Goal: Task Accomplishment & Management: Use online tool/utility

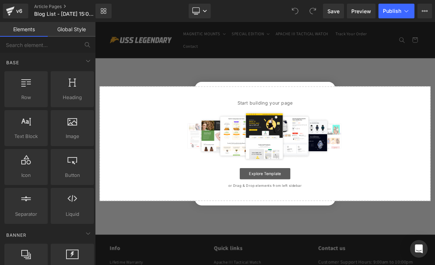
click at [314, 220] on link "Explore Template" at bounding box center [317, 220] width 66 height 15
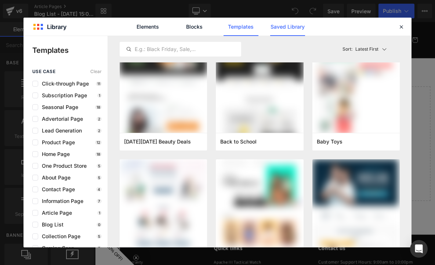
click at [287, 30] on link "Saved Library" at bounding box center [287, 27] width 35 height 18
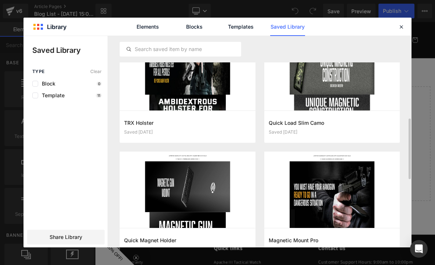
scroll to position [380, 0]
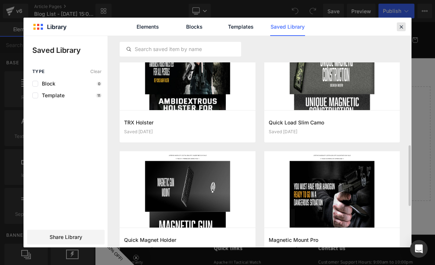
click at [401, 28] on icon at bounding box center [401, 26] width 7 height 7
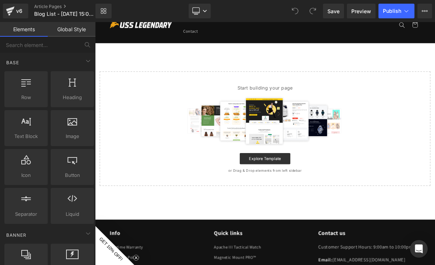
scroll to position [0, 0]
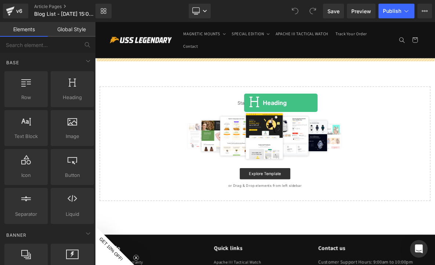
drag, startPoint x: 168, startPoint y: 113, endPoint x: 289, endPoint y: 125, distance: 122.1
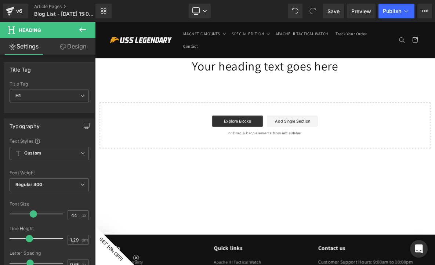
click at [282, 87] on h1 "Your heading text goes here" at bounding box center [317, 79] width 444 height 21
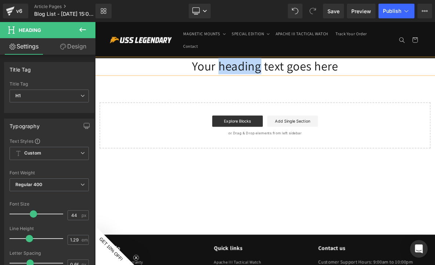
click at [282, 87] on h1 "Your heading text goes here" at bounding box center [317, 79] width 444 height 21
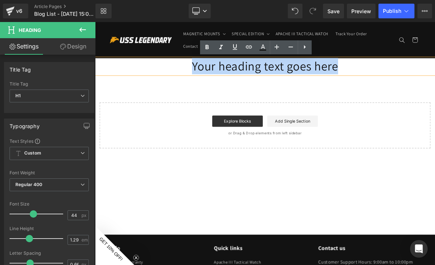
drag, startPoint x: 221, startPoint y: 84, endPoint x: 485, endPoint y: 78, distance: 263.8
click at [434, 78] on h1 "Your heading text goes here" at bounding box center [317, 79] width 444 height 21
paste div
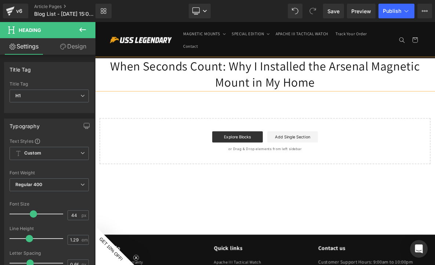
click at [224, 139] on div "When Seconds Count: Why I Installed the Arsenal Magnetic Mount in My Home Headi…" at bounding box center [317, 138] width 444 height 138
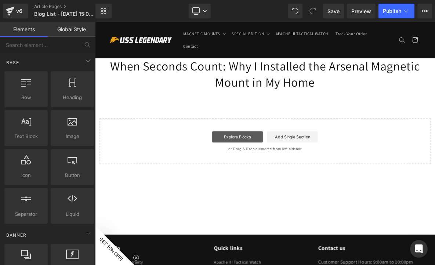
click at [292, 174] on link "Explore Blocks" at bounding box center [281, 172] width 66 height 15
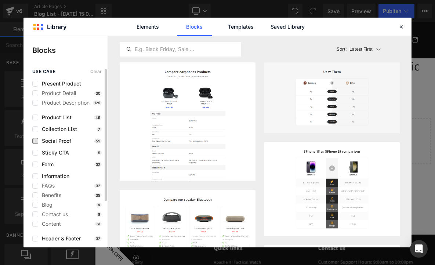
click at [49, 139] on span "Social Proof" at bounding box center [54, 141] width 33 height 6
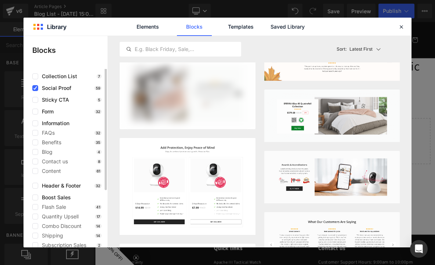
scroll to position [53, 0]
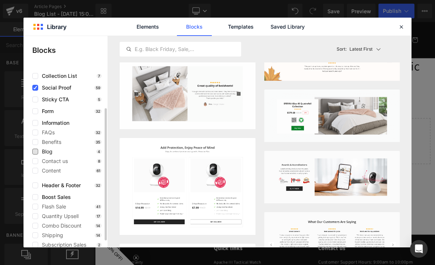
click at [42, 153] on span "Blog" at bounding box center [45, 152] width 14 height 6
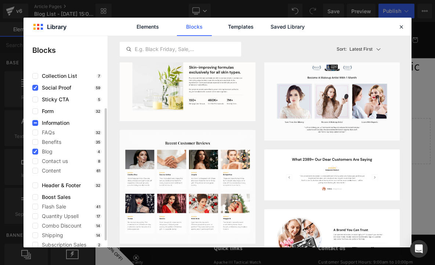
click at [51, 88] on span "Social Proof" at bounding box center [54, 88] width 33 height 6
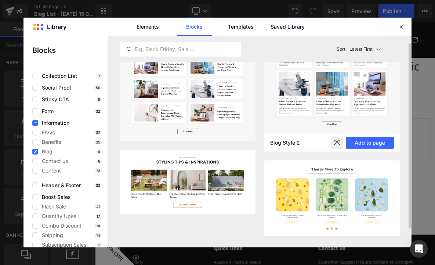
scroll to position [0, 0]
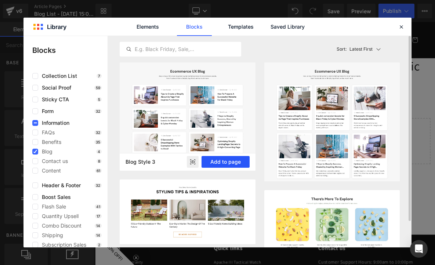
drag, startPoint x: 224, startPoint y: 159, endPoint x: 169, endPoint y: 180, distance: 58.7
click at [224, 159] on button "Add to page" at bounding box center [225, 162] width 48 height 12
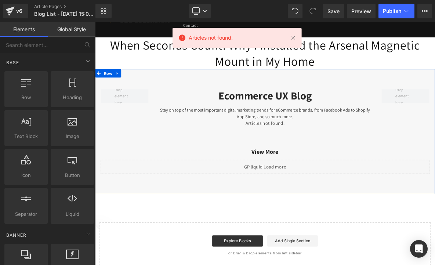
scroll to position [23, 0]
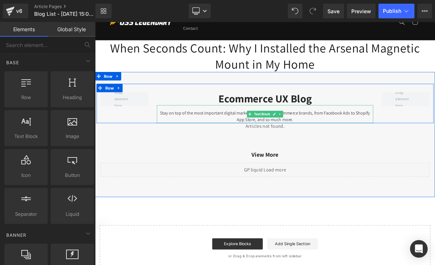
click at [335, 146] on link at bounding box center [337, 142] width 8 height 9
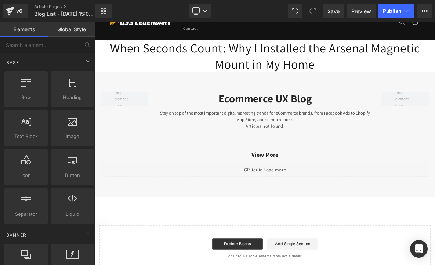
click at [407, 82] on h1 "When Seconds Count: Why I Installed the Arsenal Magnetic Mount in My Home" at bounding box center [317, 66] width 444 height 41
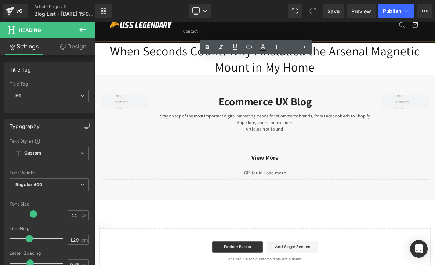
scroll to position [0, 0]
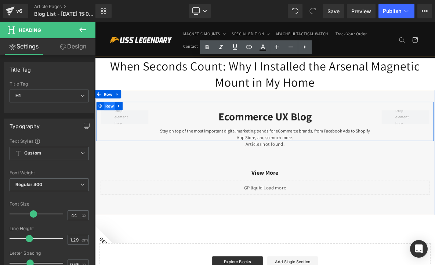
click at [118, 134] on span "Row" at bounding box center [113, 131] width 15 height 11
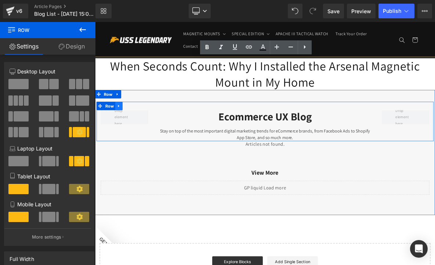
click at [131, 131] on link at bounding box center [126, 131] width 10 height 11
click at [153, 150] on span at bounding box center [133, 146] width 62 height 18
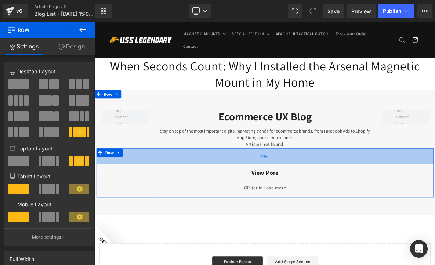
click at [260, 191] on div "56px" at bounding box center [317, 197] width 440 height 21
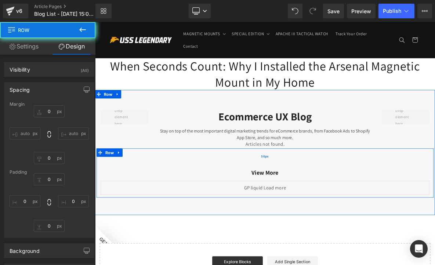
type input "0"
type input "56"
type input "0"
type input "10"
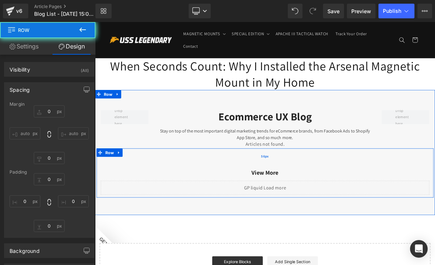
type input "0"
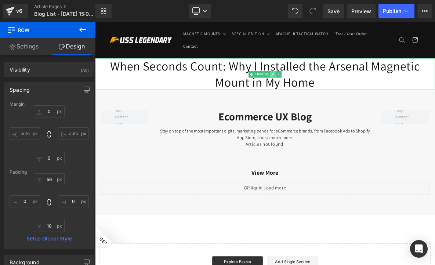
click at [323, 89] on link at bounding box center [327, 90] width 8 height 9
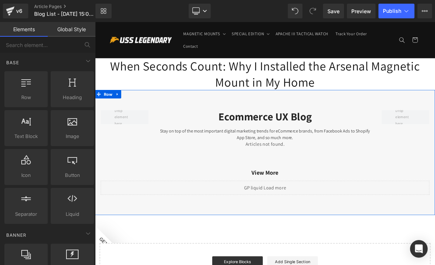
click at [213, 173] on div "Stay on top of the most important digital marketing trends for eCommerce brands…" at bounding box center [317, 165] width 282 height 23
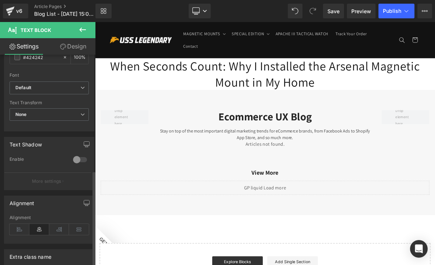
scroll to position [254, 0]
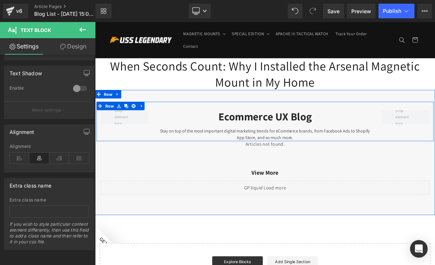
click at [289, 145] on div "Ecommerce UX Blog" at bounding box center [317, 145] width 282 height 17
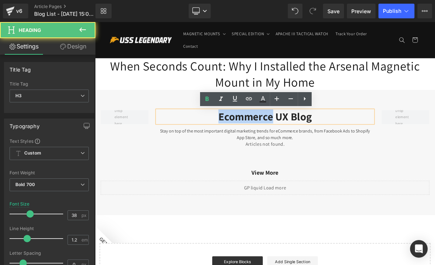
click at [289, 145] on div "Ecommerce UX Blog" at bounding box center [317, 145] width 282 height 17
click at [253, 146] on div "Ecommerce UX Blog" at bounding box center [317, 145] width 282 height 17
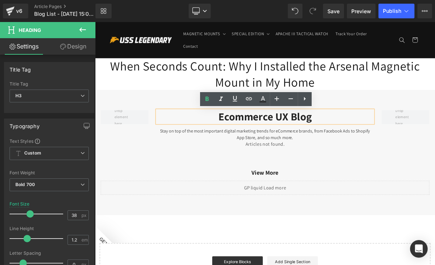
click at [383, 152] on div "Ecommerce UX Blog" at bounding box center [317, 145] width 282 height 17
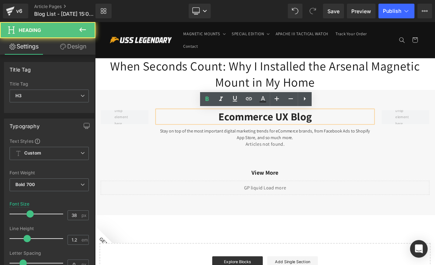
click at [384, 152] on div "Ecommerce UX Blog" at bounding box center [317, 145] width 282 height 17
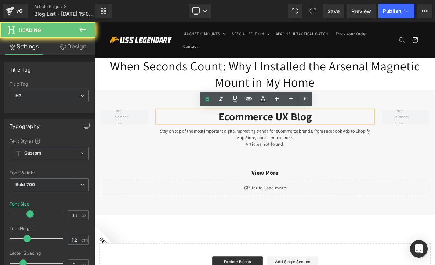
click at [382, 169] on div "Stay on top of the most important digital marketing trends for eCommerce brands…" at bounding box center [317, 165] width 282 height 23
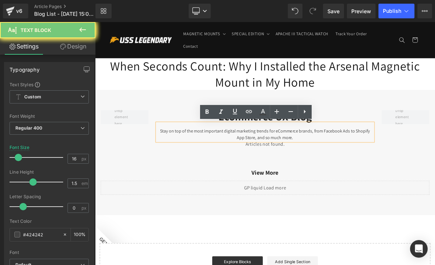
click at [382, 169] on div "Stay on top of the most important digital marketing trends for eCommerce brands…" at bounding box center [317, 165] width 282 height 23
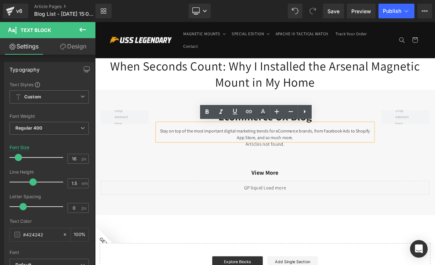
click at [428, 226] on div "View More" at bounding box center [316, 219] width 429 height 22
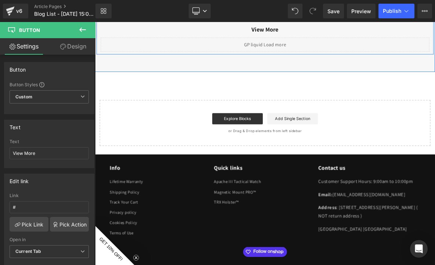
scroll to position [251, 0]
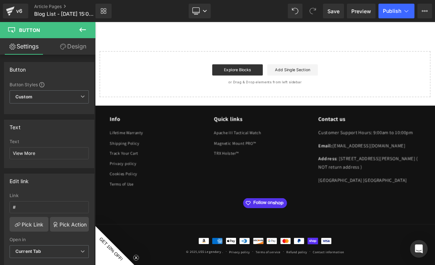
click at [74, 28] on button at bounding box center [83, 30] width 26 height 16
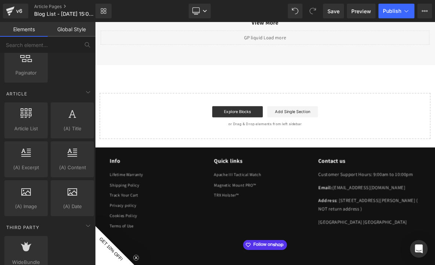
scroll to position [1362, 0]
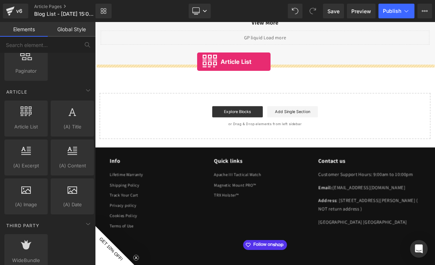
drag, startPoint x: 116, startPoint y: 140, endPoint x: 225, endPoint y: 70, distance: 129.5
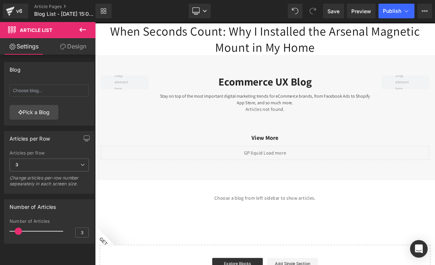
scroll to position [36, 0]
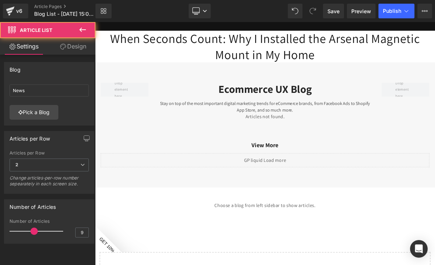
click at [220, 147] on span "Articles not found." at bounding box center [317, 145] width 440 height 11
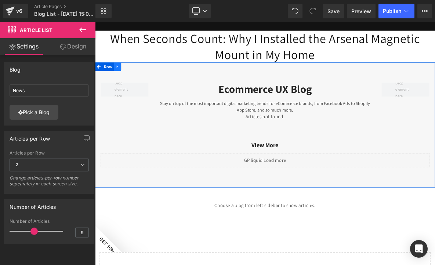
click at [125, 80] on icon at bounding box center [124, 81] width 5 height 6
click at [143, 80] on icon at bounding box center [143, 81] width 5 height 6
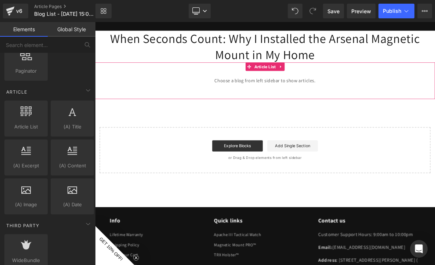
click at [257, 99] on span "Choose a blog from left sidebar to show articles." at bounding box center [317, 99] width 444 height 26
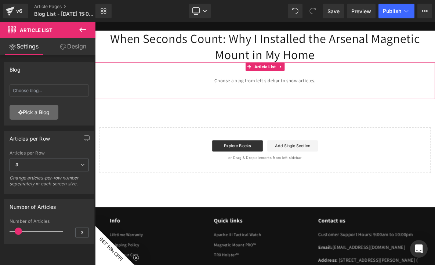
click at [40, 110] on link "Pick a Blog" at bounding box center [34, 112] width 49 height 15
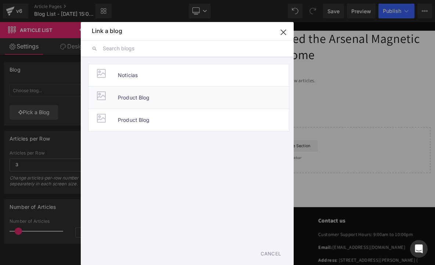
click at [139, 102] on span "Product Blog" at bounding box center [134, 98] width 32 height 22
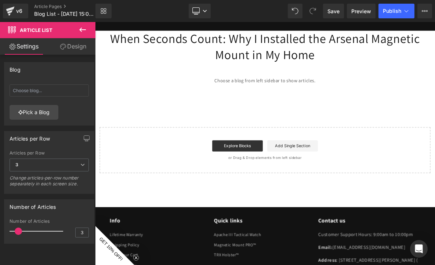
type input "Product Blog"
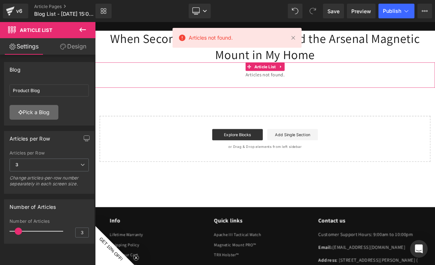
click at [50, 113] on link "Pick a Blog" at bounding box center [34, 112] width 49 height 15
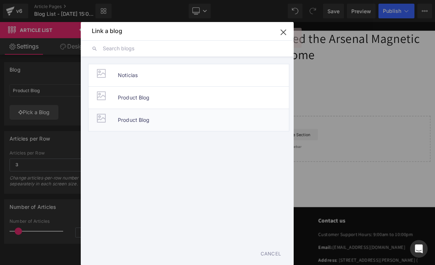
click at [121, 120] on span "Product Blog" at bounding box center [134, 120] width 32 height 22
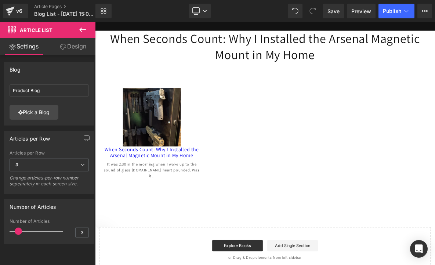
click at [386, 69] on h1 "When Seconds Count: Why I Installed the Arsenal Magnetic Mount in My Home" at bounding box center [317, 53] width 444 height 41
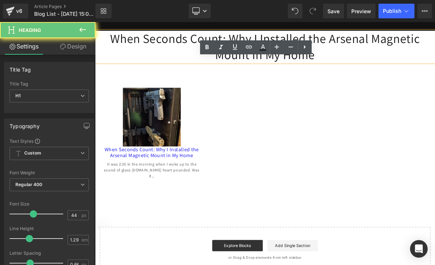
click at [385, 69] on h1 "When Seconds Count: Why I Installed the Arsenal Magnetic Mount in My Home" at bounding box center [317, 53] width 444 height 41
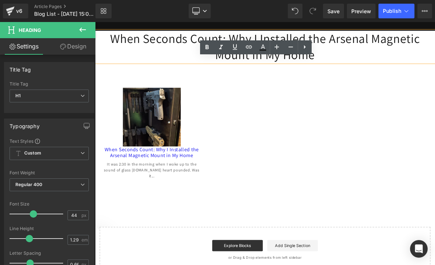
click at [385, 69] on h1 "When Seconds Count: Why I Installed the Arsenal Magnetic Mount in My Home" at bounding box center [317, 53] width 444 height 41
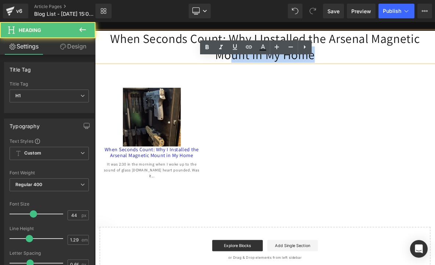
drag, startPoint x: 385, startPoint y: 69, endPoint x: 242, endPoint y: 50, distance: 144.0
click at [242, 50] on h1 "When Seconds Count: Why I Installed the Arsenal Magnetic Mount in My Home" at bounding box center [317, 53] width 444 height 41
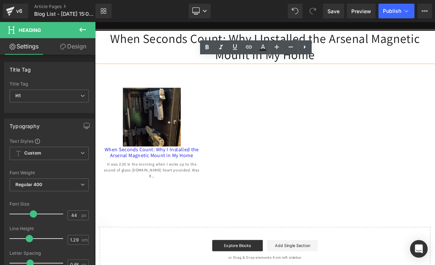
click at [204, 53] on h1 "When Seconds Count: Why I Installed the Arsenal Magnetic Mount in My Home" at bounding box center [317, 53] width 444 height 41
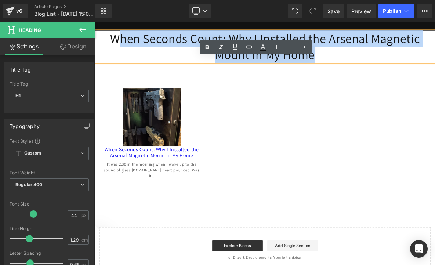
drag, startPoint x: 123, startPoint y: 43, endPoint x: 451, endPoint y: 76, distance: 329.3
click at [434, 76] on div "When Seconds Count: Why I Installed the Arsenal Magnetic Mount in My Home Headi…" at bounding box center [317, 191] width 444 height 316
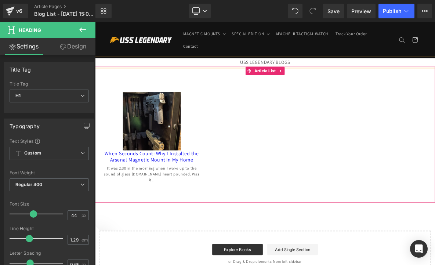
click div "(A) Image When Seconds Count: Why I Installed the Arsenal Magnetic Mount in My …"
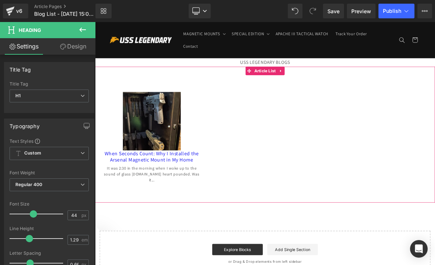
click div "(A) Image When Seconds Count: Why I Installed the Arsenal Magnetic Mount in My …"
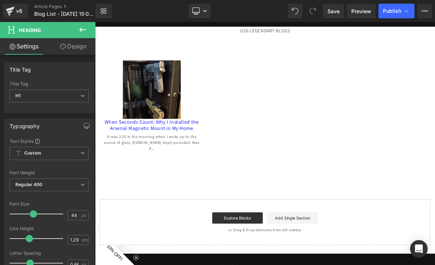
scroll to position [66, 0]
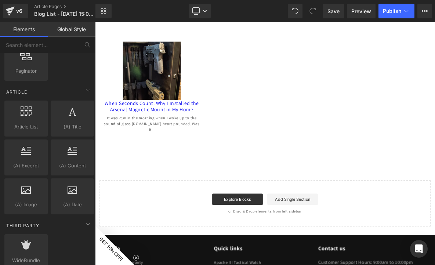
click at [400, 265] on p "or Drag & Drop elements from left sidebar" at bounding box center [317, 269] width 409 height 5
click at [151, 230] on div "Start building your page Explore Blocks Add Single Section or Drag & Drop eleme…" at bounding box center [317, 259] width 431 height 59
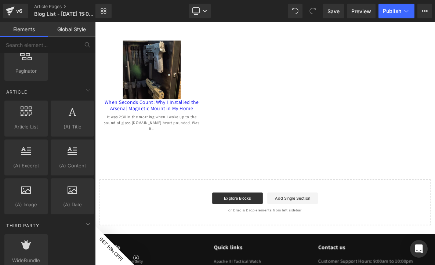
scroll to position [0, 0]
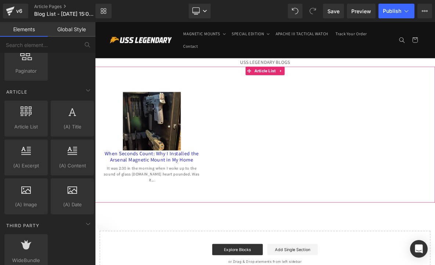
click div "(A) Image When Seconds Count: Why I Installed the Arsenal Magnetic Mount in My …"
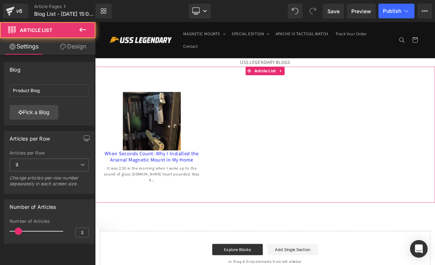
click at [135, 85] on div at bounding box center [317, 85] width 444 height 11
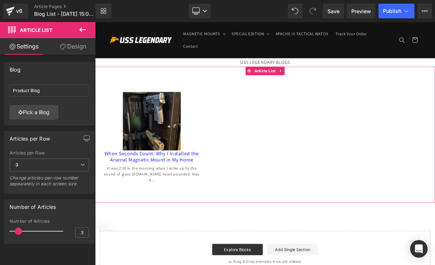
click at [72, 46] on link "Design" at bounding box center [73, 46] width 48 height 17
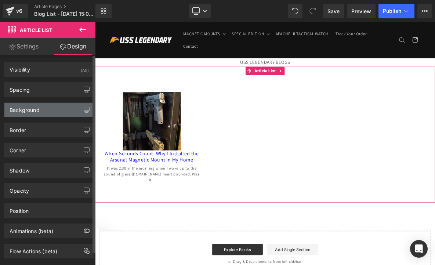
click at [74, 115] on div "Background" at bounding box center [49, 110] width 90 height 14
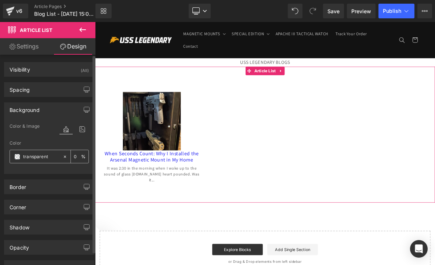
click at [58, 157] on div "transparent" at bounding box center [36, 156] width 52 height 13
click at [42, 158] on input "transparent" at bounding box center [41, 157] width 36 height 8
click at [64, 131] on icon at bounding box center [65, 129] width 13 height 10
click at [59, 131] on icon at bounding box center [65, 129] width 13 height 10
click at [35, 127] on span "Color & Image" at bounding box center [25, 126] width 30 height 5
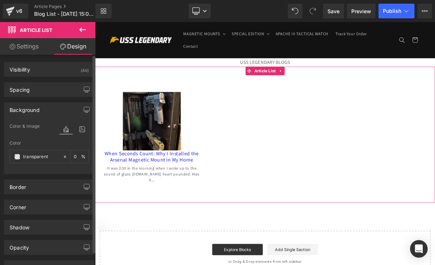
click at [61, 131] on icon at bounding box center [65, 129] width 13 height 10
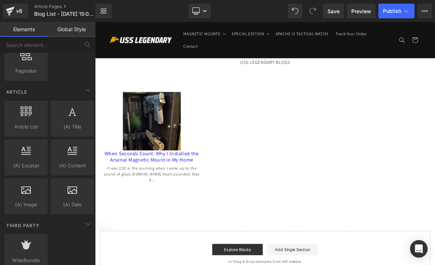
click at [127, 57] on header "MAGNETIC MOUNTS MAGNETIC MOUNTS Magnetic Mount With Safety Trigger Magnetic Mou…" at bounding box center [317, 45] width 444 height 47
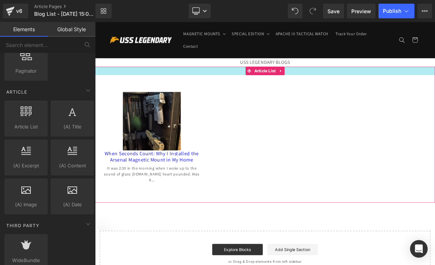
click at [185, 87] on div at bounding box center [317, 85] width 444 height 11
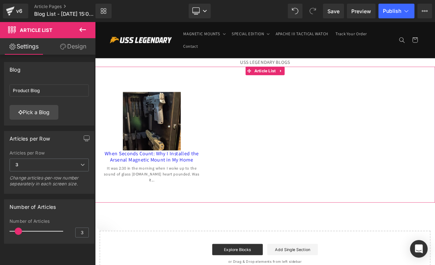
type input "4"
click at [23, 232] on span at bounding box center [20, 230] width 7 height 7
click at [51, 114] on link "Pick a Blog" at bounding box center [34, 112] width 49 height 15
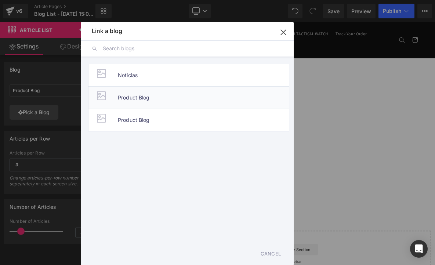
click at [136, 102] on span "Product Blog" at bounding box center [134, 98] width 32 height 22
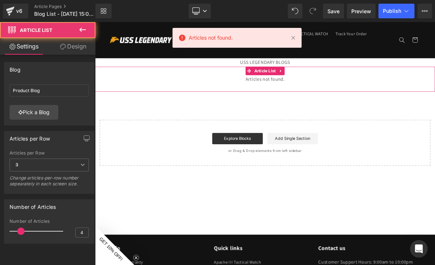
click at [207, 104] on div "Articles not found. Article List" at bounding box center [317, 96] width 444 height 33
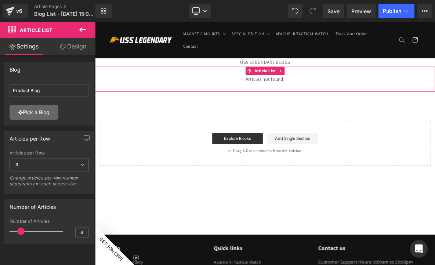
click at [47, 112] on link "Pick a Blog" at bounding box center [34, 112] width 49 height 15
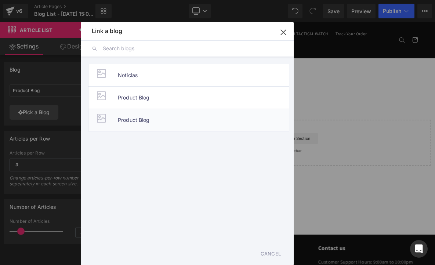
click at [108, 120] on div at bounding box center [101, 118] width 15 height 15
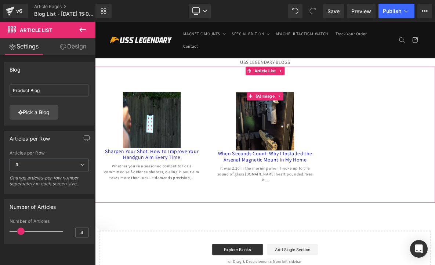
click div
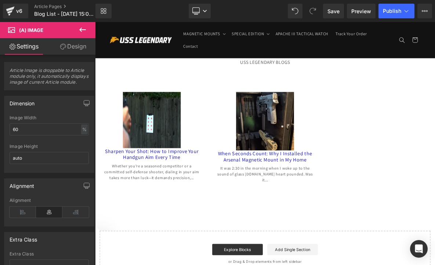
click div "(A) Image When Seconds Count: Why I Installed the Arsenal Magnetic Mount in My …"
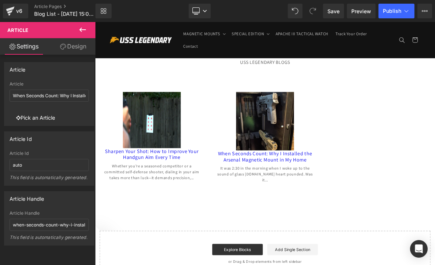
click at [44, 118] on link "Pick an Article" at bounding box center [36, 117] width 52 height 15
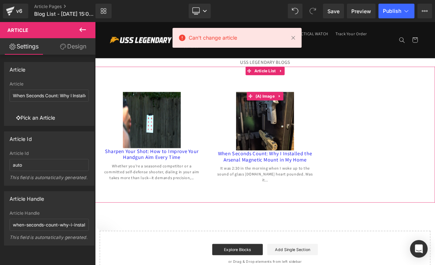
click div
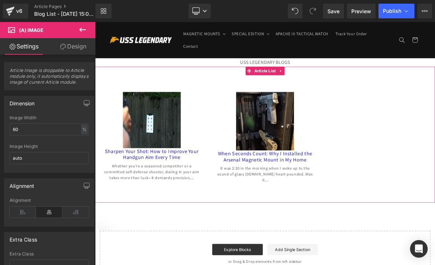
click div "(A) Image Sharpen Your Shot: How to Improve Your Handgun Aim Every Time (A) Tit…"
click at [319, 87] on span "Article List" at bounding box center [317, 86] width 32 height 11
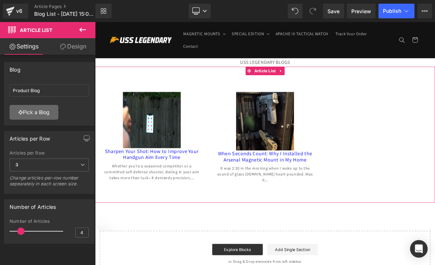
click at [41, 110] on link "Pick a Blog" at bounding box center [34, 112] width 49 height 15
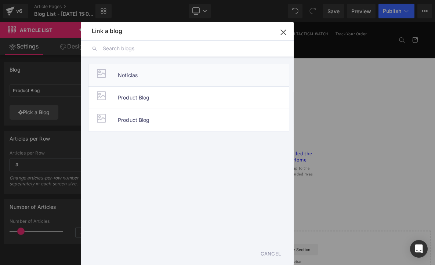
click at [128, 79] on span "Noticias" at bounding box center [128, 75] width 20 height 22
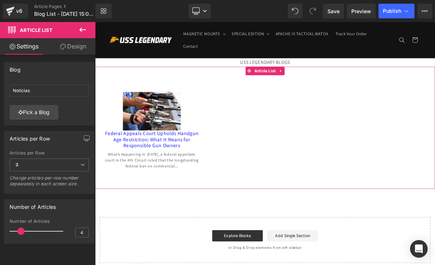
click at [76, 109] on div "Noticias Noticias Pick a Blog" at bounding box center [49, 103] width 90 height 44
click at [53, 90] on input "Noticias" at bounding box center [49, 90] width 79 height 12
click at [41, 115] on link "Pick a Blog" at bounding box center [34, 112] width 49 height 15
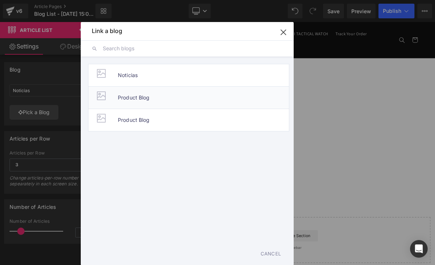
click at [108, 98] on div at bounding box center [101, 95] width 15 height 15
type input "Product Blog"
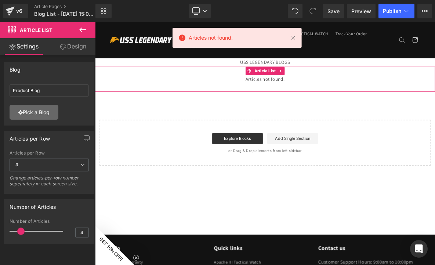
click at [52, 112] on link "Pick a Blog" at bounding box center [34, 112] width 49 height 15
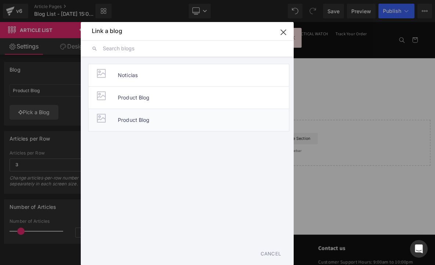
click at [126, 118] on span "Product Blog" at bounding box center [134, 120] width 32 height 22
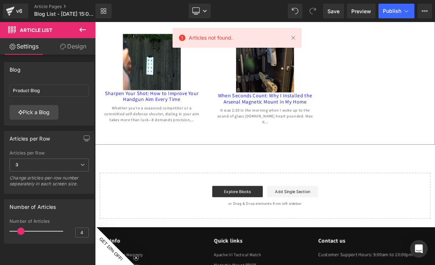
scroll to position [77, 0]
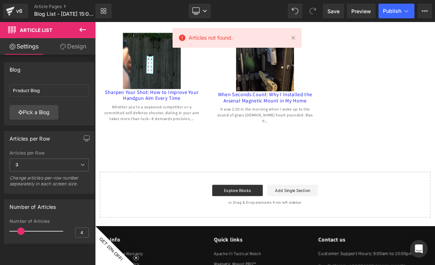
click at [174, 187] on div "USS LEGENDARY BLOGS Heading (A) Image Sharpen Your Shot: How to Improve Your Ha…" at bounding box center [317, 134] width 444 height 285
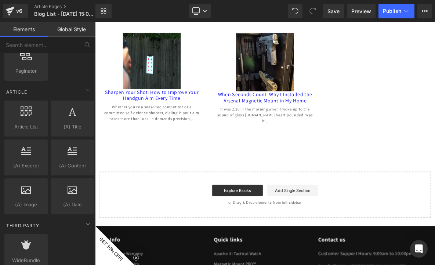
scroll to position [72, 0]
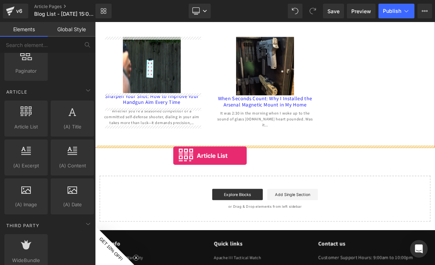
drag, startPoint x: 133, startPoint y: 145, endPoint x: 197, endPoint y: 195, distance: 81.3
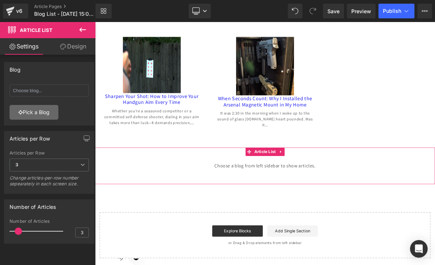
click at [36, 111] on link "Pick a Blog" at bounding box center [34, 112] width 49 height 15
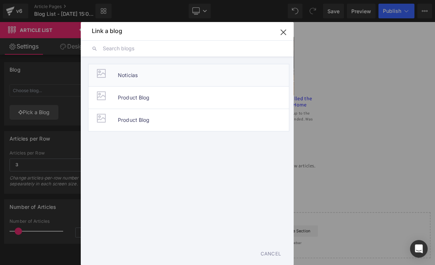
click at [118, 85] on span "Noticias" at bounding box center [128, 75] width 20 height 22
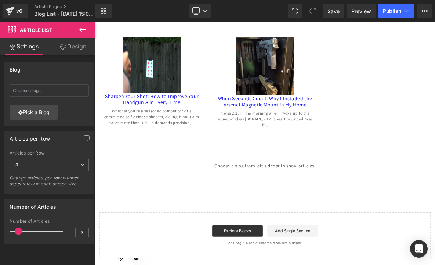
type input "Noticias"
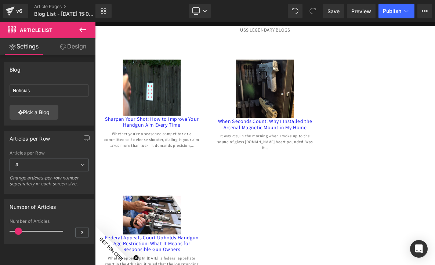
scroll to position [0, 0]
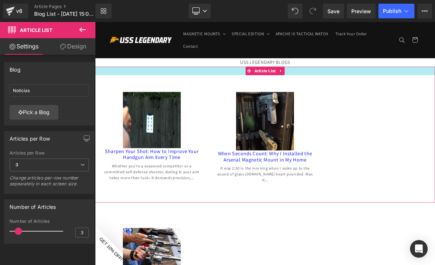
click at [365, 76] on div "USS LEGENDARY BLOGS" at bounding box center [317, 74] width 444 height 11
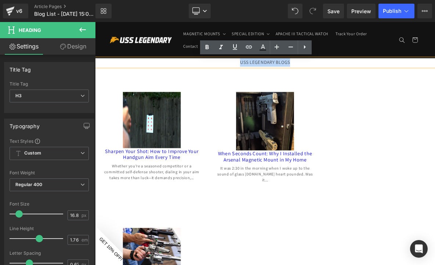
drag, startPoint x: 365, startPoint y: 76, endPoint x: 248, endPoint y: 69, distance: 117.2
click at [247, 69] on div "USS LEGENDARY BLOGS" at bounding box center [317, 74] width 444 height 11
copy div "USS LEGENDARY BLOGS"
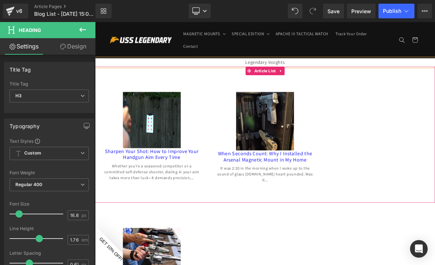
click div "(A) Image Sharpen Your Shot: How to Improve Your Handgun Aim Every Time (A) Tit…"
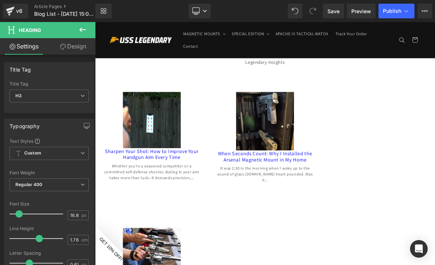
click at [82, 30] on icon at bounding box center [82, 30] width 7 height 4
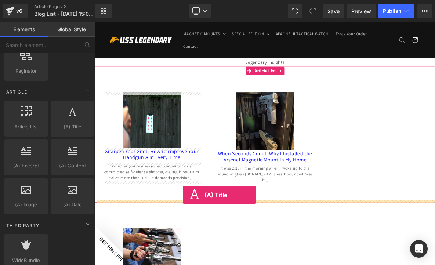
drag, startPoint x: 171, startPoint y: 141, endPoint x: 209, endPoint y: 248, distance: 113.4
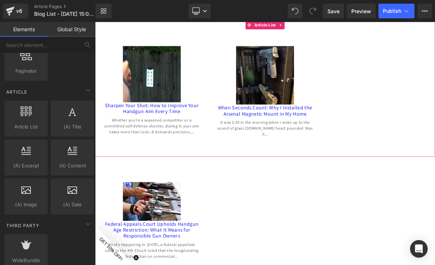
scroll to position [64, 0]
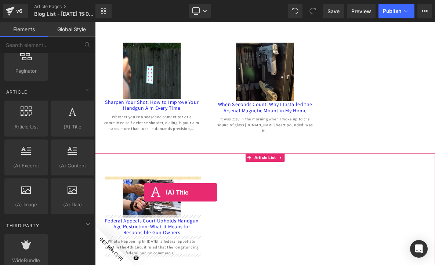
drag, startPoint x: 166, startPoint y: 142, endPoint x: 159, endPoint y: 244, distance: 102.6
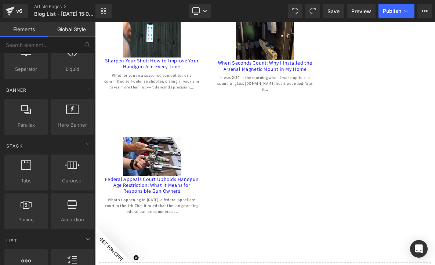
scroll to position [0, 0]
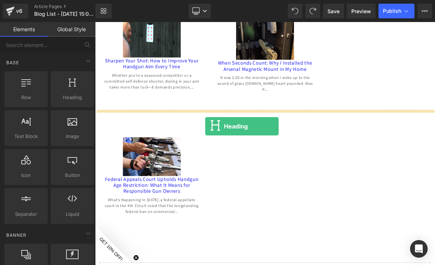
drag, startPoint x: 166, startPoint y: 110, endPoint x: 239, endPoint y: 158, distance: 87.2
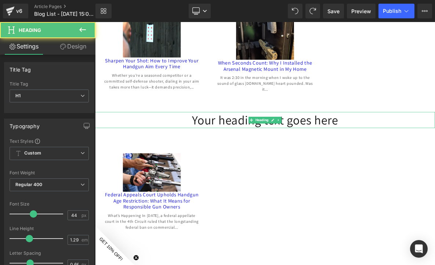
click at [258, 150] on h1 "Your heading text goes here" at bounding box center [317, 149] width 444 height 21
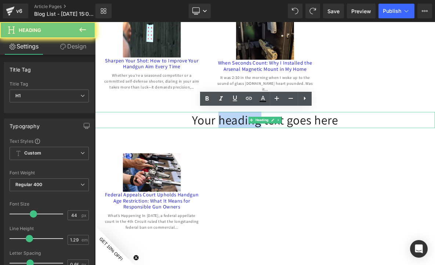
click at [258, 150] on h1 "Your heading text goes here" at bounding box center [317, 149] width 444 height 21
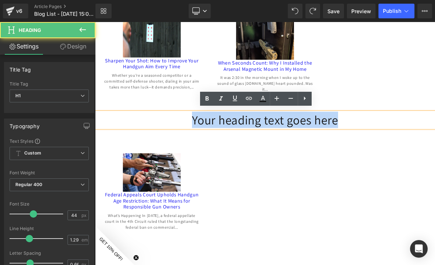
drag, startPoint x: 219, startPoint y: 148, endPoint x: 457, endPoint y: 150, distance: 238.1
click at [434, 152] on h1 "Your heading text goes here" at bounding box center [317, 149] width 444 height 21
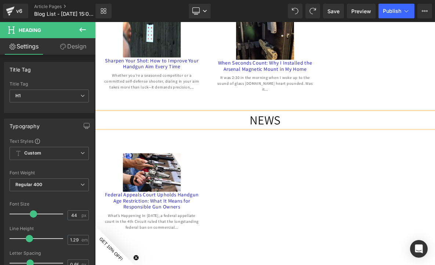
click at [95, 22] on div at bounding box center [95, 22] width 0 height 0
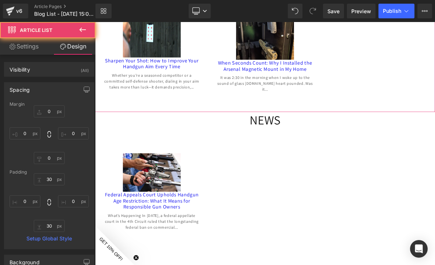
click at [346, 147] on h1 "NEWS" at bounding box center [317, 149] width 444 height 21
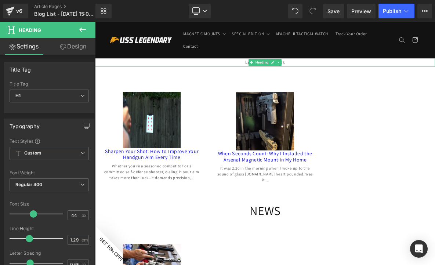
click at [273, 76] on div "Legendary Insights" at bounding box center [317, 74] width 444 height 11
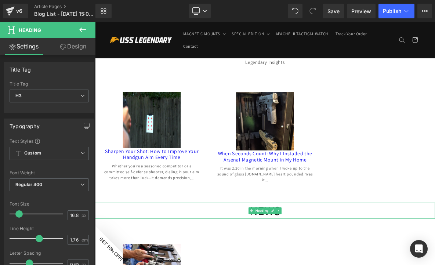
click at [306, 261] on div "NEWS Heading" at bounding box center [317, 268] width 444 height 21
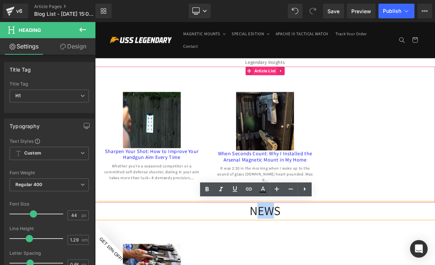
click at [301, 82] on span "Article List" at bounding box center [317, 85] width 32 height 11
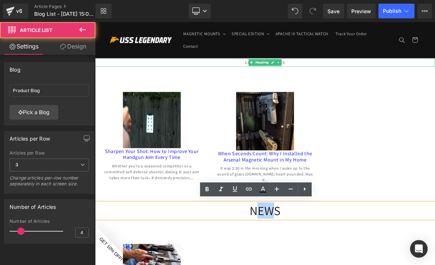
click at [298, 72] on span at bounding box center [299, 74] width 8 height 9
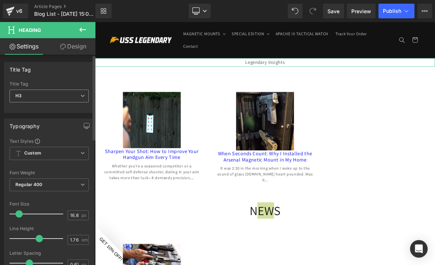
click at [62, 95] on span "H3" at bounding box center [49, 96] width 79 height 13
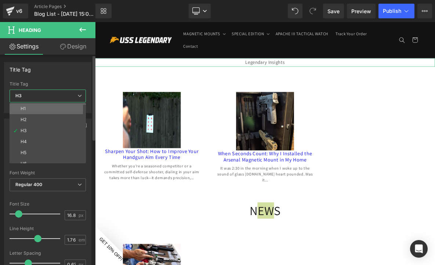
click at [39, 107] on li "H1" at bounding box center [50, 108] width 80 height 11
type input "75"
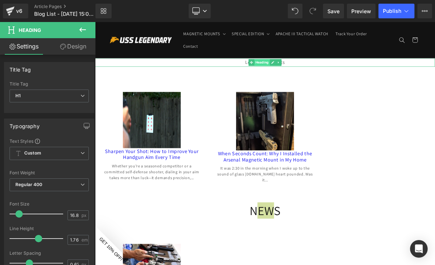
click at [309, 75] on span "Heading" at bounding box center [313, 74] width 20 height 9
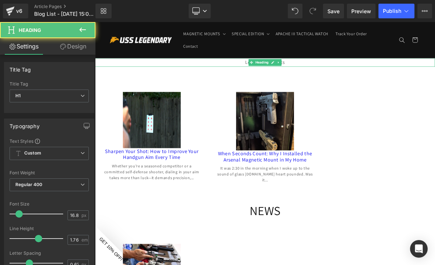
click at [256, 76] on div "Legendary Insights" at bounding box center [317, 74] width 444 height 11
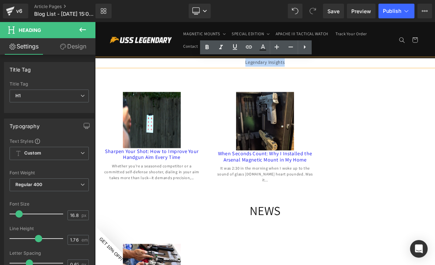
drag, startPoint x: 256, startPoint y: 76, endPoint x: 383, endPoint y: 70, distance: 126.4
click at [382, 71] on div "Legendary Insights" at bounding box center [317, 74] width 444 height 11
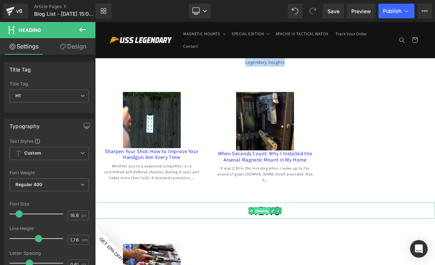
click at [305, 265] on span "Heading" at bounding box center [313, 268] width 20 height 9
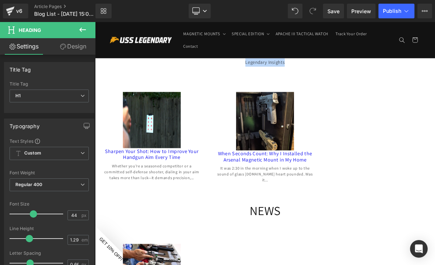
click at [227, 74] on div "Legendary Insights" at bounding box center [317, 74] width 444 height 11
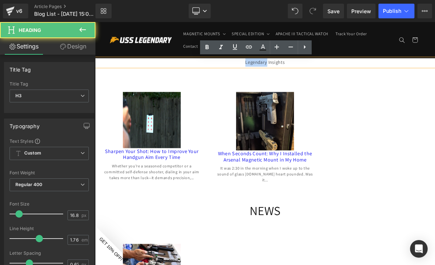
click at [227, 74] on div "Legendary Insights" at bounding box center [317, 74] width 444 height 11
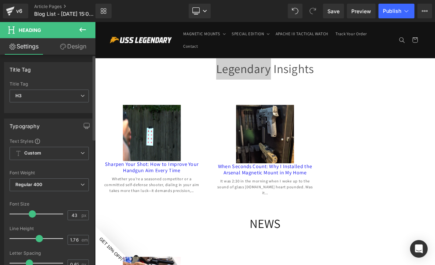
type input "44"
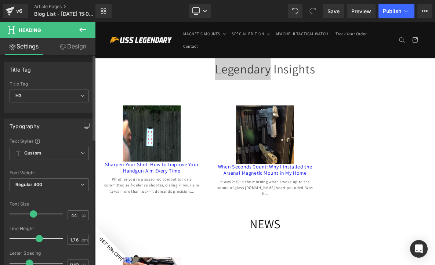
drag, startPoint x: 19, startPoint y: 215, endPoint x: 33, endPoint y: 217, distance: 13.7
click at [33, 217] on span at bounding box center [33, 213] width 7 height 7
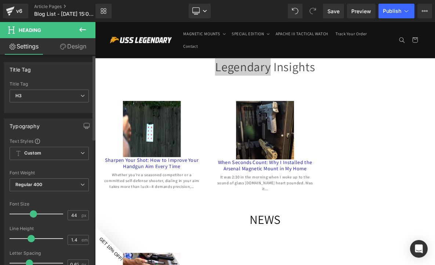
drag, startPoint x: 36, startPoint y: 240, endPoint x: 28, endPoint y: 239, distance: 8.4
click at [28, 239] on span at bounding box center [31, 238] width 7 height 7
click at [357, 88] on div "Legendary Insights" at bounding box center [317, 80] width 444 height 23
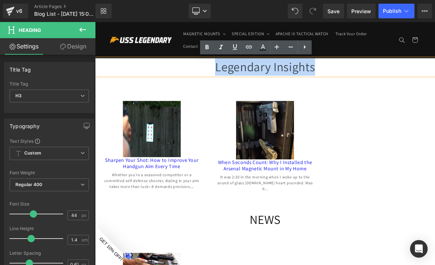
drag, startPoint x: 384, startPoint y: 90, endPoint x: 172, endPoint y: 89, distance: 212.4
click at [172, 89] on div "Legendary Insights" at bounding box center [317, 80] width 444 height 23
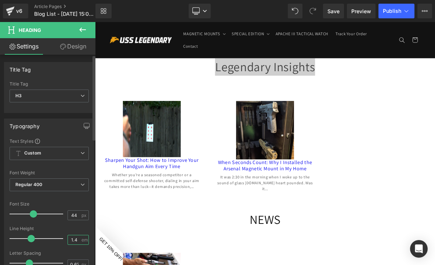
click at [72, 236] on input "1.4" at bounding box center [74, 239] width 13 height 9
type input "1.29"
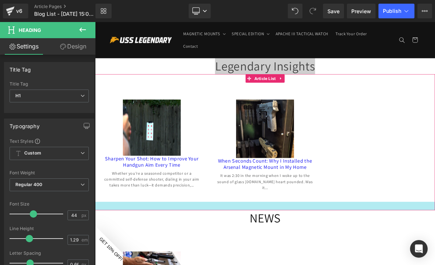
scroll to position [54, 0]
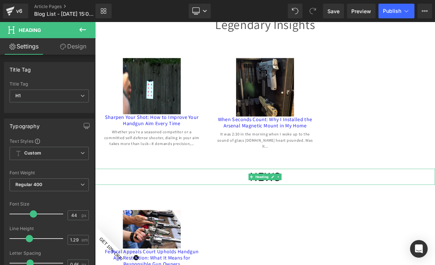
click at [307, 226] on h1 "NEWS" at bounding box center [317, 224] width 444 height 21
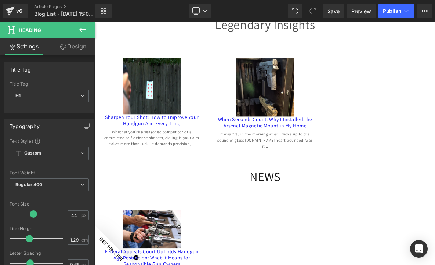
scroll to position [0, 0]
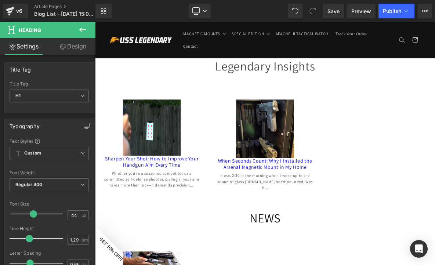
click at [297, 85] on div "Legendary Insights" at bounding box center [317, 79] width 444 height 21
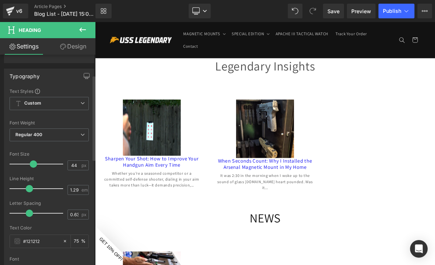
scroll to position [51, 0]
click at [73, 214] on input "0.63" at bounding box center [74, 213] width 13 height 9
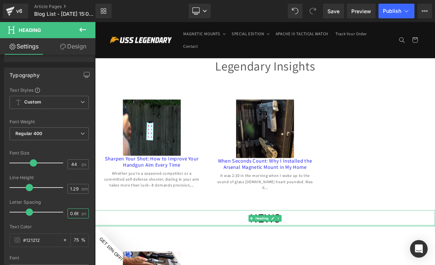
scroll to position [0, 1]
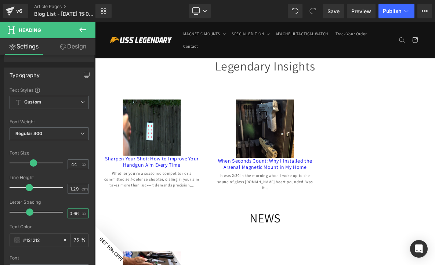
type input "0.66"
click div "(A) Image Sharpen Your Shot: How to Improve Your Handgun Aim Every Time (A) Tit…"
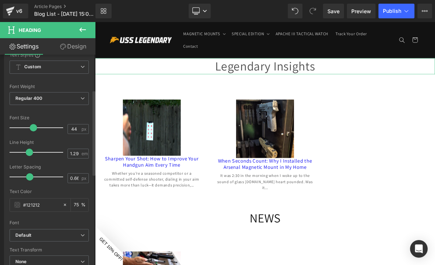
scroll to position [87, 0]
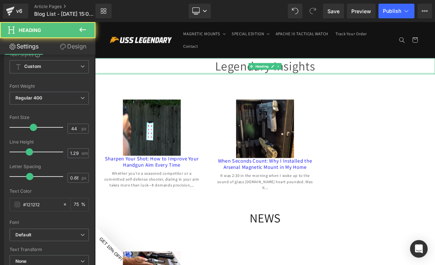
click at [250, 90] on div "Legendary Insights Heading" at bounding box center [317, 79] width 444 height 21
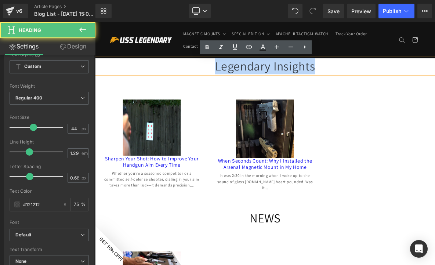
drag, startPoint x: 232, startPoint y: 87, endPoint x: 474, endPoint y: 105, distance: 242.5
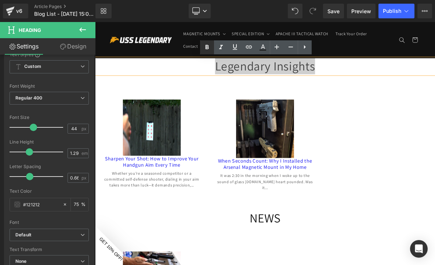
click at [208, 51] on icon at bounding box center [207, 47] width 9 height 9
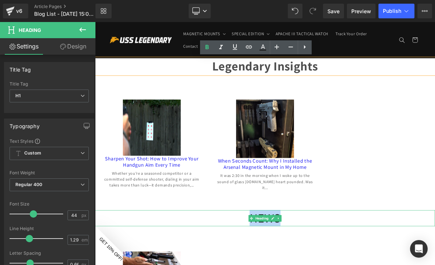
drag, startPoint x: 284, startPoint y: 276, endPoint x: 397, endPoint y: 272, distance: 112.3
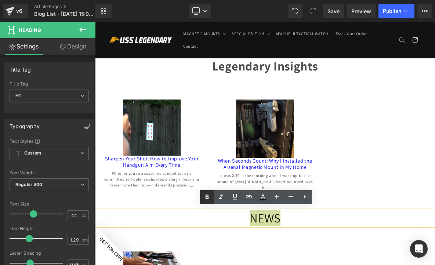
click at [208, 198] on icon at bounding box center [206, 196] width 3 height 4
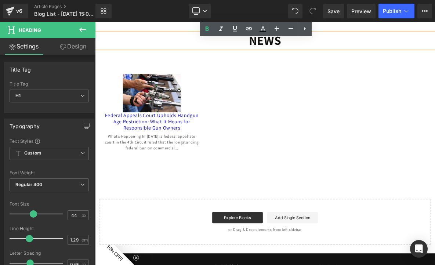
scroll to position [233, 0]
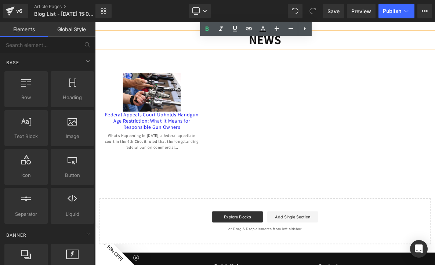
click at [342, 214] on div "Legendary Insights Heading (A) Image Sharpen Your Shot: How to Improve Your Han…" at bounding box center [317, 74] width 444 height 476
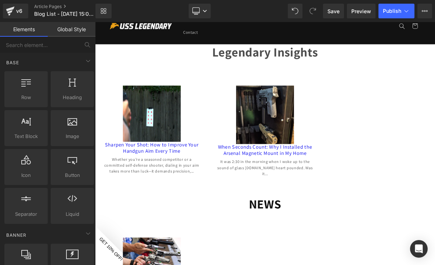
scroll to position [14, 0]
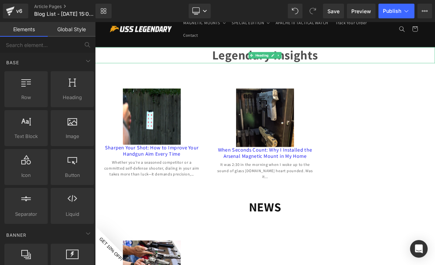
click at [262, 66] on strong "Legendary Insights" at bounding box center [317, 65] width 138 height 21
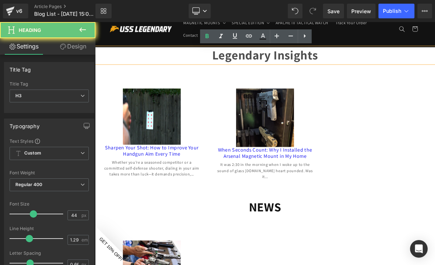
click at [262, 66] on strong "Legendary Insights" at bounding box center [317, 65] width 138 height 21
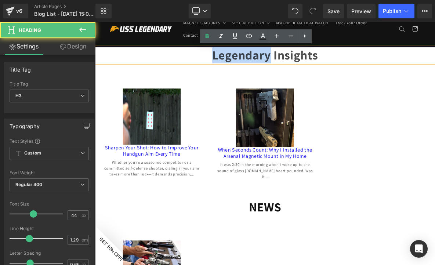
click at [233, 69] on div "Legendary Insights" at bounding box center [317, 65] width 444 height 21
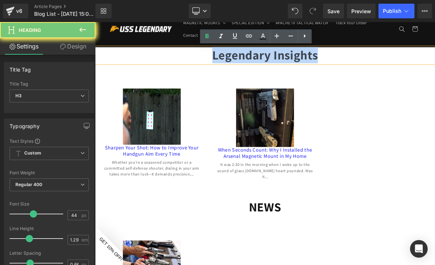
click at [233, 69] on div "Legendary Insights" at bounding box center [317, 65] width 444 height 21
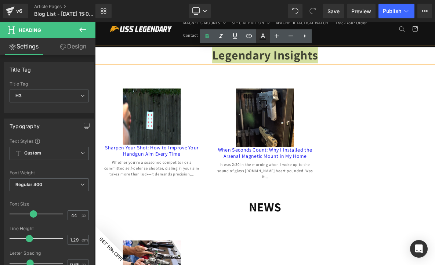
click at [265, 38] on icon at bounding box center [262, 36] width 9 height 9
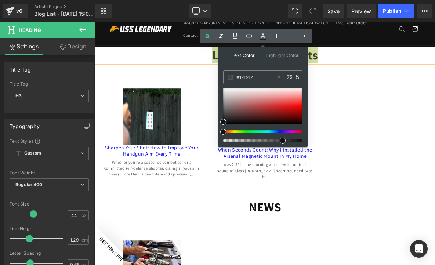
click at [224, 132] on span at bounding box center [223, 132] width 6 height 6
click at [283, 140] on span at bounding box center [283, 141] width 6 height 6
click at [224, 121] on span at bounding box center [223, 122] width 6 height 6
click div "It was 2:30 in the morning when I woke up to the sound of glass breaking.My hea…"
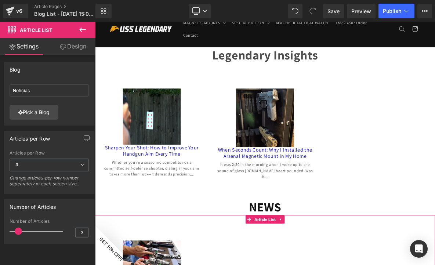
click div "(A) Image Federal Appeals Court Upholds Handgun Age Restriction: What It Means …"
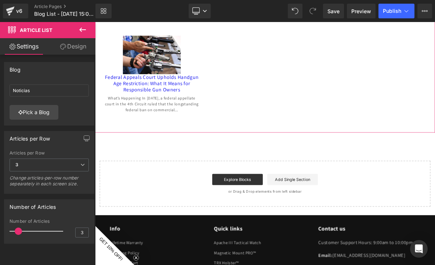
scroll to position [308, 0]
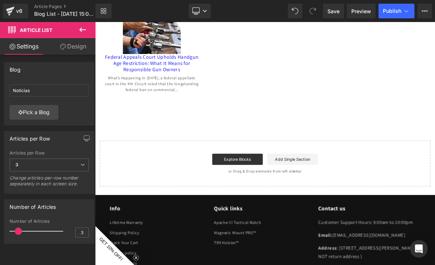
click at [83, 30] on icon at bounding box center [82, 29] width 9 height 9
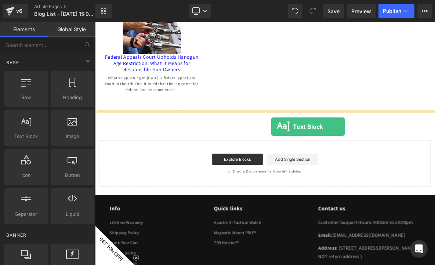
drag, startPoint x: 124, startPoint y: 147, endPoint x: 325, endPoint y: 158, distance: 201.4
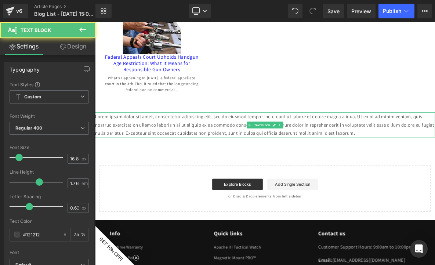
click at [215, 156] on p "Lorem ipsum dolor sit amet, consectetur adipiscing elit, sed do eiusmod tempor …" at bounding box center [317, 156] width 444 height 33
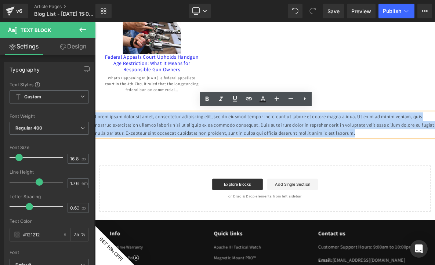
drag, startPoint x: 477, startPoint y: 161, endPoint x: 75, endPoint y: 114, distance: 404.8
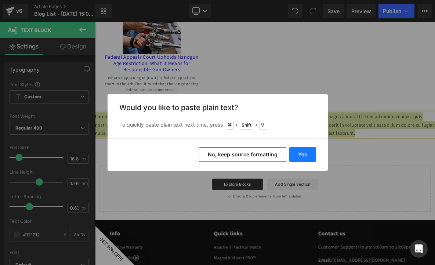
click at [306, 155] on button "Yes" at bounding box center [302, 154] width 27 height 15
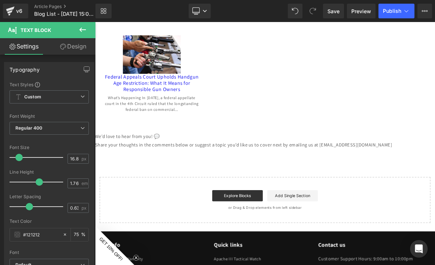
scroll to position [262, 0]
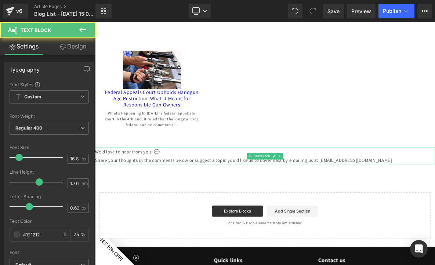
click at [156, 197] on p "Share your thoughts in the comments below or suggest a topic you’d like us to c…" at bounding box center [317, 202] width 444 height 11
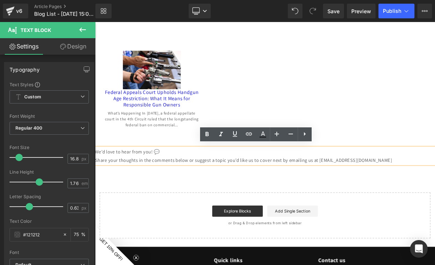
click at [218, 216] on div "Legendary Insights Heading (A) Image Sharpen Your Shot: How to Improve Your Han…" at bounding box center [317, 55] width 444 height 497
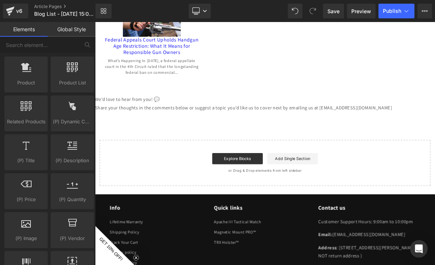
scroll to position [640, 0]
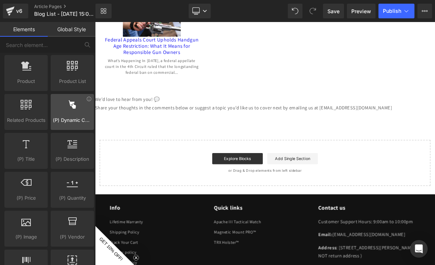
click at [71, 107] on icon at bounding box center [73, 105] width 10 height 10
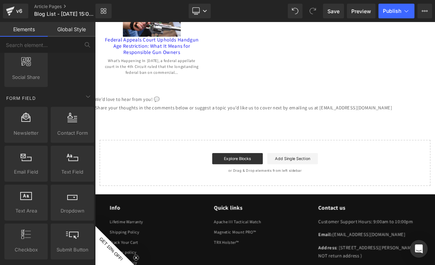
scroll to position [1048, 0]
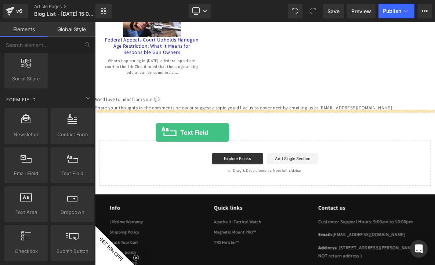
drag, startPoint x: 167, startPoint y: 185, endPoint x: 174, endPoint y: 166, distance: 19.6
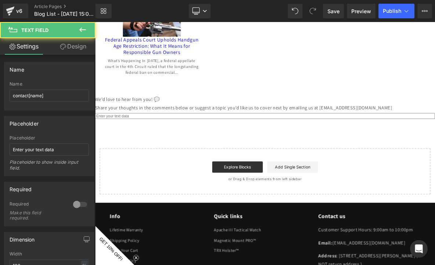
click at [116, 142] on input "text" at bounding box center [317, 145] width 444 height 8
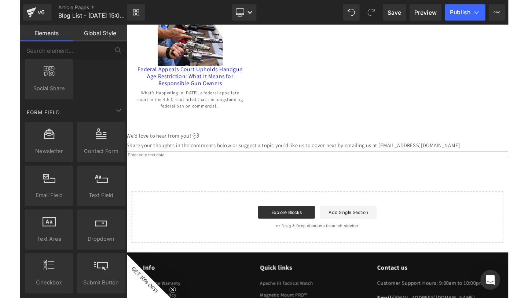
scroll to position [300, 0]
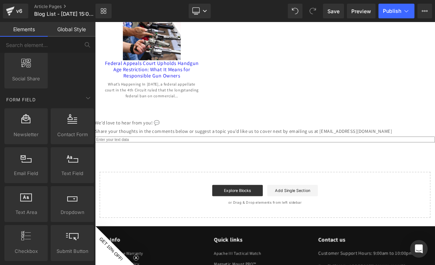
click at [124, 176] on input "text" at bounding box center [317, 176] width 444 height 8
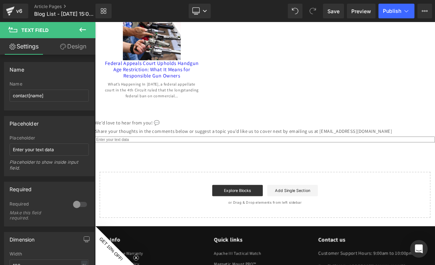
click at [83, 34] on button at bounding box center [83, 30] width 26 height 16
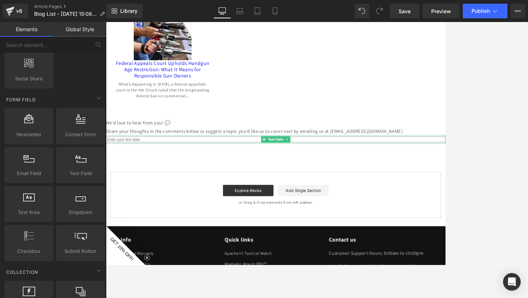
click at [227, 173] on input "text" at bounding box center [328, 176] width 444 height 8
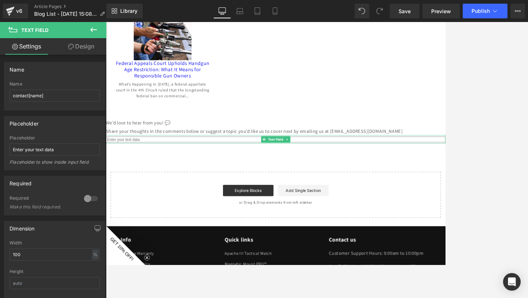
click at [353, 175] on input "text" at bounding box center [328, 176] width 444 height 8
click at [342, 174] on icon at bounding box center [343, 175] width 4 height 4
click at [348, 175] on link at bounding box center [347, 175] width 8 height 9
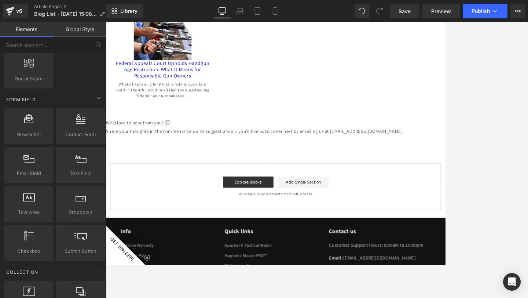
click at [106, 22] on div at bounding box center [106, 22] width 0 height 0
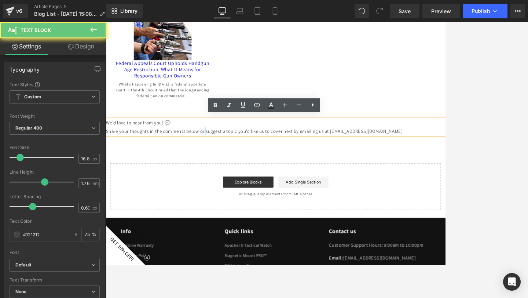
click at [236, 165] on p "Share your thoughts in the comments below or suggest a topic you’d like us to c…" at bounding box center [328, 164] width 444 height 11
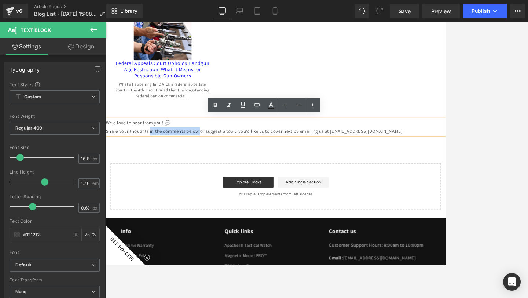
drag, startPoint x: 229, startPoint y: 163, endPoint x: 163, endPoint y: 162, distance: 66.0
click at [163, 162] on p "Share your thoughts in the comments below or suggest a topic you’d like us to c…" at bounding box center [328, 164] width 444 height 11
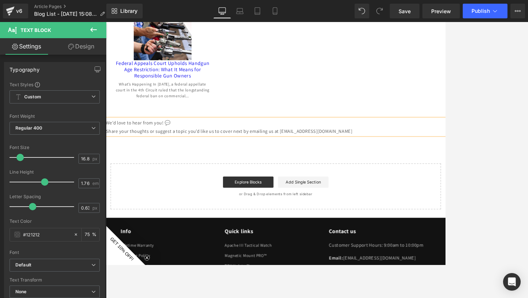
click at [299, 193] on div "Legendary Insights Heading (A) Image Sharpen Your Shot: How to Improve Your Han…" at bounding box center [328, 17] width 444 height 497
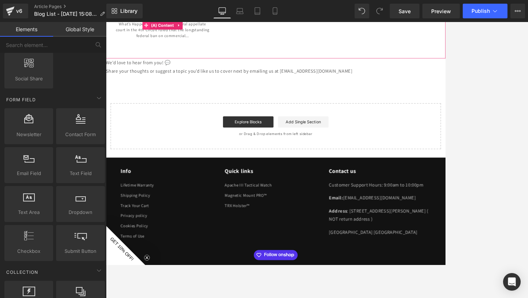
scroll to position [444, 0]
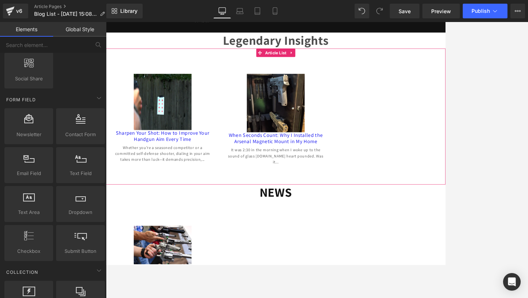
scroll to position [0, 0]
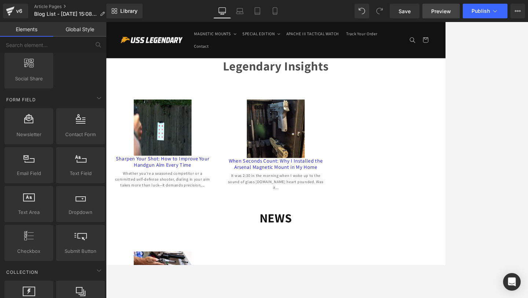
click at [434, 14] on span "Preview" at bounding box center [441, 11] width 20 height 8
click at [434, 13] on span "Preview" at bounding box center [441, 11] width 20 height 8
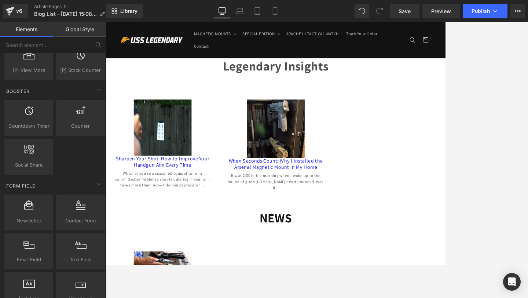
scroll to position [941, 0]
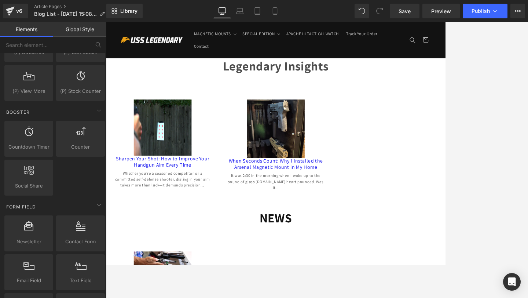
click div "(A) Image Sharpen Your Shot: How to Improve Your Handgun Aim Every Time (A) Tit…"
click at [159, 85] on div "Legendary Insights" at bounding box center [328, 79] width 444 height 21
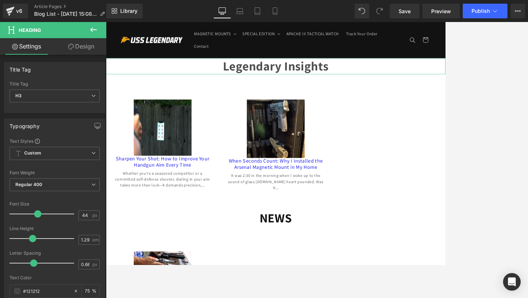
click at [91, 53] on link "Design" at bounding box center [81, 46] width 53 height 17
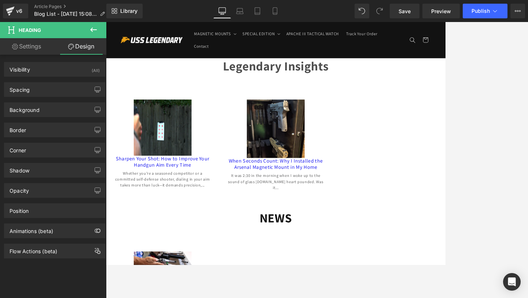
click div "It was 2:30 in the morning when I woke up to the sound of glass breaking.My hea…"
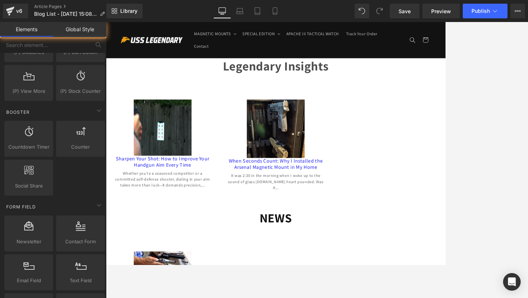
click at [346, 265] on div at bounding box center [317, 160] width 422 height 276
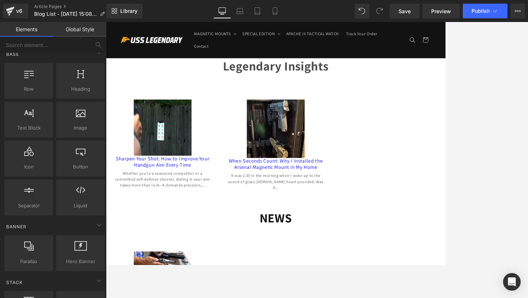
scroll to position [0, 0]
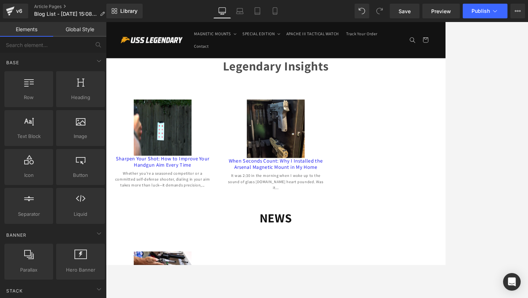
click at [167, 44] on img at bounding box center [165, 45] width 81 height 8
click at [355, 49] on ul "MAGNETIC MOUNTS Magnetic Mount With Safety Trigger Magnetic Mount Magnetic Moun…" at bounding box center [353, 45] width 274 height 32
click at [242, 12] on icon at bounding box center [239, 10] width 7 height 7
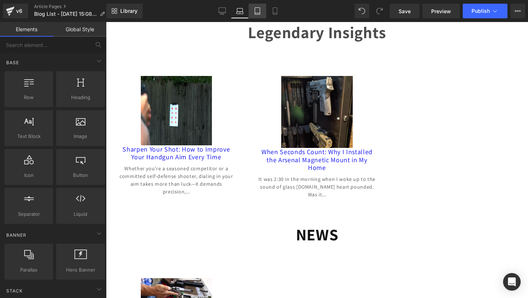
click at [255, 10] on icon at bounding box center [257, 10] width 7 height 7
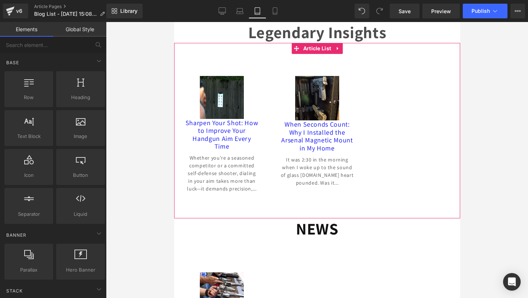
scroll to position [0, 0]
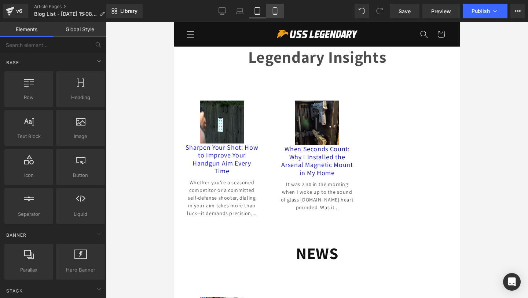
click at [276, 14] on icon at bounding box center [275, 11] width 4 height 7
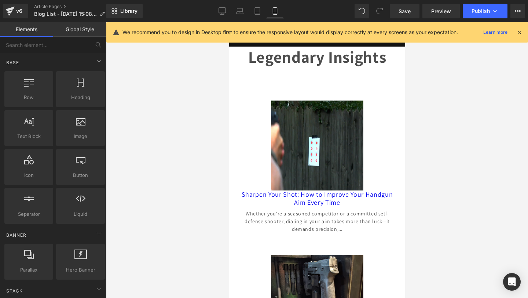
click at [434, 29] on icon at bounding box center [519, 32] width 7 height 7
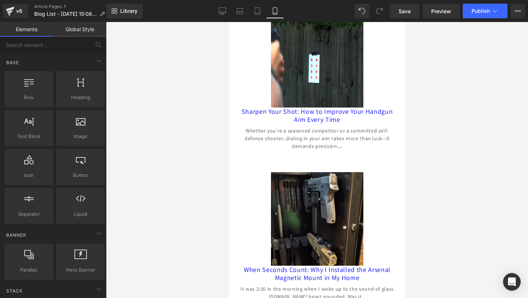
scroll to position [200, 0]
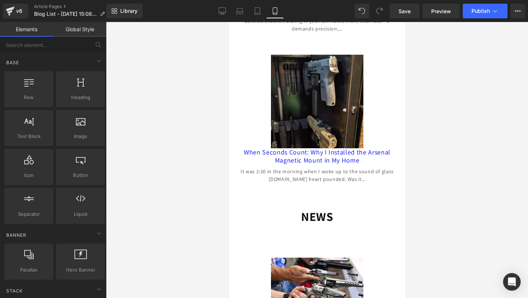
click at [434, 226] on span "Article List" at bounding box center [450, 230] width 25 height 9
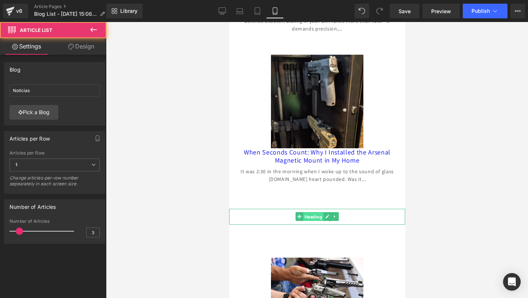
click at [312, 219] on span "Heading" at bounding box center [313, 216] width 20 height 9
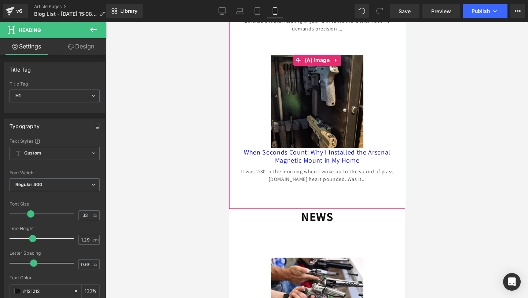
scroll to position [0, 0]
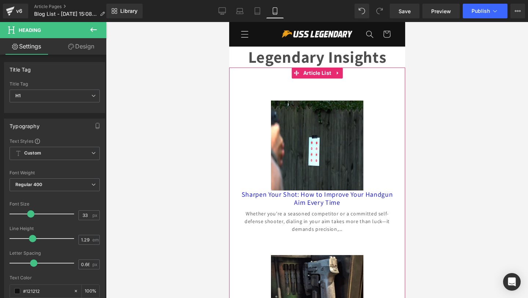
click at [299, 61] on strong "Legendary Insights" at bounding box center [317, 56] width 138 height 21
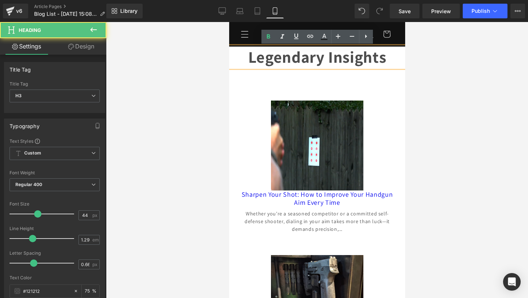
click at [382, 65] on strong "Legendary Insights" at bounding box center [317, 56] width 138 height 21
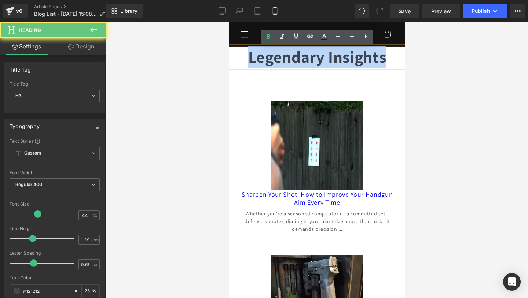
drag, startPoint x: 399, startPoint y: 61, endPoint x: 173, endPoint y: 51, distance: 226.6
click at [229, 51] on html "Skip to content MAGNETIC MOUNTS MAGNETIC MOUNTS Magnetic Mount With Safety Trig…" at bounding box center [317, 160] width 176 height 276
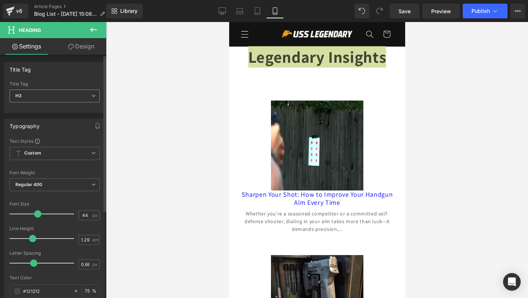
click at [32, 95] on span "H3" at bounding box center [55, 96] width 90 height 13
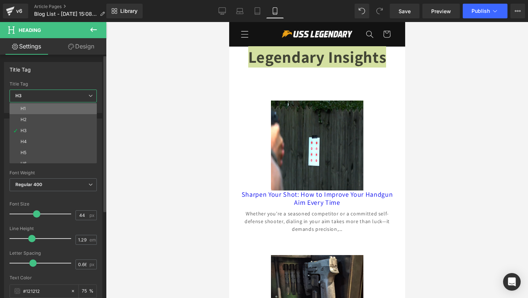
click at [30, 106] on li "H1" at bounding box center [55, 108] width 91 height 11
type input "75"
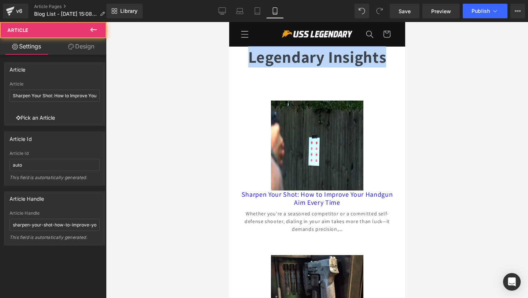
click div "(A) Image Sharpen Your Shot: How to Improve Your Handgun Aim Every Time (A) Tit…"
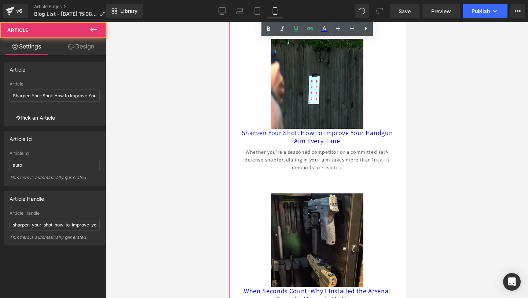
scroll to position [128, 0]
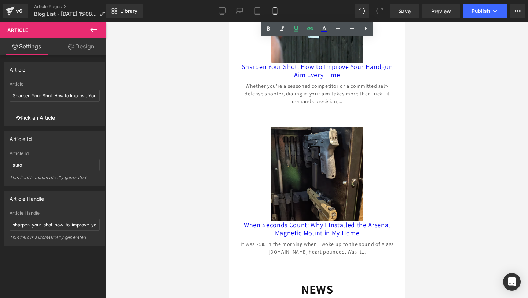
click at [293, 265] on h1 "NEWS" at bounding box center [317, 288] width 176 height 15
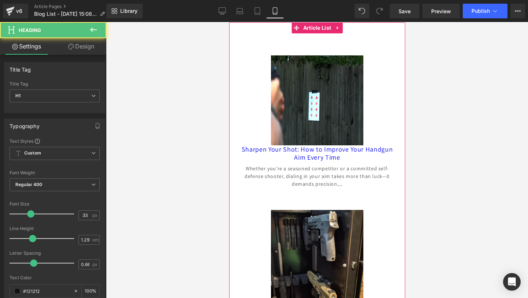
scroll to position [0, 0]
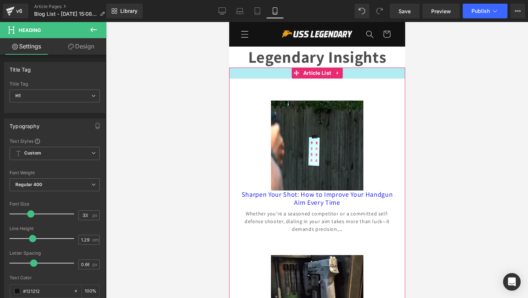
click at [253, 60] on strong "Legendary Insights" at bounding box center [317, 56] width 138 height 21
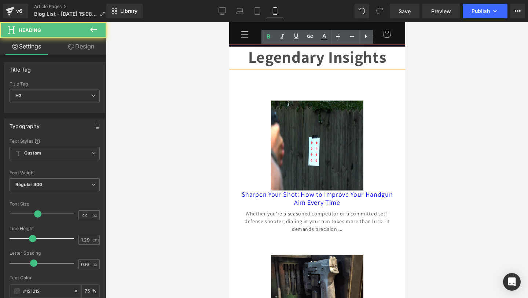
click at [379, 53] on strong "Legendary Insights" at bounding box center [317, 56] width 138 height 21
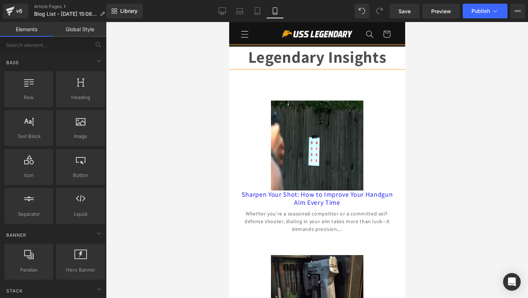
click at [434, 47] on div at bounding box center [317, 160] width 422 height 276
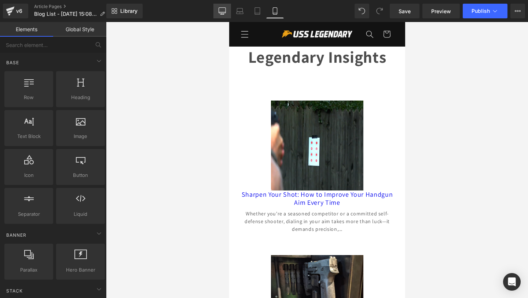
click at [228, 11] on link "Desktop" at bounding box center [223, 11] width 18 height 15
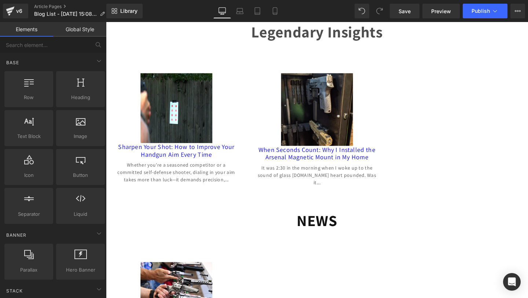
click at [317, 42] on div "Legendary Insights Heading" at bounding box center [328, 32] width 444 height 21
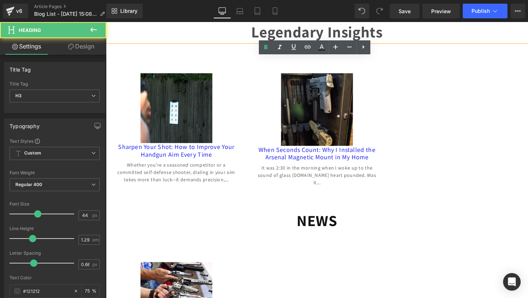
click at [397, 31] on strong "Legendary Insights" at bounding box center [328, 32] width 138 height 21
click div "(A) Image Sharpen Your Shot: How to Improve Your Handgun Aim Every Time (A) Tit…"
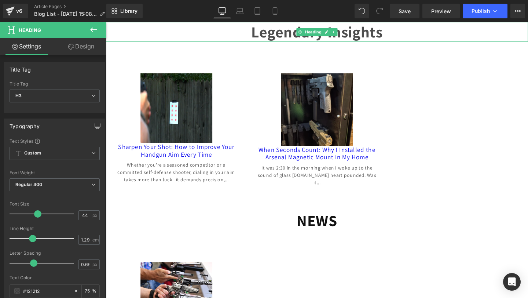
click at [216, 37] on div "Legendary Insights" at bounding box center [328, 32] width 444 height 21
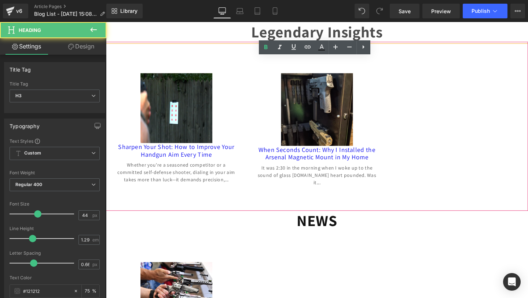
click div "(A) Image Sharpen Your Shot: How to Improve Your Handgun Aim Every Time (A) Tit…"
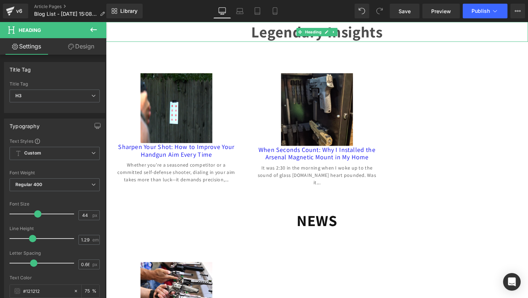
click at [393, 24] on strong "Legendary Insights" at bounding box center [328, 32] width 138 height 21
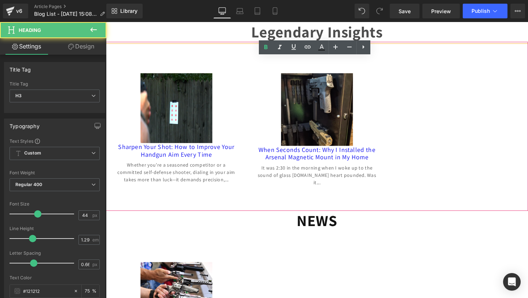
click div "(A) Image Sharpen Your Shot: How to Improve Your Handgun Aim Every Time (A) Tit…"
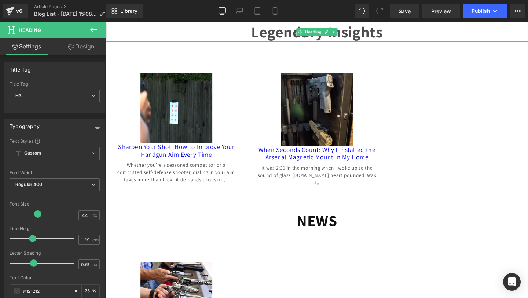
click at [343, 37] on strong "Legendary Insights" at bounding box center [328, 32] width 138 height 21
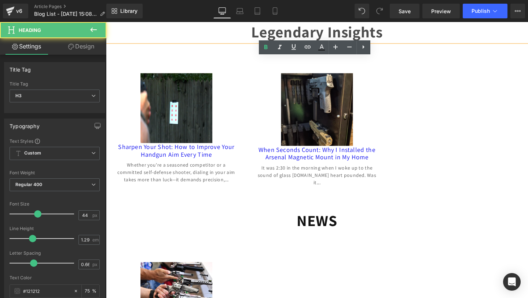
click div "(A) Image Sharpen Your Shot: How to Improve Your Handgun Aim Every Time (A) Tit…"
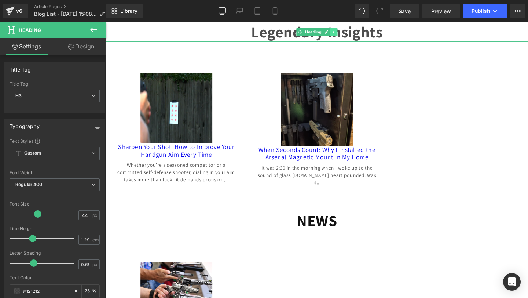
click at [346, 31] on icon at bounding box center [346, 32] width 4 height 4
click at [348, 33] on icon at bounding box center [349, 32] width 4 height 4
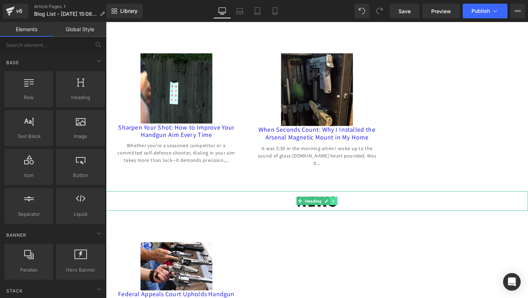
click at [346, 208] on icon at bounding box center [346, 210] width 4 height 4
click at [342, 208] on icon at bounding box center [342, 210] width 4 height 4
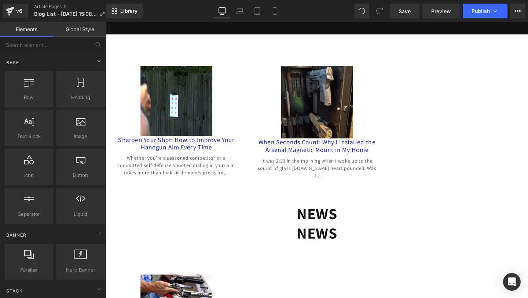
scroll to position [0, 0]
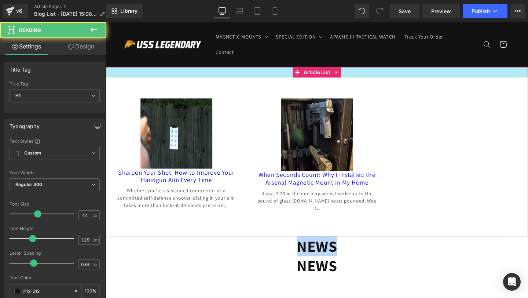
drag, startPoint x: 368, startPoint y: 254, endPoint x: 357, endPoint y: 78, distance: 176.0
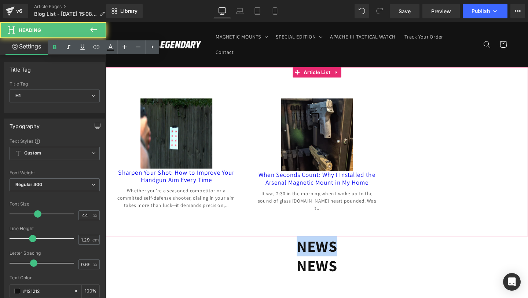
drag, startPoint x: 385, startPoint y: 253, endPoint x: 380, endPoint y: 183, distance: 69.9
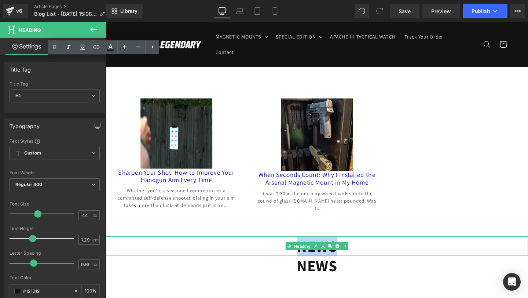
click at [385, 254] on h1 "NEWS" at bounding box center [328, 257] width 444 height 21
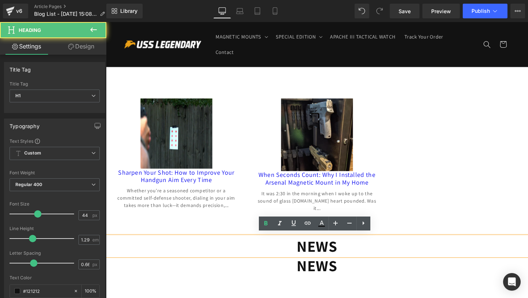
click at [386, 255] on h1 "NEWS" at bounding box center [328, 257] width 444 height 21
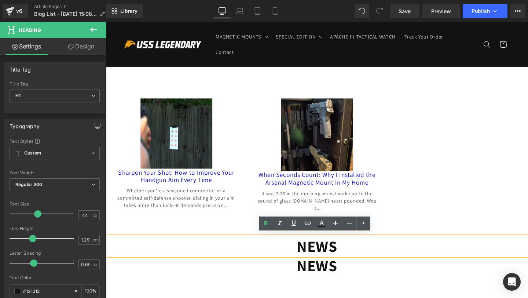
click at [393, 265] on h1 "NEWS" at bounding box center [328, 278] width 444 height 21
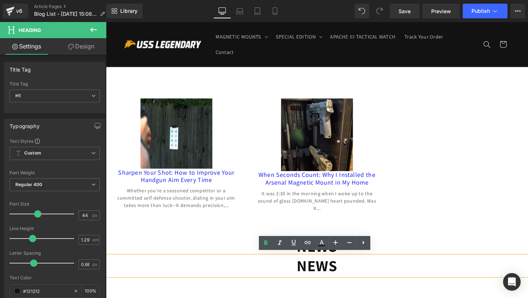
click at [106, 22] on div at bounding box center [106, 22] width 0 height 0
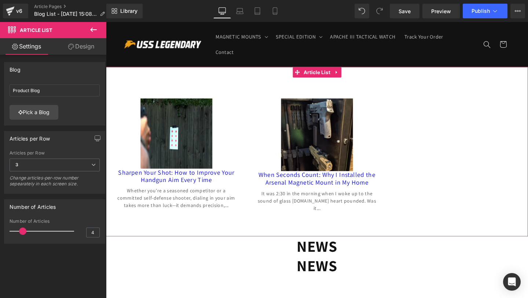
click at [392, 255] on h1 "NEWS" at bounding box center [328, 257] width 444 height 21
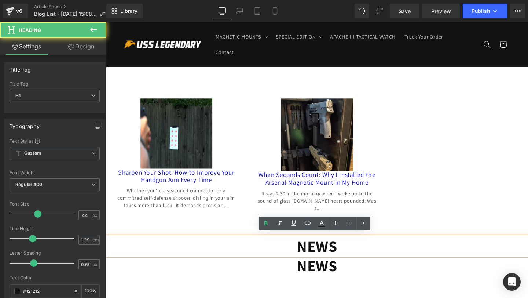
click at [339, 247] on strong "NEWS" at bounding box center [328, 257] width 43 height 21
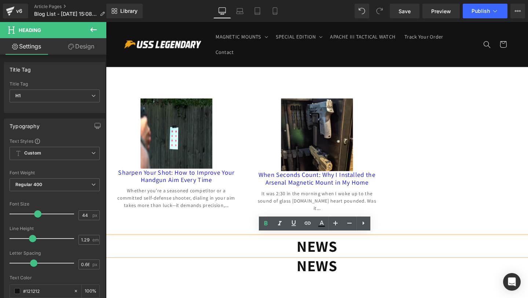
click at [344, 265] on strong "NEWS" at bounding box center [328, 277] width 43 height 21
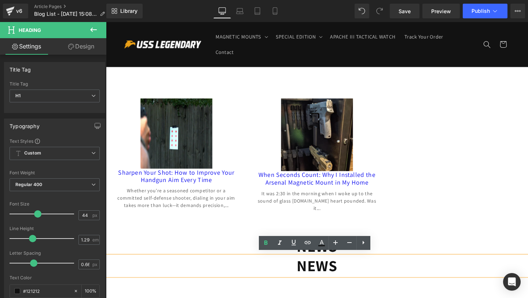
click at [344, 265] on strong "NEWS" at bounding box center [328, 277] width 43 height 21
click at [362, 247] on div "NEWS Heading" at bounding box center [328, 257] width 444 height 21
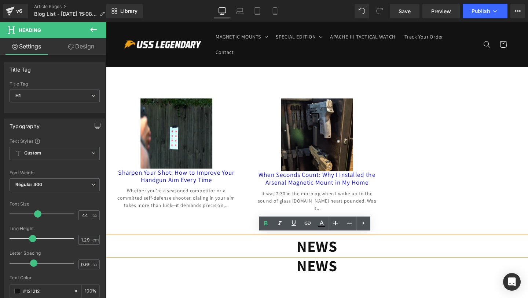
click at [359, 257] on h1 "NEWS" at bounding box center [328, 257] width 444 height 21
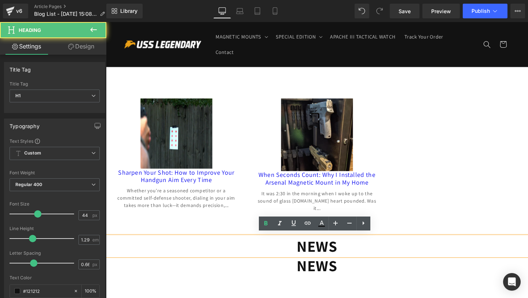
click at [359, 257] on h1 "NEWS" at bounding box center [328, 257] width 444 height 21
click div "(A) Image Sharpen Your Shot: How to Improve Your Handgun Aim Every Time (A) Tit…"
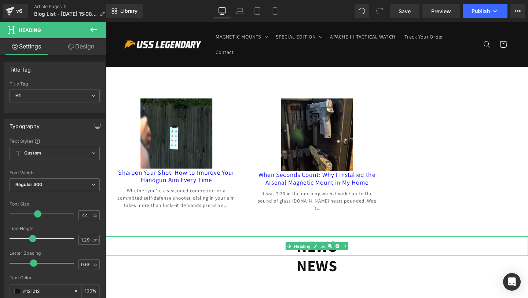
click at [299, 255] on div "NEWS Heading" at bounding box center [328, 257] width 444 height 21
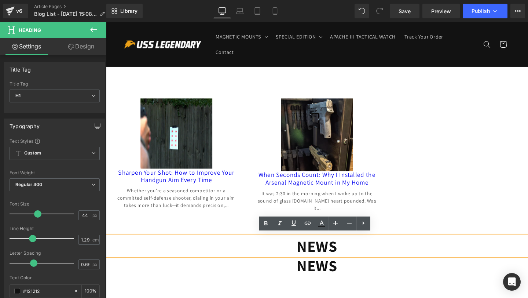
drag, startPoint x: 299, startPoint y: 255, endPoint x: 300, endPoint y: 161, distance: 94.3
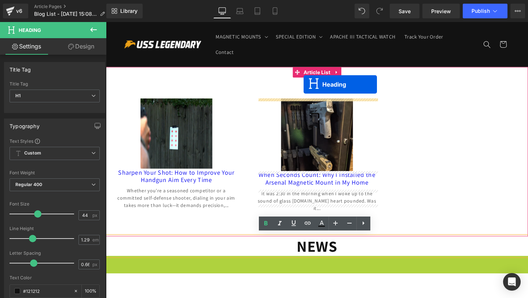
drag, startPoint x: 310, startPoint y: 275, endPoint x: 314, endPoint y: 89, distance: 186.0
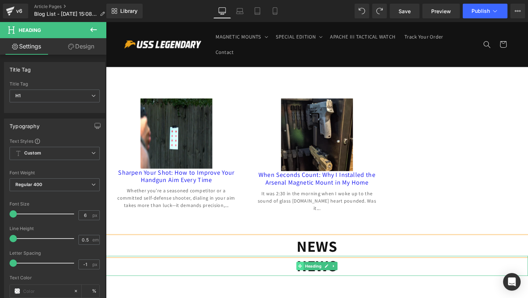
click at [313, 265] on span at bounding box center [310, 278] width 8 height 9
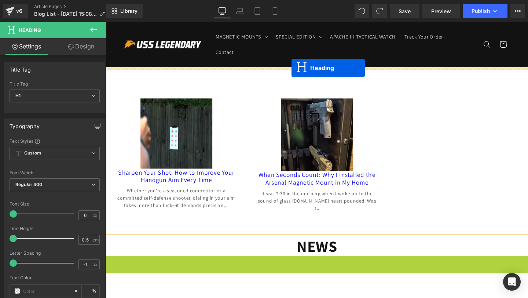
drag, startPoint x: 310, startPoint y: 275, endPoint x: 301, endPoint y: 71, distance: 204.2
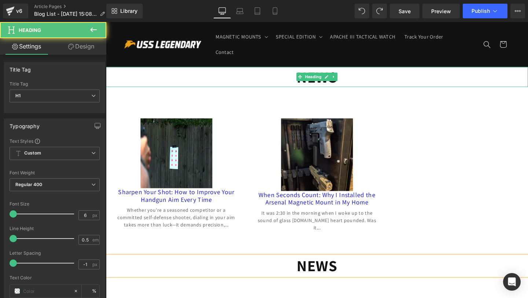
click at [298, 83] on h1 "NEWS" at bounding box center [328, 79] width 444 height 21
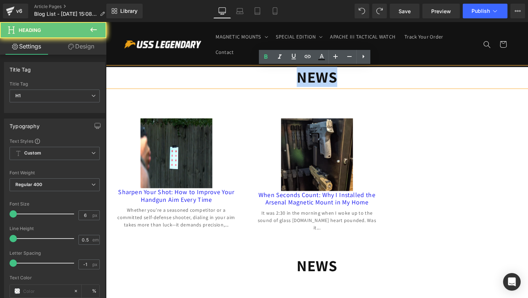
click at [298, 83] on h1 "NEWS" at bounding box center [328, 79] width 444 height 21
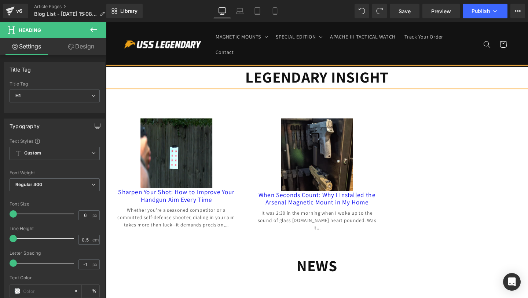
click div "(A) Image When Seconds Count: Why I Installed the Arsenal Magnetic Mount in My …"
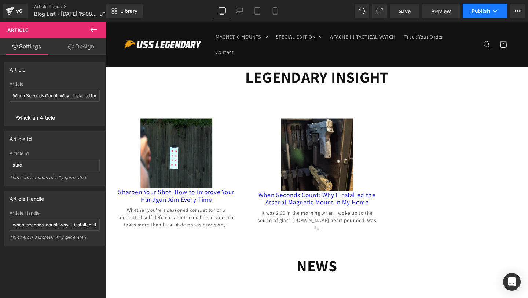
click at [434, 11] on icon at bounding box center [495, 10] width 7 height 7
click at [92, 25] on icon at bounding box center [93, 29] width 9 height 9
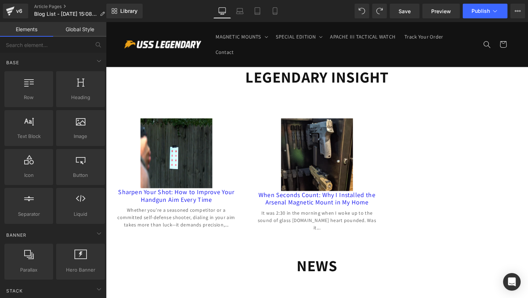
click at [76, 32] on link "Global Style" at bounding box center [79, 29] width 53 height 15
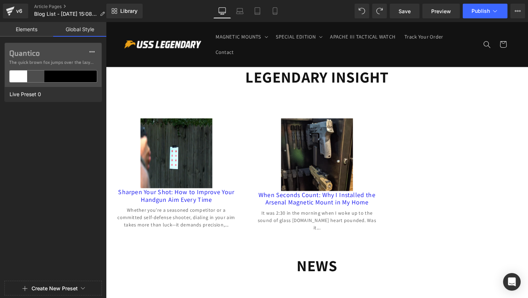
click at [31, 28] on link "Elements" at bounding box center [26, 29] width 53 height 15
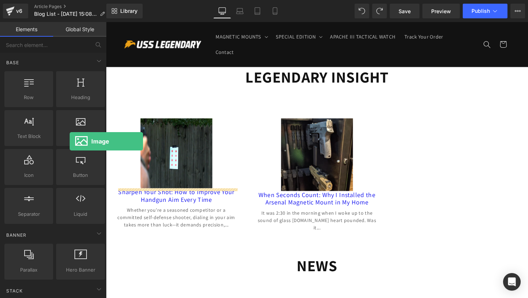
drag, startPoint x: 84, startPoint y: 129, endPoint x: 66, endPoint y: 146, distance: 25.2
click at [66, 146] on div "Image images, photos, alts, uploads" at bounding box center [80, 128] width 49 height 36
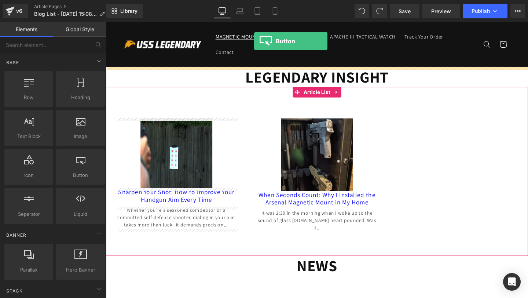
drag, startPoint x: 198, startPoint y: 201, endPoint x: 262, endPoint y: 42, distance: 171.7
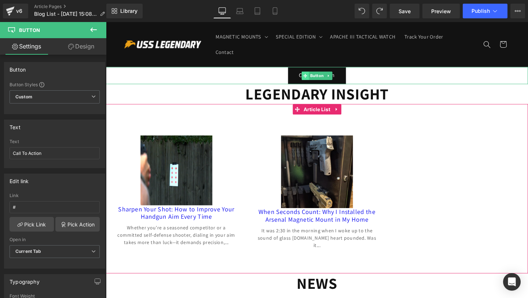
click at [314, 78] on icon at bounding box center [316, 78] width 4 height 4
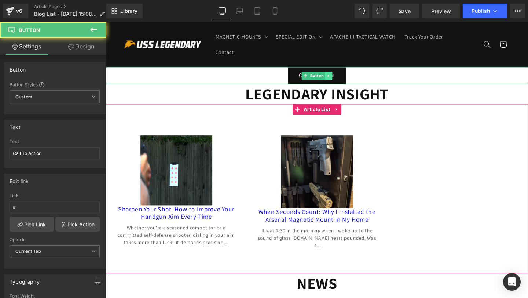
click at [342, 75] on link at bounding box center [340, 78] width 8 height 9
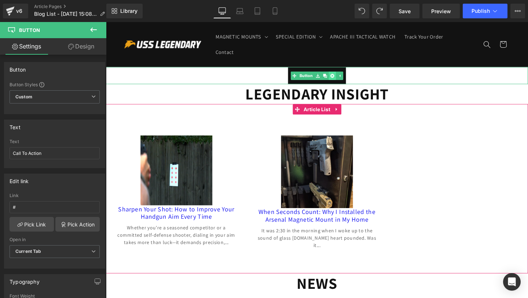
click at [343, 79] on icon at bounding box center [344, 78] width 4 height 4
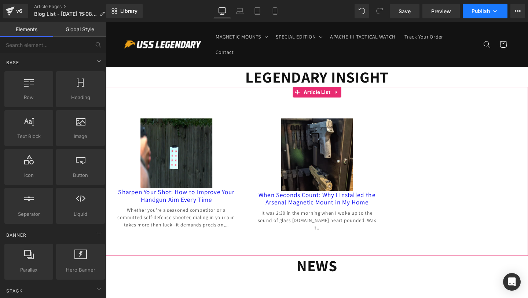
click at [434, 15] on button "Publish" at bounding box center [485, 11] width 45 height 15
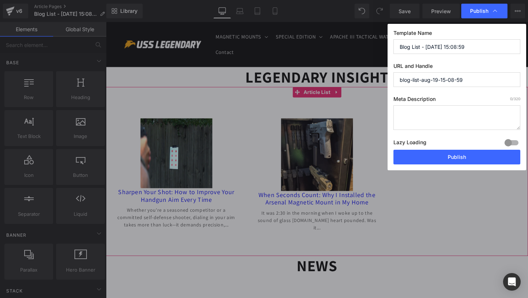
drag, startPoint x: 467, startPoint y: 46, endPoint x: 424, endPoint y: 44, distance: 43.0
click at [424, 44] on input "Blog List - Aug 19, 15:08:59" at bounding box center [457, 46] width 127 height 15
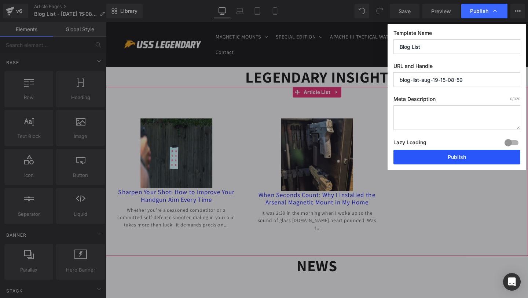
type input "Blog List"
click at [431, 161] on button "Publish" at bounding box center [457, 157] width 127 height 15
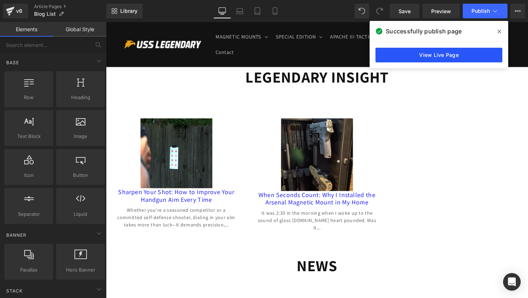
click at [434, 53] on link "View Live Page" at bounding box center [439, 55] width 127 height 15
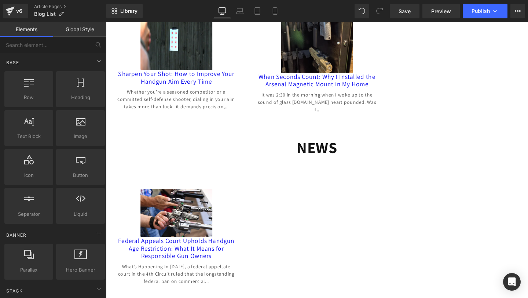
scroll to position [255, 0]
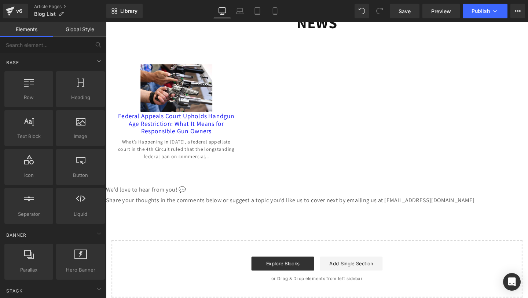
click at [207, 206] on p "Share your thoughts in the comments below or suggest a topic you’d like us to c…" at bounding box center [328, 209] width 444 height 11
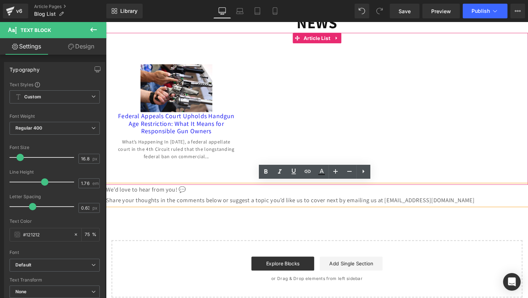
click at [212, 180] on div "(A) Image Federal Appeals Court Upholds Handgun Age Restriction: What It Means …" at bounding box center [328, 113] width 444 height 160
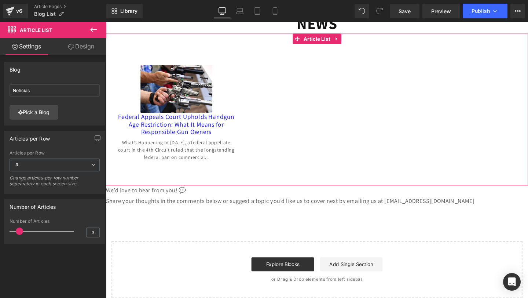
scroll to position [255, 0]
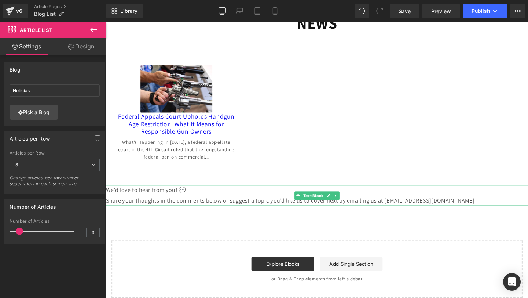
click at [107, 195] on div at bounding box center [107, 204] width 2 height 22
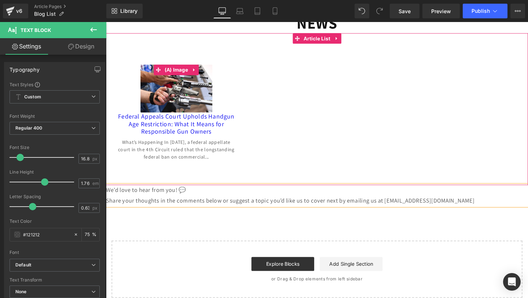
click img
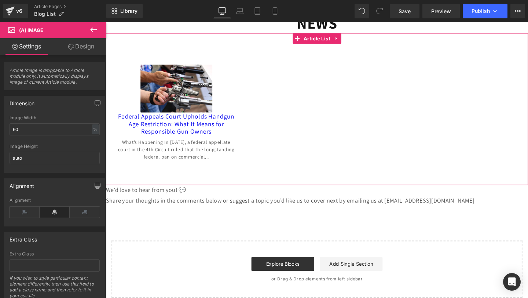
click div "(A) Image Federal Appeals Court Upholds Handgun Age Restriction: What It Means …"
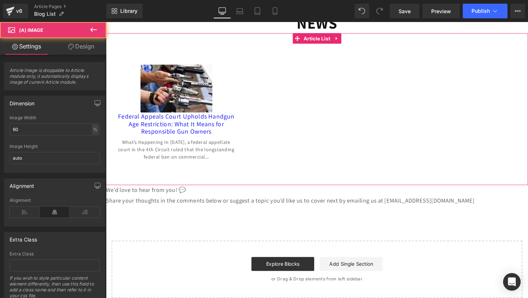
click img
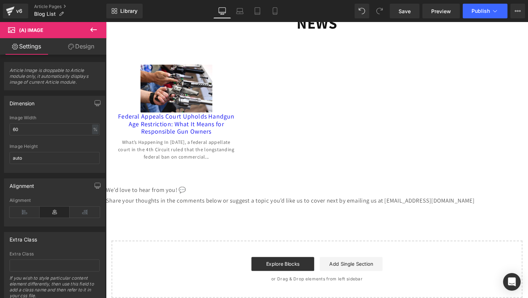
click at [93, 28] on icon at bounding box center [93, 29] width 9 height 9
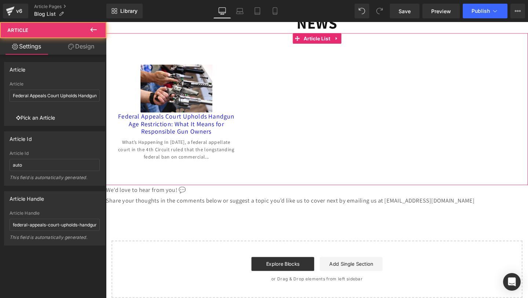
click div "(A) Image Federal Appeals Court Upholds Handgun Age Restriction: What It Means …"
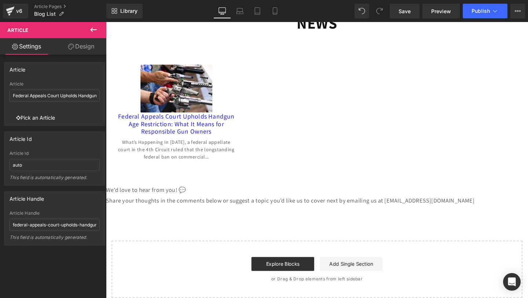
click at [35, 112] on link "Pick an Article" at bounding box center [36, 117] width 52 height 15
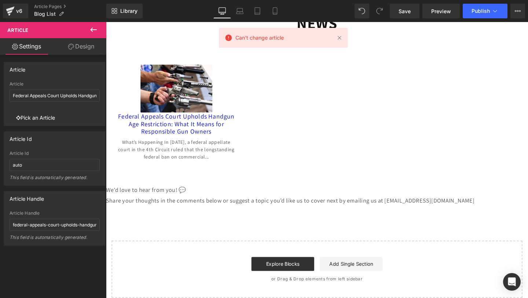
click at [33, 119] on link "Pick an Article" at bounding box center [36, 117] width 52 height 15
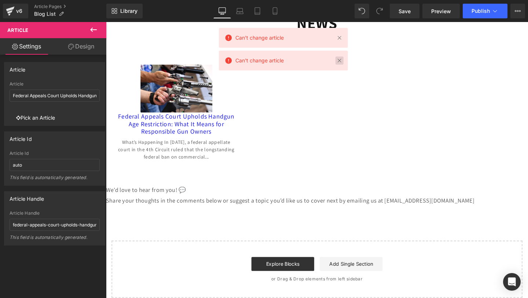
click at [339, 60] on link at bounding box center [340, 60] width 8 height 8
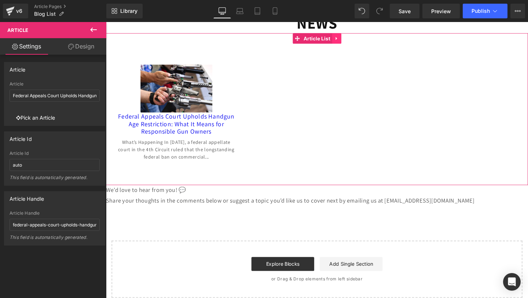
click at [349, 38] on icon at bounding box center [348, 39] width 5 height 6
click at [313, 37] on span "Article List" at bounding box center [314, 39] width 32 height 11
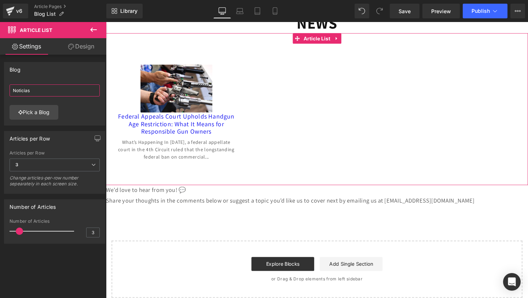
click at [59, 86] on input "Noticias" at bounding box center [55, 90] width 90 height 12
click at [38, 116] on link "Pick a Blog" at bounding box center [34, 112] width 49 height 15
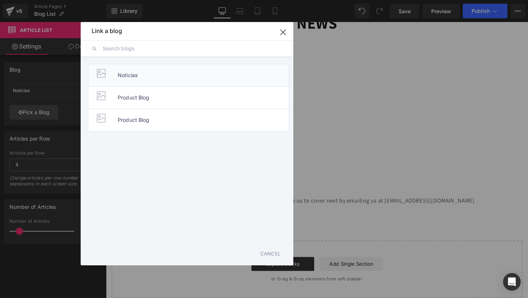
drag, startPoint x: 179, startPoint y: 77, endPoint x: 77, endPoint y: 57, distance: 104.2
click at [179, 77] on li "Noticias" at bounding box center [188, 75] width 201 height 22
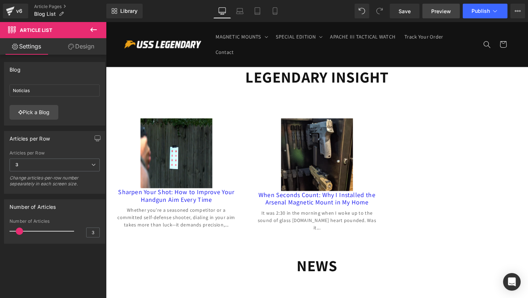
click at [434, 14] on span "Preview" at bounding box center [441, 11] width 20 height 8
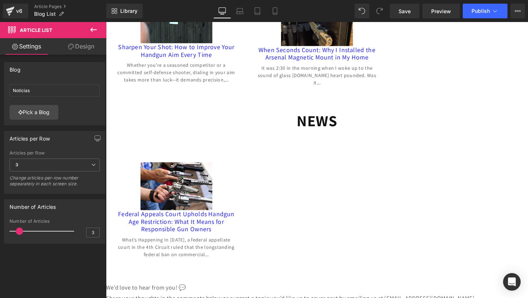
scroll to position [137, 0]
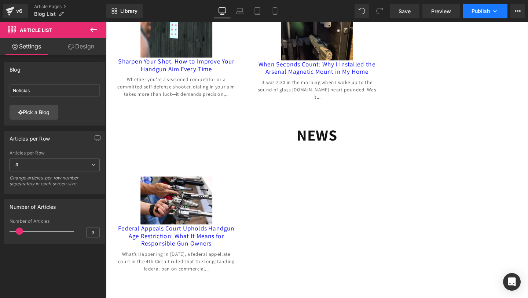
click at [434, 18] on button "Publish" at bounding box center [485, 11] width 45 height 15
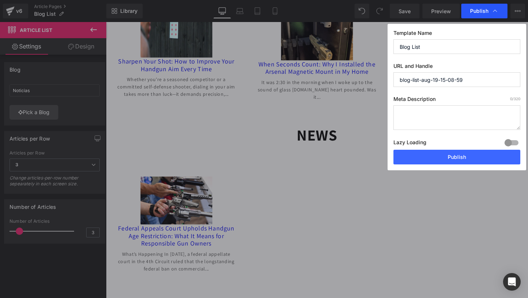
click at [434, 11] on span "Publish" at bounding box center [479, 11] width 18 height 7
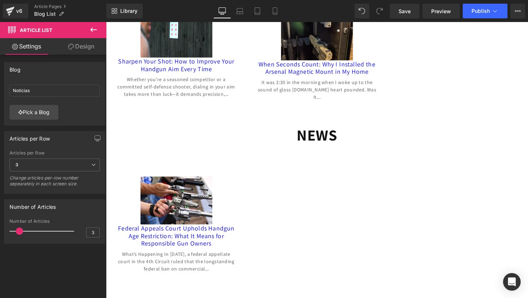
click at [434, 11] on span "Publish" at bounding box center [481, 11] width 18 height 6
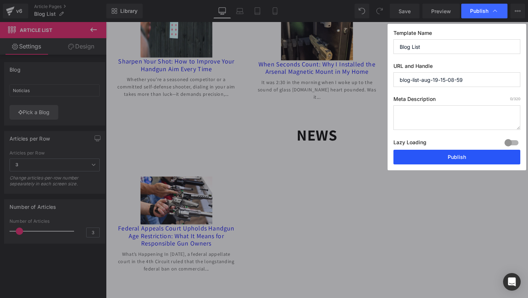
click at [434, 155] on button "Publish" at bounding box center [457, 157] width 127 height 15
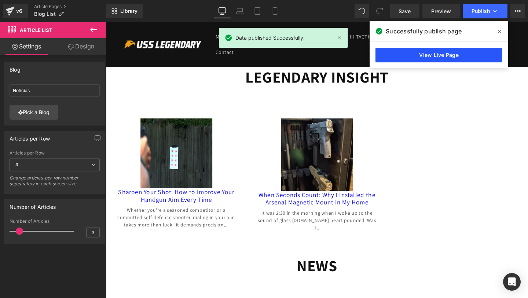
click at [434, 60] on link "View Live Page" at bounding box center [439, 55] width 127 height 15
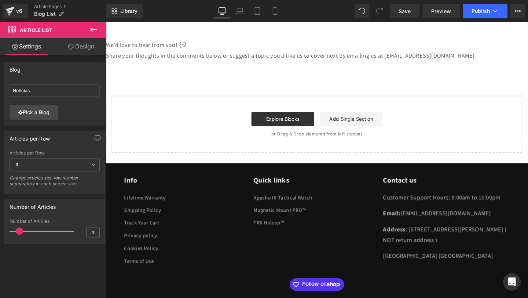
scroll to position [168, 0]
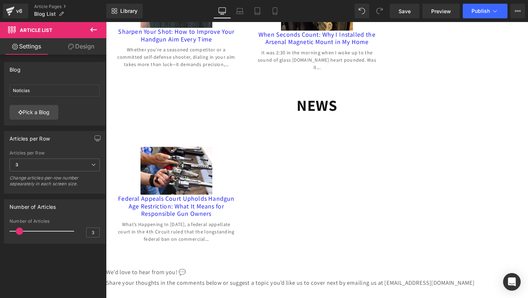
click link "Federal Appeals Court Upholds Handgun Age Restriction: What It Means for Respon…"
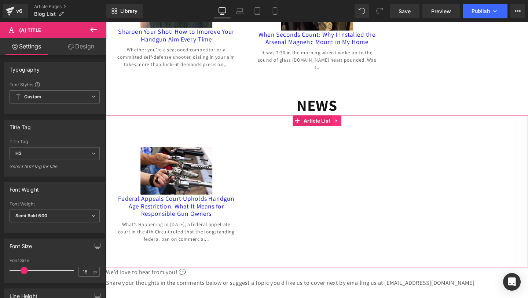
click at [351, 123] on icon at bounding box center [348, 126] width 5 height 6
click at [355, 123] on icon at bounding box center [353, 125] width 5 height 5
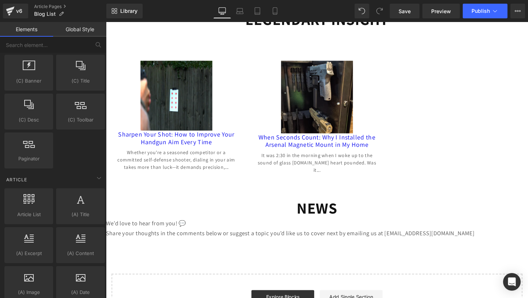
scroll to position [1276, 0]
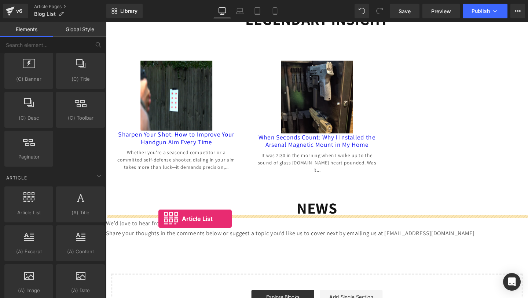
drag, startPoint x: 135, startPoint y: 230, endPoint x: 161, endPoint y: 229, distance: 25.7
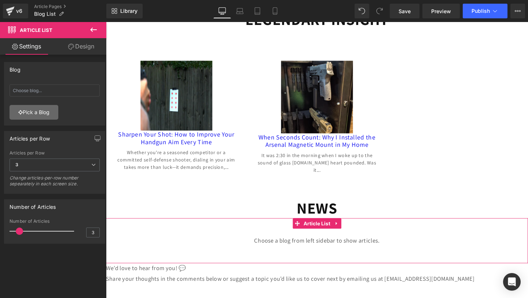
click at [42, 119] on link "Pick a Blog" at bounding box center [34, 112] width 49 height 15
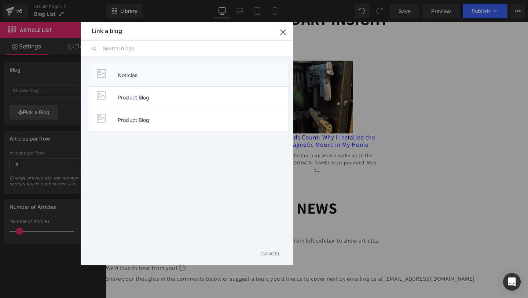
click at [168, 76] on li "Noticias" at bounding box center [188, 75] width 201 height 22
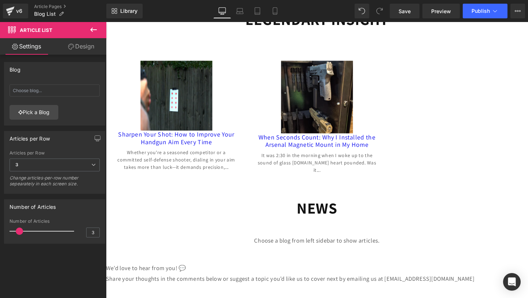
type input "Noticias"
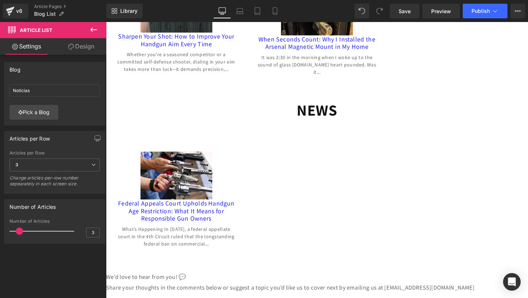
scroll to position [166, 0]
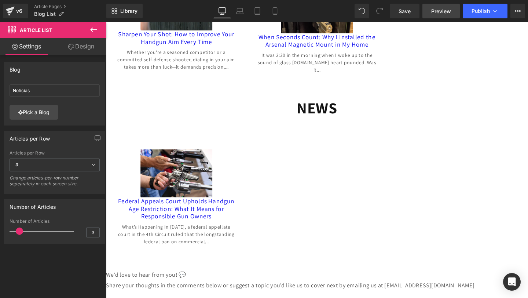
click at [434, 11] on span "Preview" at bounding box center [441, 11] width 20 height 8
click at [434, 8] on span "Publish" at bounding box center [481, 11] width 18 height 6
click at [414, 13] on link "Save" at bounding box center [405, 11] width 30 height 15
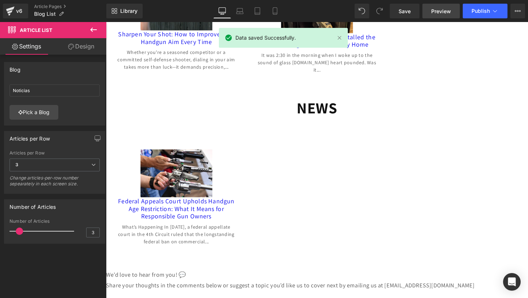
click at [434, 13] on span "Preview" at bounding box center [441, 11] width 20 height 8
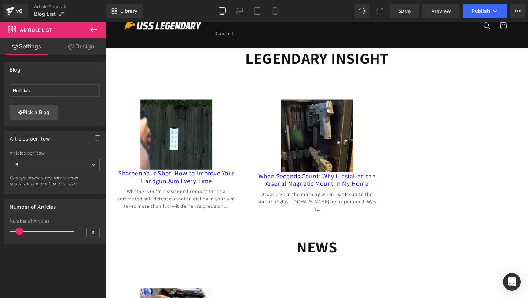
scroll to position [0, 0]
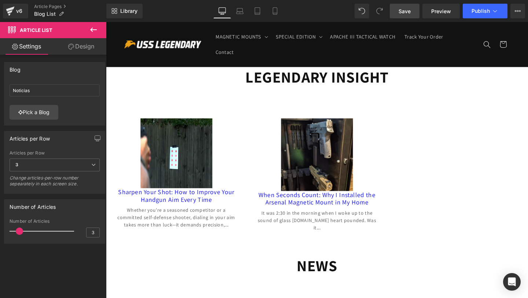
click at [405, 13] on span "Save" at bounding box center [405, 11] width 12 height 8
click at [92, 30] on icon at bounding box center [93, 30] width 7 height 4
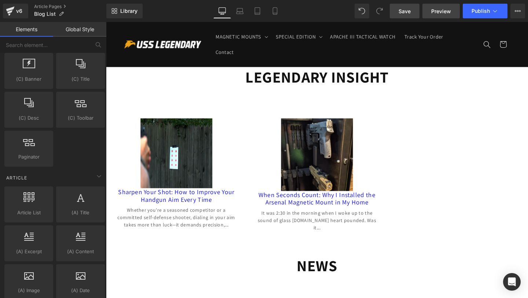
click at [434, 10] on span "Preview" at bounding box center [441, 11] width 20 height 8
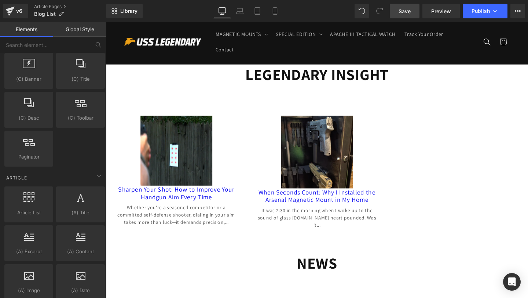
click at [155, 89] on div "(A) Image Sharpen Your Shot: How to Improve Your Handgun Aim Every Time (A) Tit…" at bounding box center [328, 177] width 444 height 178
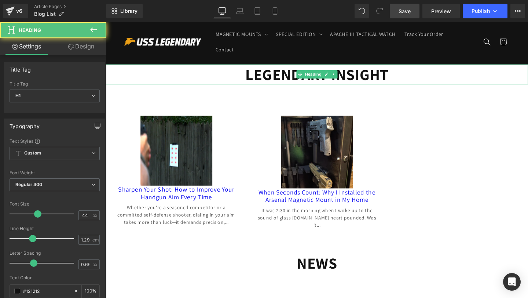
click at [434, 76] on h1 "LEGENDARY INSIGHT" at bounding box center [328, 77] width 444 height 21
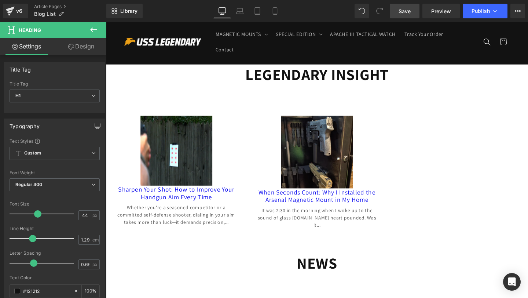
click at [84, 47] on link "Design" at bounding box center [81, 46] width 53 height 17
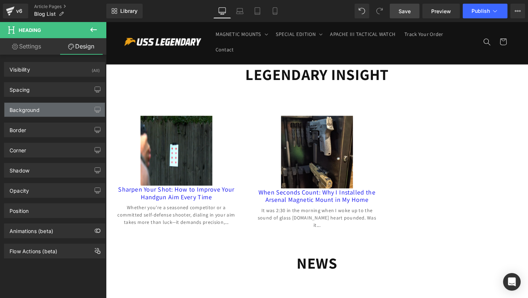
click at [76, 107] on div "Background" at bounding box center [54, 110] width 101 height 14
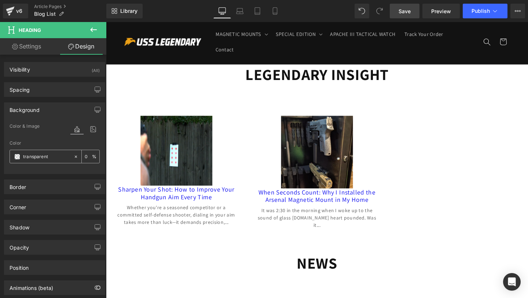
click at [67, 157] on div "transparent" at bounding box center [41, 156] width 63 height 13
click at [88, 156] on input "0" at bounding box center [88, 156] width 7 height 8
click at [60, 156] on input "transparent" at bounding box center [46, 157] width 47 height 8
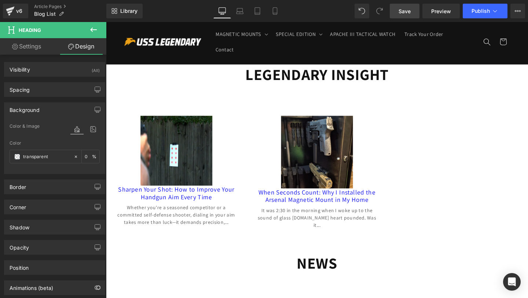
click at [75, 133] on icon at bounding box center [76, 129] width 13 height 10
click at [73, 157] on icon at bounding box center [75, 156] width 5 height 5
click at [50, 159] on input "none" at bounding box center [46, 157] width 47 height 8
click at [18, 158] on span at bounding box center [17, 157] width 6 height 6
click at [16, 158] on span at bounding box center [17, 157] width 6 height 6
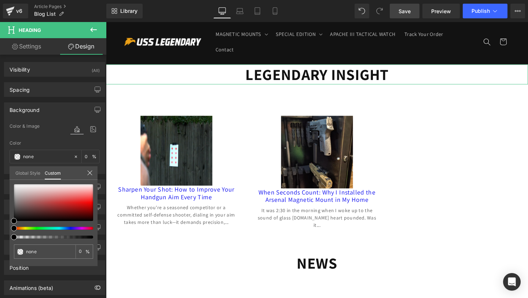
type input "#000000"
type input "3"
type input "#000000"
type input "3"
type input "5"
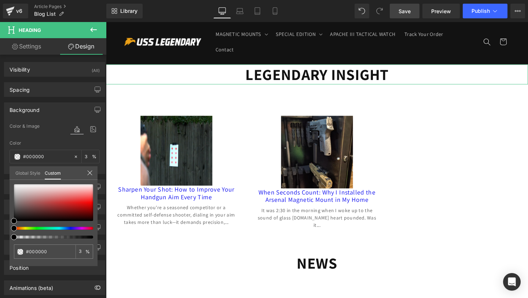
type input "5"
type input "31"
type input "77"
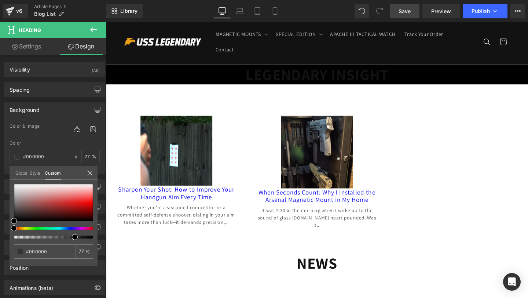
type input "100"
drag, startPoint x: 121, startPoint y: 260, endPoint x: 116, endPoint y: 249, distance: 11.8
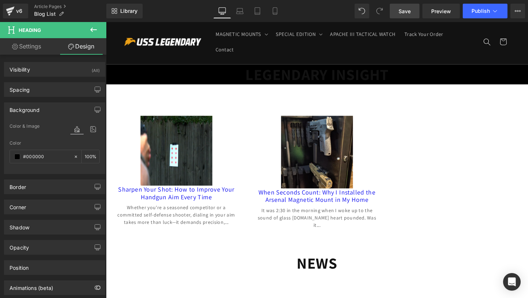
click at [209, 79] on h1 "LEGENDARY INSIGHT" at bounding box center [328, 77] width 444 height 21
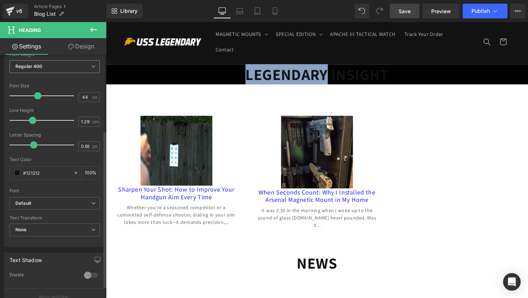
scroll to position [119, 0]
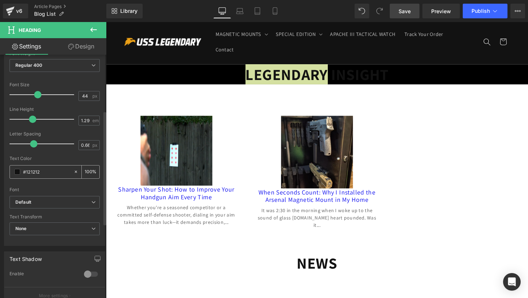
click at [15, 173] on span at bounding box center [17, 172] width 6 height 6
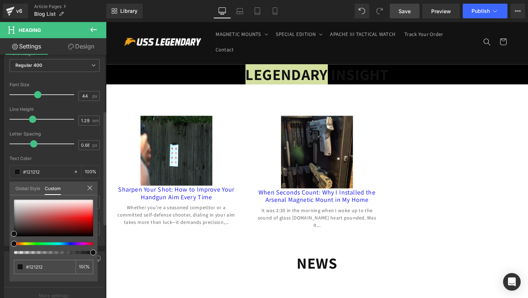
type input "#111111"
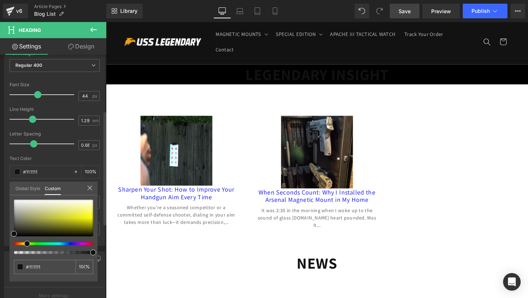
drag, startPoint x: 14, startPoint y: 244, endPoint x: 25, endPoint y: 242, distance: 11.2
click at [24, 242] on span at bounding box center [27, 244] width 6 height 6
drag, startPoint x: 25, startPoint y: 242, endPoint x: 17, endPoint y: 240, distance: 8.3
click at [17, 240] on div at bounding box center [53, 227] width 79 height 54
type input "#d2af7d"
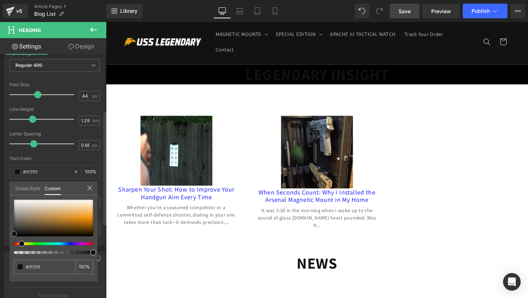
type input "#d2af7d"
click at [50, 212] on div at bounding box center [53, 218] width 79 height 37
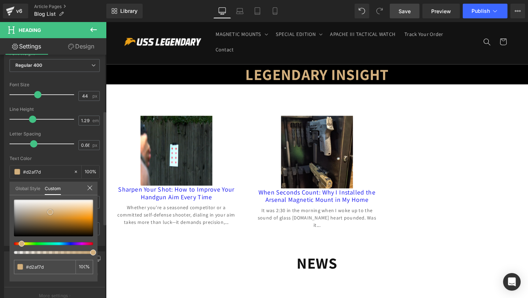
type input "#ceac7c"
type input "#c9a168"
type input "#cca166"
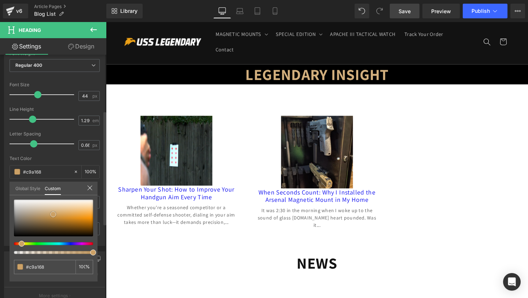
type input "#cca166"
type input "#cda164"
type input "#d2a25f"
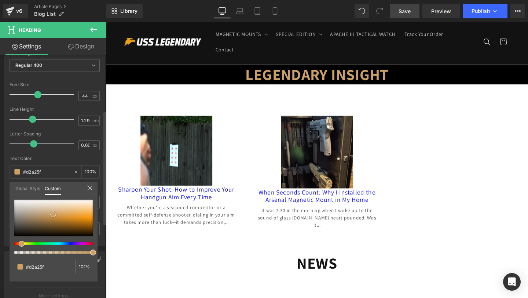
type input "#dca455"
type input "#e1a550"
type input "#e4a348"
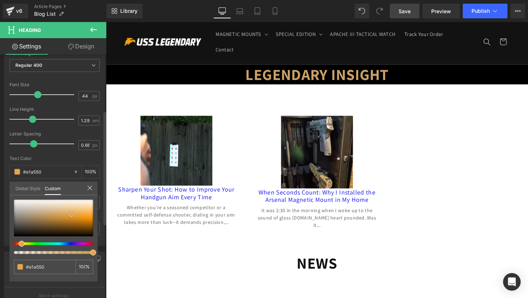
type input "#e4a348"
type input "#e4a143"
type input "#e39f3f"
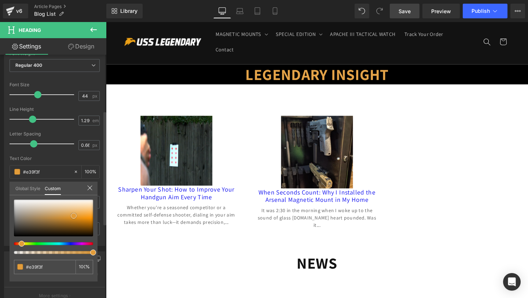
type input "#e29c3a"
type input "#e19c3b"
type input "#e59423"
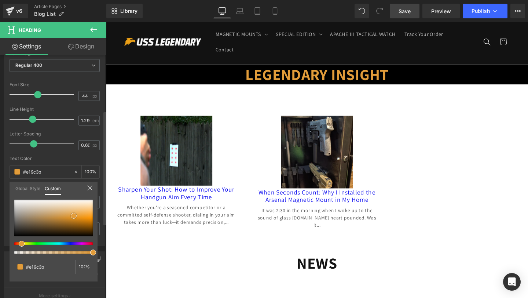
type input "#e59423"
type input "#dd8a17"
type input "#da8815"
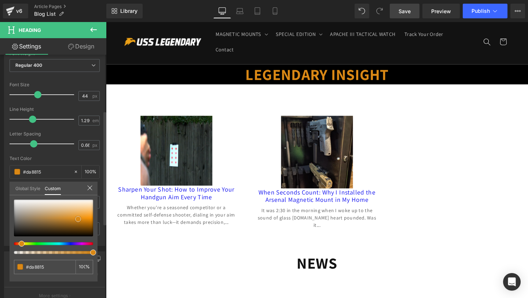
type input "#cf8215"
type input "#cc7f14"
type input "#cb7f15"
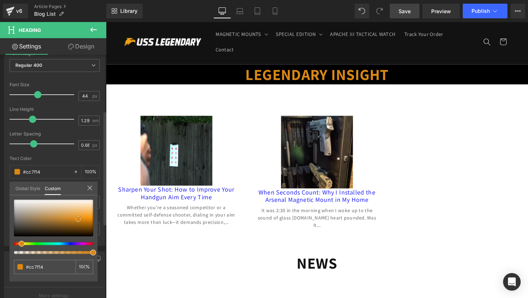
type input "#cb7f15"
type input "#da8815"
type input "#eead53"
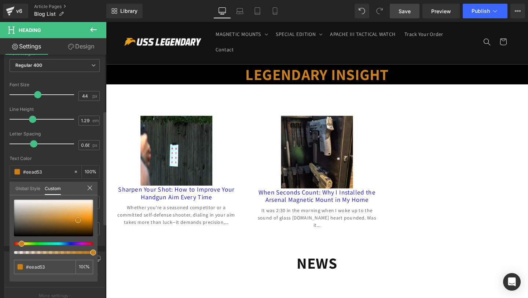
type input "#f4c889"
type input "#f6ce97"
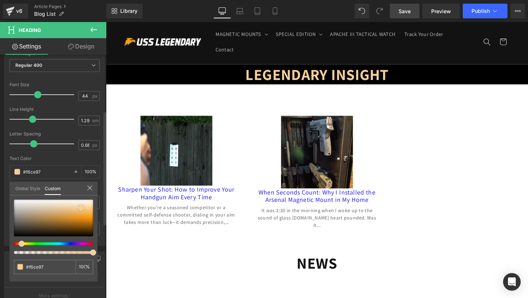
type input "#f6d09c"
type input "#f4d09e"
type input "#f6d3a1"
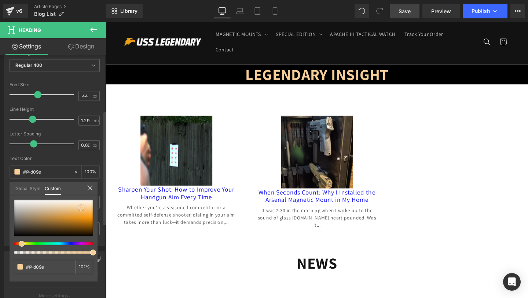
type input "#f6d3a1"
type input "#f7d5a5"
type input "#f6d09c"
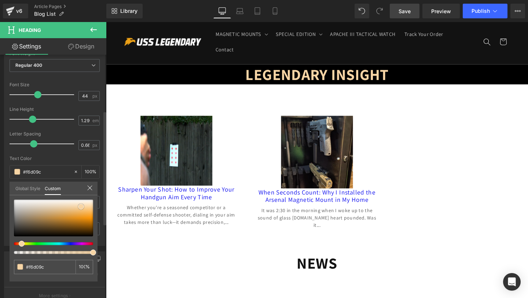
type input "#f7cc91"
type input "#f7c278"
type input "#f7bd6d"
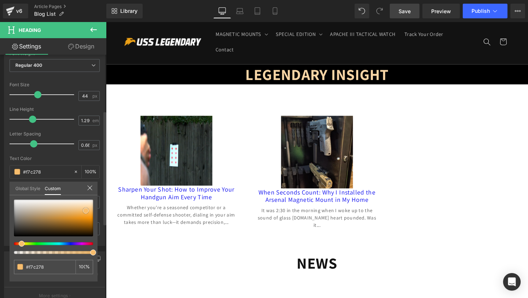
type input "#f7bd6d"
type input "#f7b75e"
type input "#f7b353"
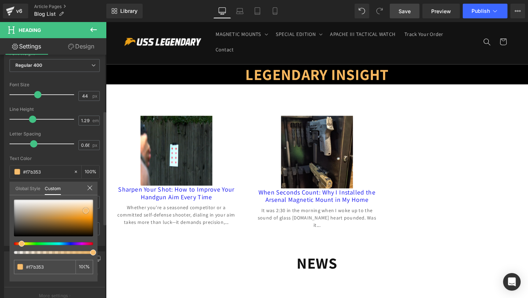
type input "#f6b14f"
type input "#f6ae4a"
type input "#f6a636"
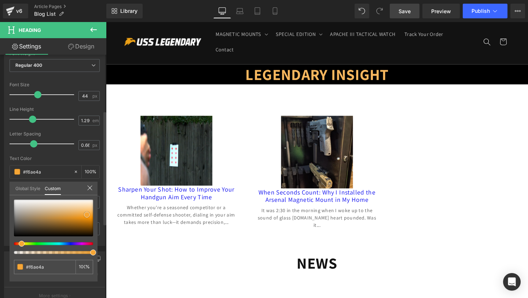
type input "#f6a636"
type input "#f6a22c"
type input "#f49f28"
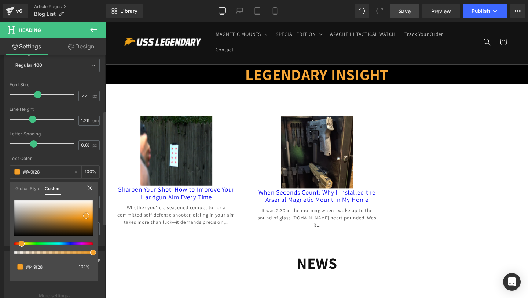
type input "#f39f29"
type input "#f5a432"
type input "#f5a12d"
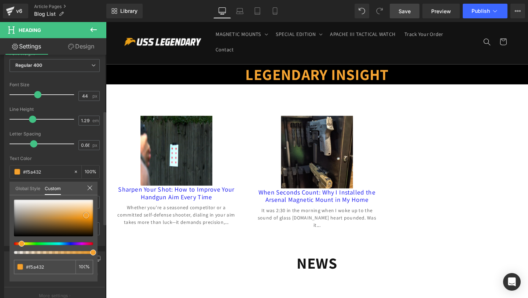
type input "#f5a12d"
type input "#f39d24"
type input "#f39b20"
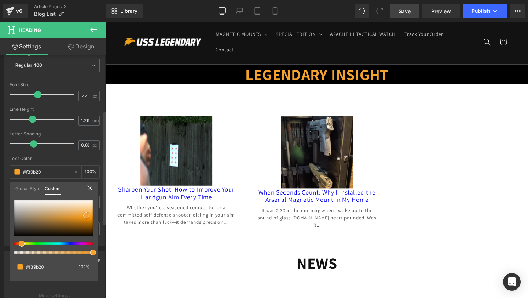
type input "#f49b1e"
type input "#f39b20"
type input "#f39d24"
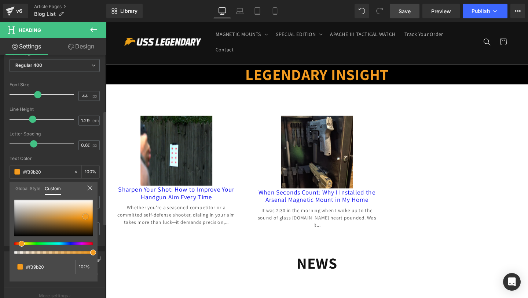
type input "#f39d24"
drag, startPoint x: 50, startPoint y: 212, endPoint x: 84, endPoint y: 215, distance: 34.2
click at [85, 215] on span at bounding box center [85, 216] width 6 height 6
type input "#f2a12f"
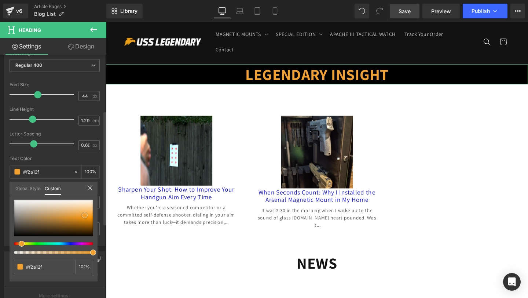
type input "#f2a335"
type input "#f3a83e"
type input "#f4aa43"
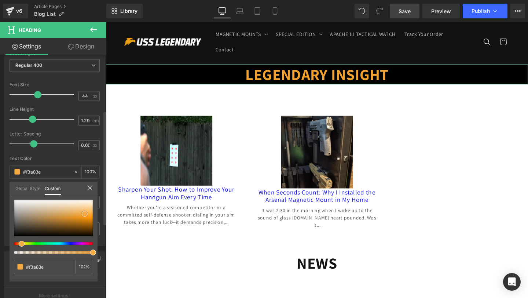
type input "#f4aa43"
type input "#f3a539"
type input "#f3a334"
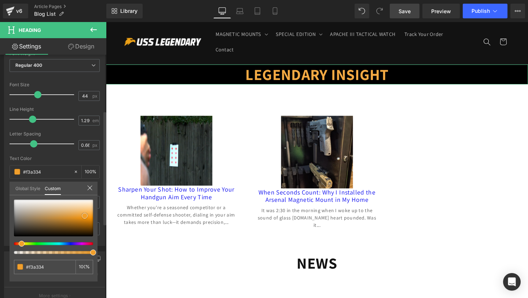
type input "#f1a130"
type input "#f19f2c"
type input "#f19d27"
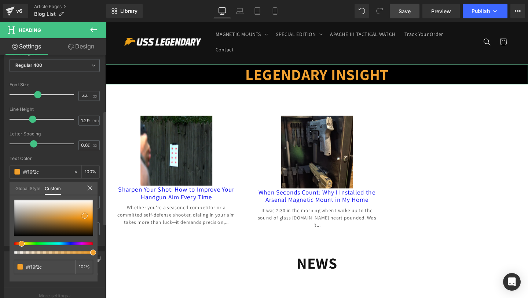
type input "#f19d27"
type input "#f29d26"
type input "#f29b21"
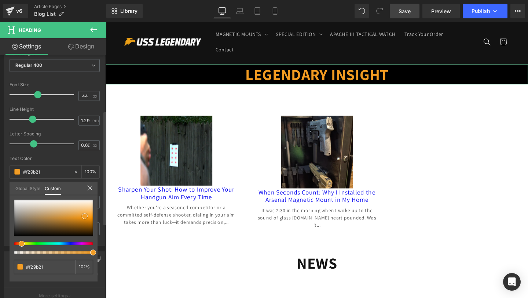
type input "#f29d26"
type input "#f29f2a"
type input "#f19f2c"
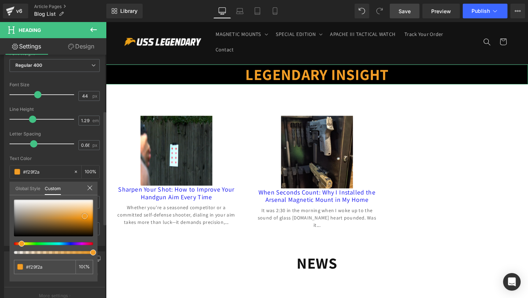
type input "#f19f2c"
type input "#f29f2a"
type input "#f29d26"
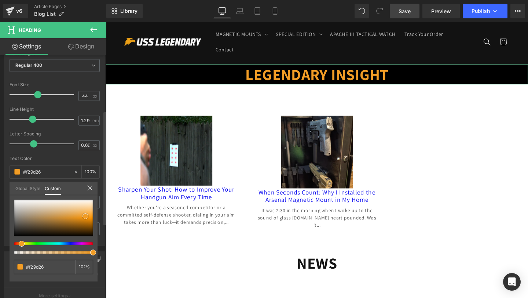
click at [86, 216] on span at bounding box center [86, 216] width 6 height 6
click at [53, 265] on input "#f29d26" at bounding box center [45, 267] width 39 height 8
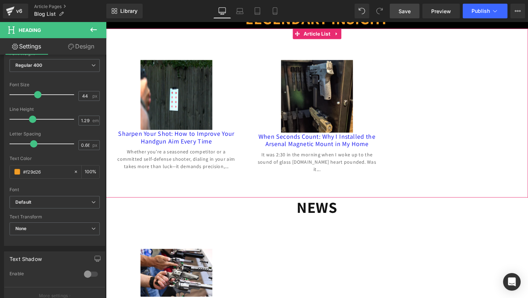
scroll to position [73, 0]
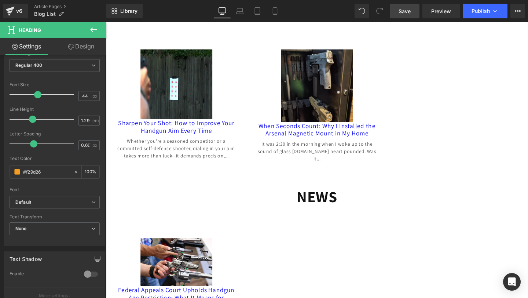
click at [312, 203] on span at bounding box center [310, 205] width 8 height 9
click at [312, 204] on span at bounding box center [310, 205] width 8 height 9
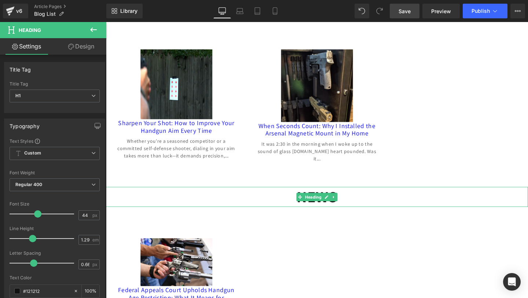
click at [361, 204] on h1 "NEWS" at bounding box center [328, 205] width 444 height 21
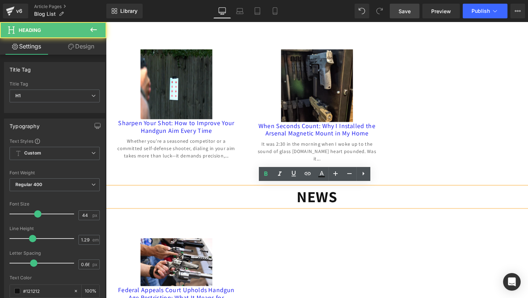
click at [361, 204] on h1 "NEWS" at bounding box center [328, 205] width 444 height 21
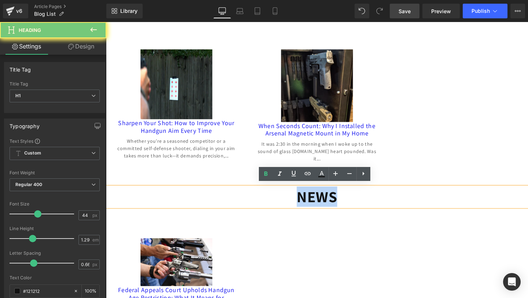
click at [361, 204] on h1 "NEWS" at bounding box center [328, 205] width 444 height 21
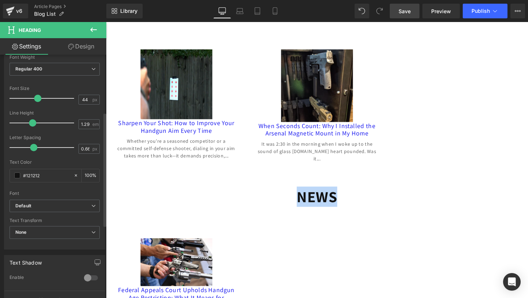
scroll to position [129, 0]
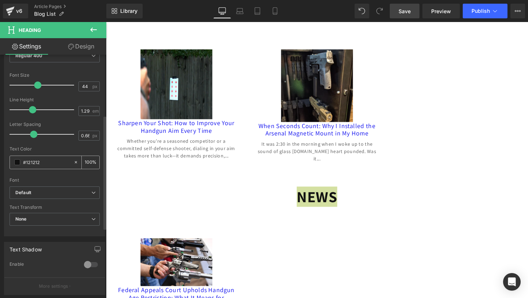
click at [75, 162] on icon at bounding box center [76, 162] width 2 height 2
type input "none"
type input "0"
click at [44, 165] on input "none" at bounding box center [46, 162] width 47 height 8
drag, startPoint x: 44, startPoint y: 165, endPoint x: 6, endPoint y: 153, distance: 40.7
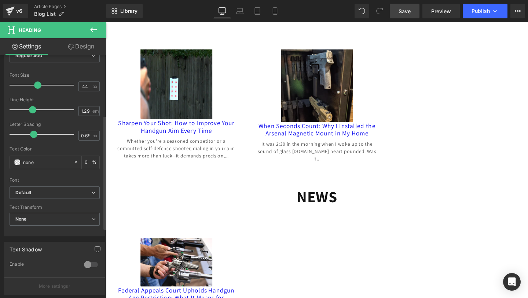
click at [6, 153] on div "Text Styles Custom Custom Setup Global Style Custom Setup Global Style Thin 100…" at bounding box center [54, 122] width 101 height 227
paste input "f29d26"
type input "f29d26"
type input "100"
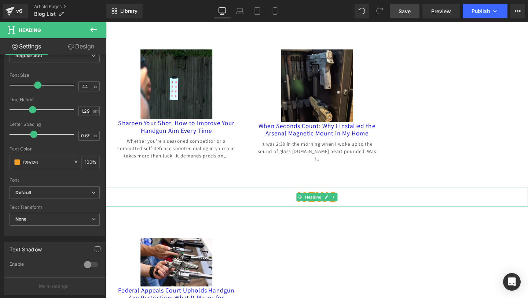
type input "#f29d26"
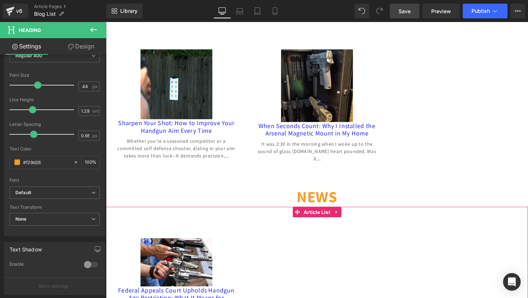
click div "(A) Image Federal Appeals Court Upholds Handgun Age Restriction: What It Means …"
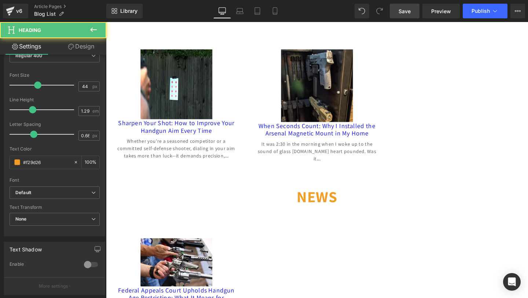
click at [405, 195] on h1 "NEWS" at bounding box center [328, 205] width 444 height 21
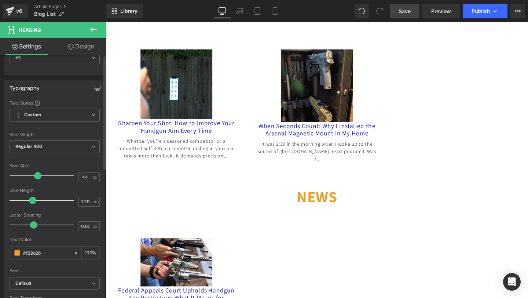
scroll to position [0, 0]
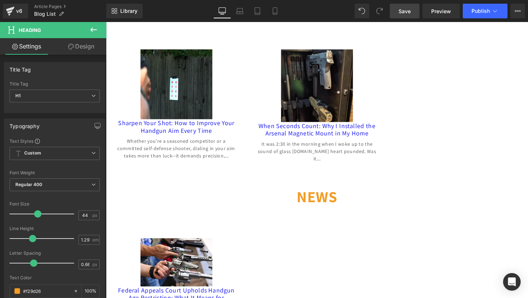
click div "Whether you're a seasoned competitor or a committed self-defense shooter, diali…"
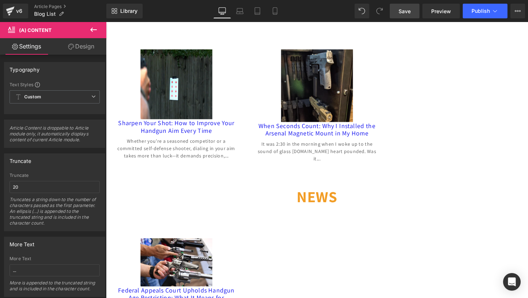
click at [83, 49] on link "Design" at bounding box center [81, 46] width 53 height 17
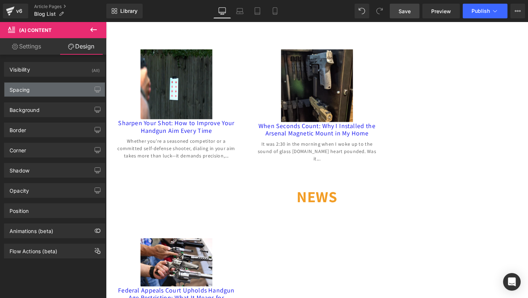
type input "transparent"
type input "0"
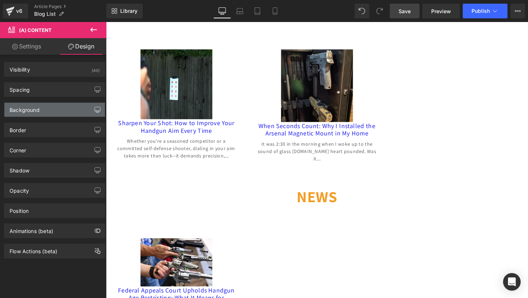
click at [98, 110] on button "button" at bounding box center [98, 110] width 12 height 14
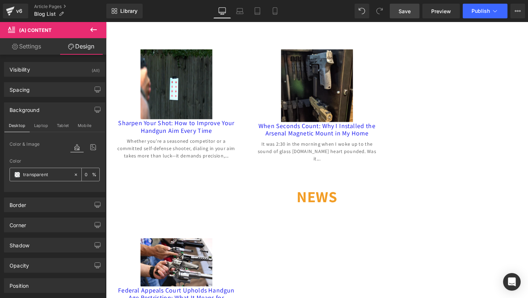
click at [16, 174] on span at bounding box center [17, 175] width 6 height 6
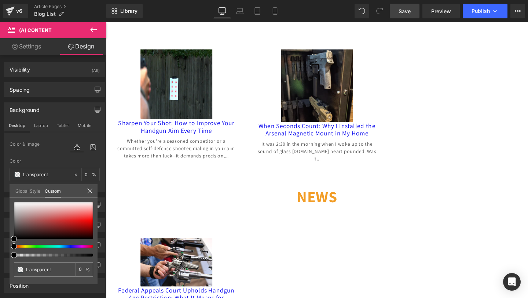
type input "#000000"
type input "4"
type input "#000000"
type input "4"
type input "11"
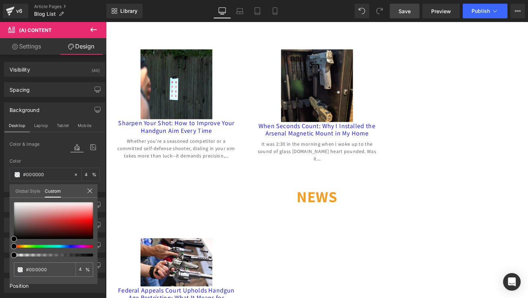
type input "11"
type input "44"
type input "83"
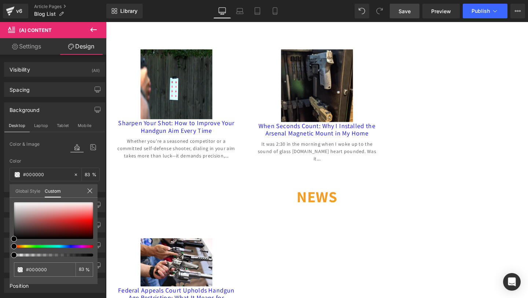
type input "100"
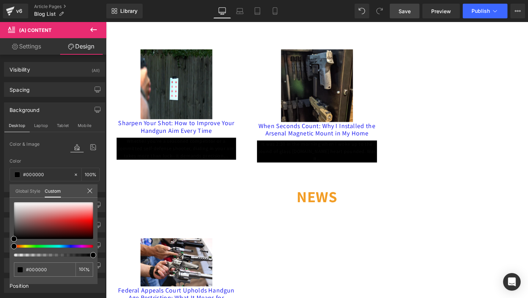
drag, startPoint x: 14, startPoint y: 255, endPoint x: 104, endPoint y: 254, distance: 89.9
click at [104, 192] on div "Background Desktop Laptop Tablet Mobile Color & Image color rgba(0, 0, 0, 1) Co…" at bounding box center [55, 144] width 110 height 95
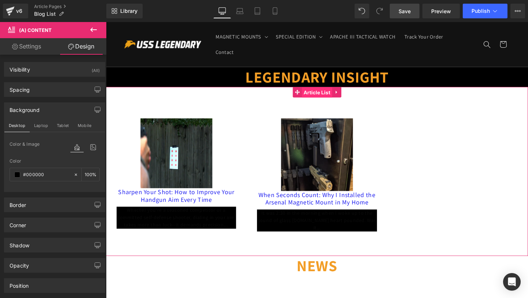
click at [323, 98] on span "Article List" at bounding box center [328, 96] width 32 height 11
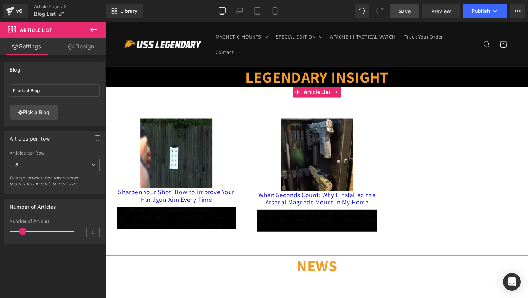
click at [92, 47] on link "Design" at bounding box center [81, 46] width 53 height 17
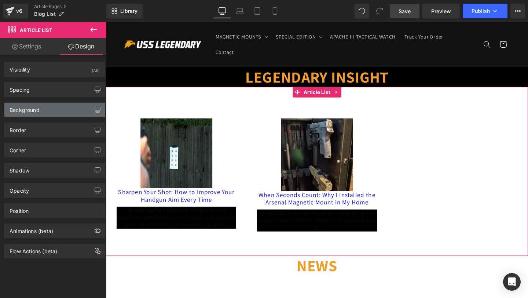
click at [55, 109] on div "Background" at bounding box center [54, 110] width 101 height 14
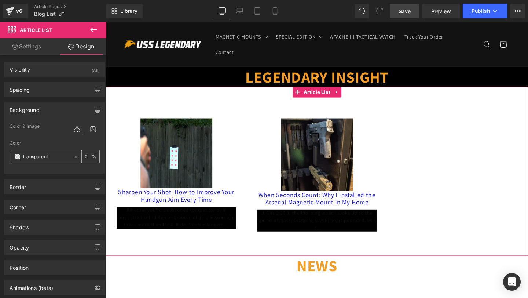
click at [18, 155] on span at bounding box center [17, 157] width 6 height 6
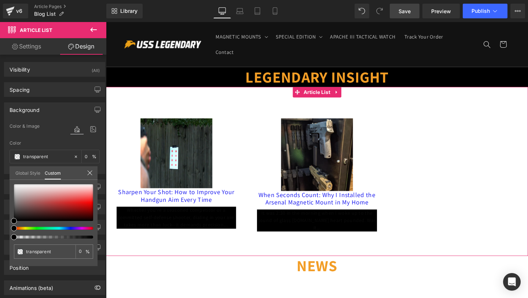
type input "#000000"
type input "3"
type input "#000000"
type input "3"
type input "15"
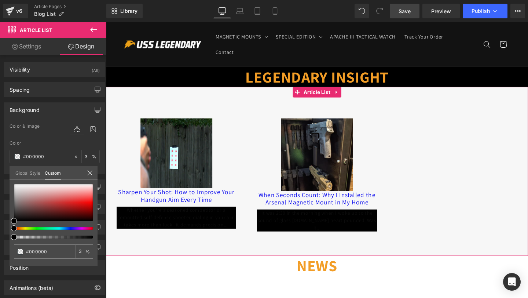
type input "15"
type input "48"
type input "77"
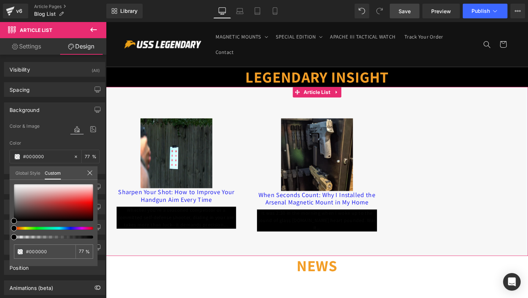
type input "93"
type input "98"
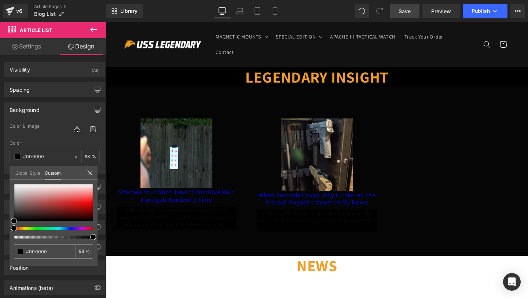
drag, startPoint x: 119, startPoint y: 261, endPoint x: 116, endPoint y: 254, distance: 8.0
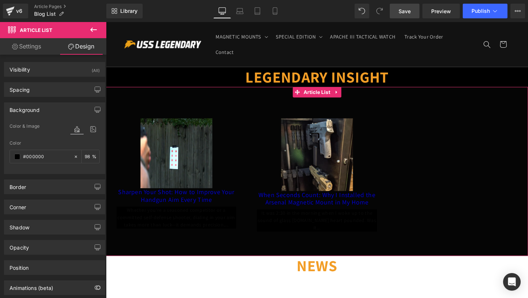
click link "Sharpen Your Shot: How to Improve Your Handgun Aim Every Time"
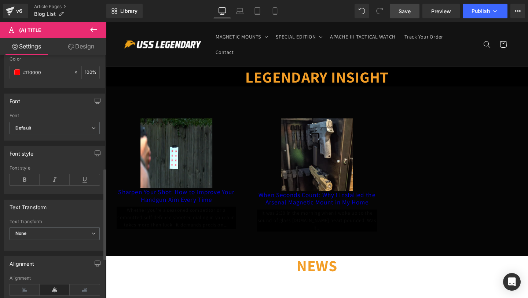
scroll to position [302, 0]
click at [55, 71] on input "#ff0000" at bounding box center [46, 72] width 47 height 8
drag, startPoint x: 56, startPoint y: 73, endPoint x: 0, endPoint y: 63, distance: 57.3
click at [0, 63] on div "Color #ff0000 Color #ff0000 100 %" at bounding box center [55, 59] width 110 height 56
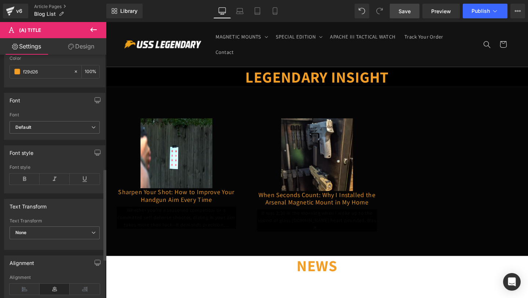
drag, startPoint x: 63, startPoint y: 72, endPoint x: 0, endPoint y: 68, distance: 62.8
click at [0, 68] on div "Color rgb(242, 157, 38) Color f29d26 100 %" at bounding box center [55, 59] width 110 height 56
click at [76, 70] on div at bounding box center [77, 71] width 8 height 13
type input "none"
type input "0"
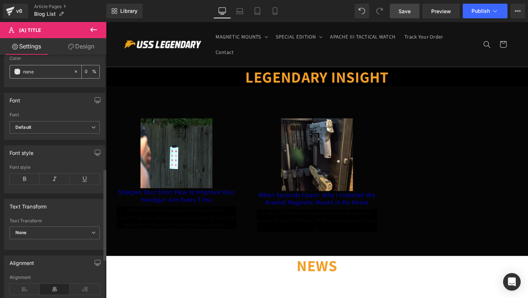
click at [55, 72] on input "none" at bounding box center [46, 72] width 47 height 8
drag, startPoint x: 55, startPoint y: 72, endPoint x: 0, endPoint y: 72, distance: 55.0
click at [0, 72] on div "Color none Color none 0 %" at bounding box center [55, 59] width 110 height 56
click at [19, 71] on span at bounding box center [17, 72] width 6 height 6
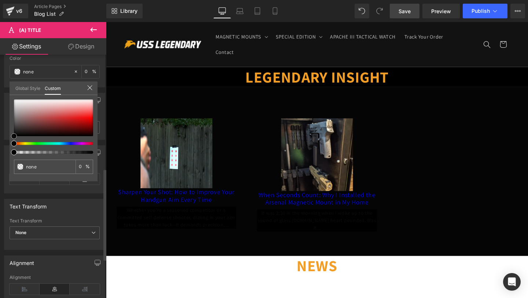
type input "#070707"
type input "100"
type input "#070707"
type input "100"
type input "#c2c1c1"
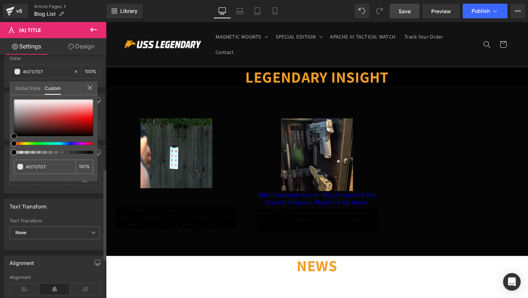
type input "#c2c1c1"
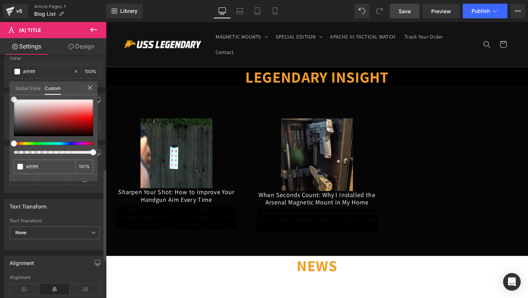
drag, startPoint x: 14, startPoint y: 134, endPoint x: 13, endPoint y: 97, distance: 37.4
click at [13, 97] on span at bounding box center [14, 99] width 6 height 6
click at [95, 30] on icon at bounding box center [93, 29] width 9 height 9
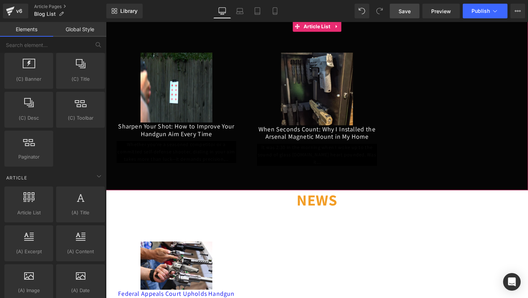
scroll to position [75, 0]
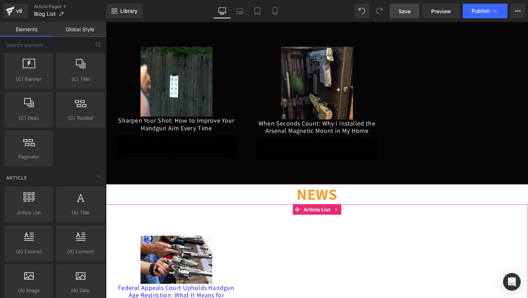
click div "(A) Image Federal Appeals Court Upholds Handgun Age Restriction: What It Means …"
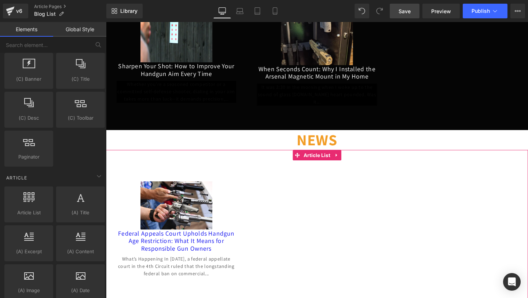
scroll to position [153, 0]
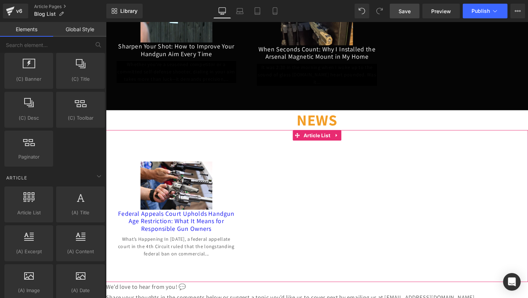
click div "(A) Image Federal Appeals Court Upholds Handgun Age Restriction: What It Means …"
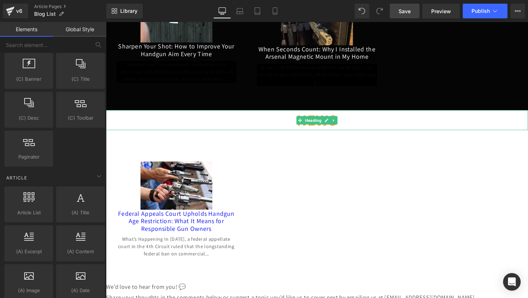
click at [283, 124] on h1 "NEWS" at bounding box center [328, 125] width 444 height 21
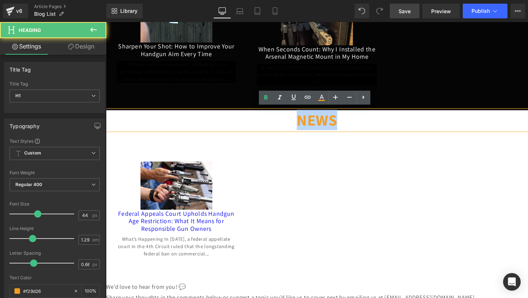
click at [283, 124] on h1 "NEWS" at bounding box center [328, 125] width 444 height 21
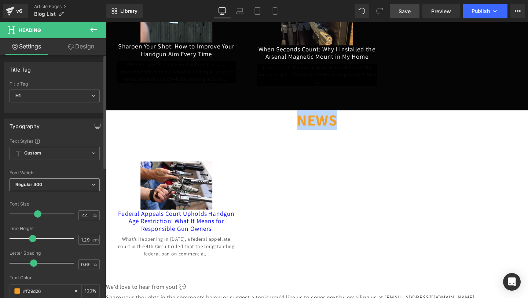
scroll to position [146, 0]
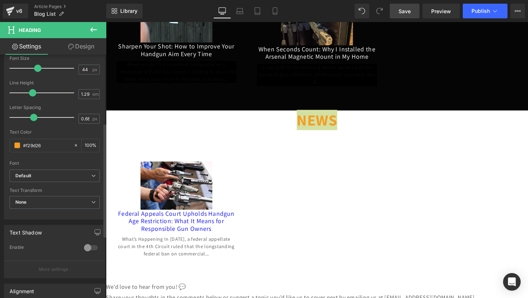
click at [41, 178] on b "Default" at bounding box center [53, 176] width 76 height 6
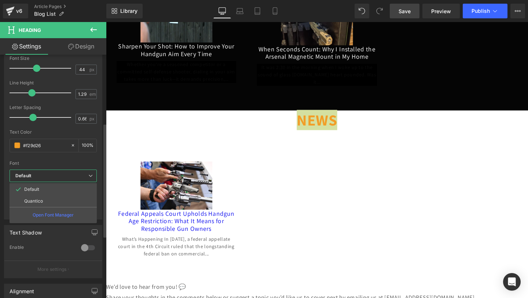
click at [54, 249] on div "Enable" at bounding box center [42, 248] width 64 height 8
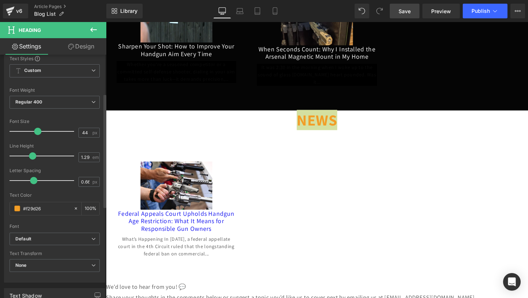
scroll to position [0, 0]
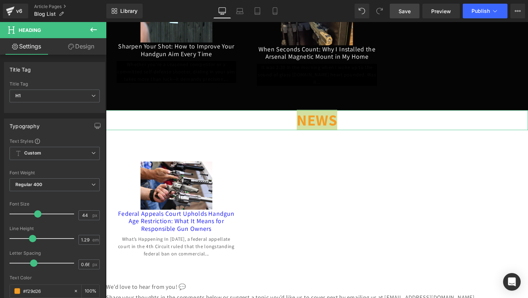
click at [79, 44] on link "Design" at bounding box center [81, 46] width 53 height 17
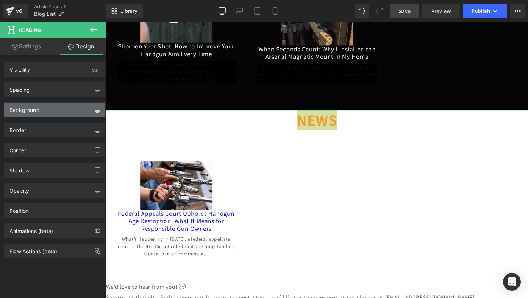
click at [95, 111] on icon "button" at bounding box center [98, 111] width 6 height 0
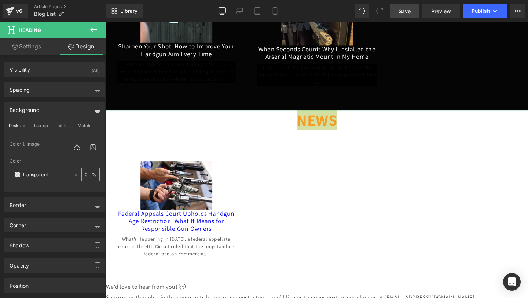
click at [17, 177] on span at bounding box center [17, 175] width 6 height 6
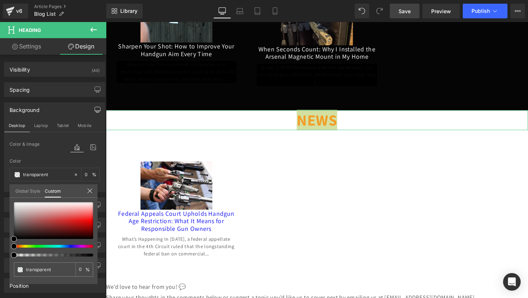
drag, startPoint x: 13, startPoint y: 258, endPoint x: 93, endPoint y: 255, distance: 80.0
click at [93, 255] on div "transparent 0 %" at bounding box center [54, 243] width 88 height 82
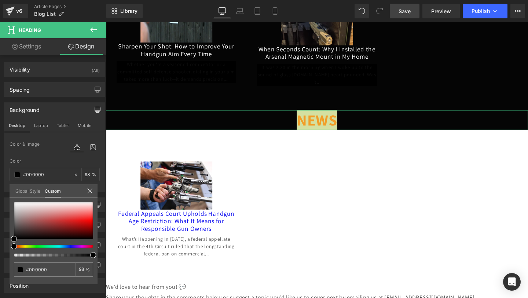
drag, startPoint x: 12, startPoint y: 255, endPoint x: 102, endPoint y: 259, distance: 89.2
click at [102, 192] on div "Background Desktop Laptop Tablet Mobile Color & Image color rgba(0, 0, 0, 0.98)…" at bounding box center [55, 144] width 110 height 95
click at [277, 190] on body "Skip to content MAGNETIC MOUNTS MAGNETIC MOUNTS Magnetic Mount With Safety Trig…" at bounding box center [328, 251] width 444 height 764
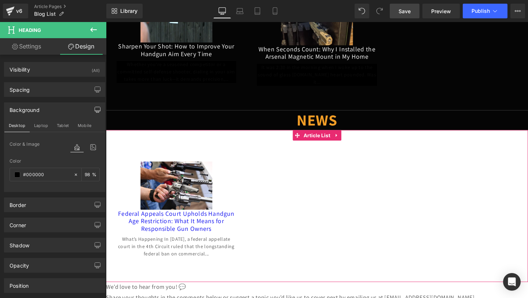
click div "(A) Image Federal Appeals Court Upholds Handgun Age Restriction: What It Means …"
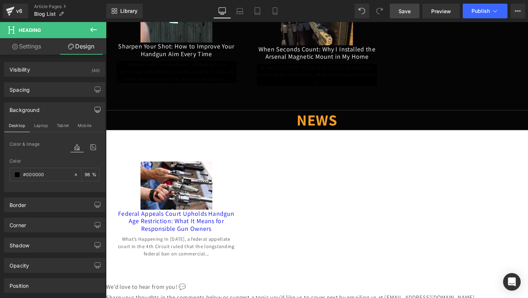
click at [106, 22] on div at bounding box center [106, 22] width 0 height 0
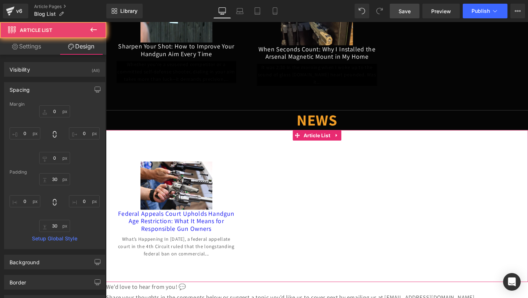
click at [84, 52] on link "Design" at bounding box center [81, 46] width 53 height 17
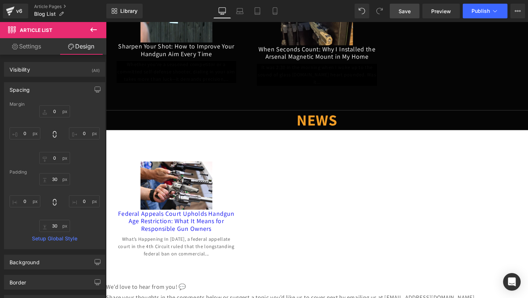
click div "(A) Image Federal Appeals Court Upholds Handgun Age Restriction: What It Means …"
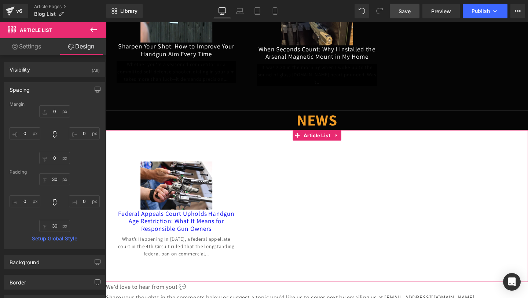
click div "(A) Image Federal Appeals Court Upholds Handgun Age Restriction: What It Means …"
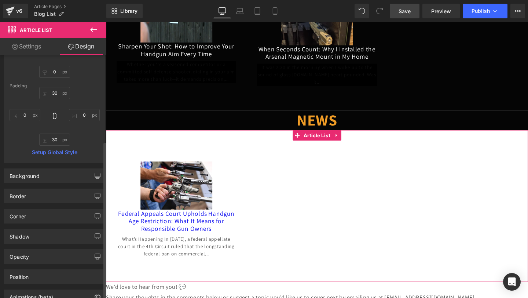
scroll to position [134, 0]
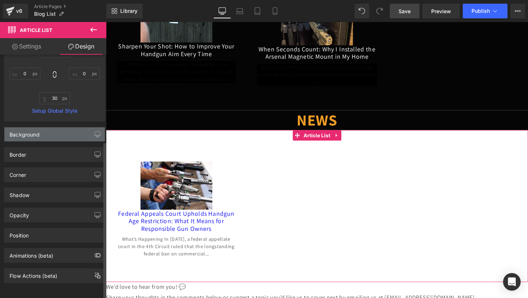
click at [74, 127] on div "Background" at bounding box center [54, 134] width 101 height 14
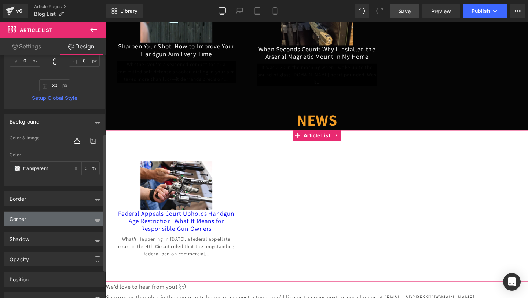
scroll to position [140, 0]
click at [16, 167] on span at bounding box center [17, 169] width 6 height 6
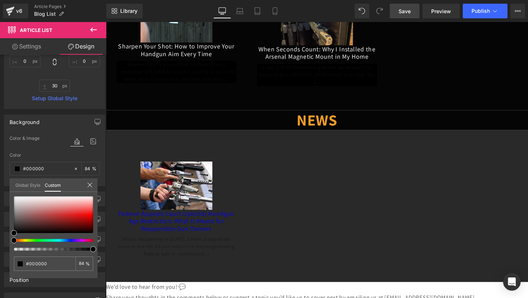
drag, startPoint x: 122, startPoint y: 271, endPoint x: 141, endPoint y: 262, distance: 20.7
drag, startPoint x: 200, startPoint y: 270, endPoint x: 116, endPoint y: 260, distance: 83.9
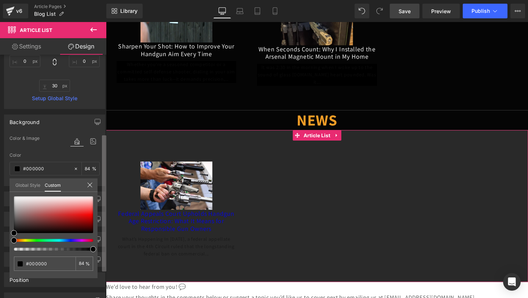
drag, startPoint x: 93, startPoint y: 249, endPoint x: 105, endPoint y: 249, distance: 12.5
click at [105, 249] on div "Visibility (All) 0|0|0|0 1 Show on Desktop 1 Show on Laptop 1 Show on Tablet 1 …" at bounding box center [53, 178] width 106 height 247
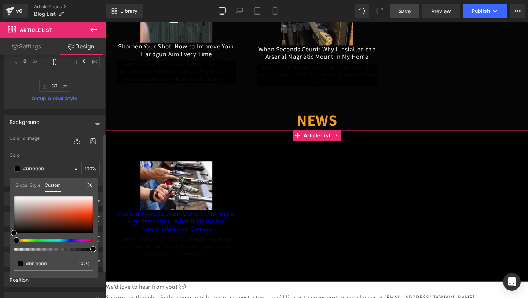
click at [15, 240] on span at bounding box center [17, 240] width 6 height 6
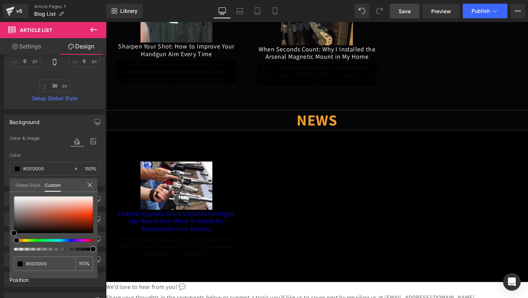
click at [248, 200] on body "Skip to content MAGNETIC MOUNTS MAGNETIC MOUNTS Magnetic Mount With Safety Trig…" at bounding box center [328, 251] width 444 height 764
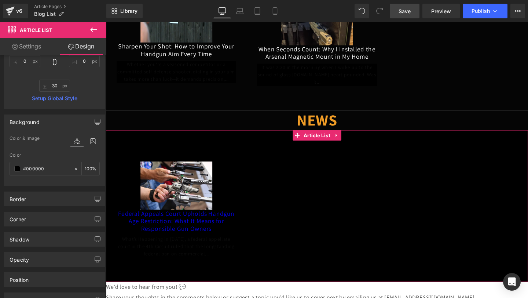
click div
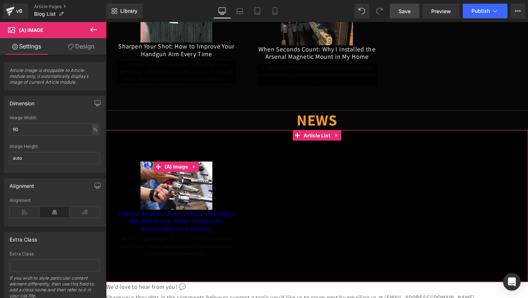
click div "Federal Appeals Court Upholds Handgun Age Restriction: What It Means for Respon…"
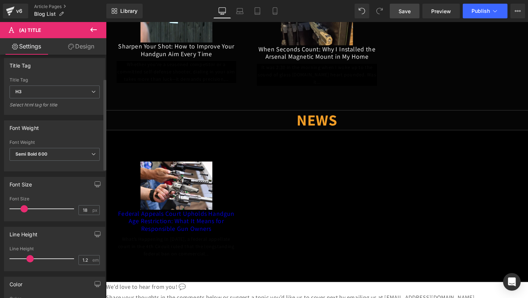
scroll to position [246, 0]
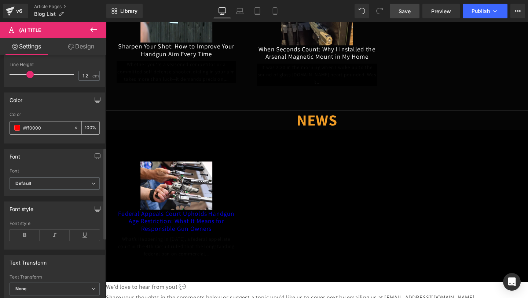
click at [58, 128] on input "#ff0000" at bounding box center [46, 128] width 47 height 8
click at [92, 127] on div "100 %" at bounding box center [91, 127] width 18 height 13
click at [18, 127] on span at bounding box center [17, 128] width 6 height 6
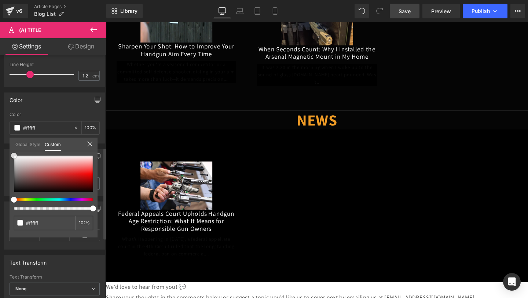
drag, startPoint x: 94, startPoint y: 172, endPoint x: 11, endPoint y: 132, distance: 92.1
click at [11, 132] on div "Color rgba(255, 255, 255, 1) Color #ffffff 100 % Global Style Custom Setup Glob…" at bounding box center [55, 115] width 110 height 56
click at [280, 204] on body "Skip to content MAGNETIC MOUNTS MAGNETIC MOUNTS Magnetic Mount With Safety Trig…" at bounding box center [328, 251] width 444 height 764
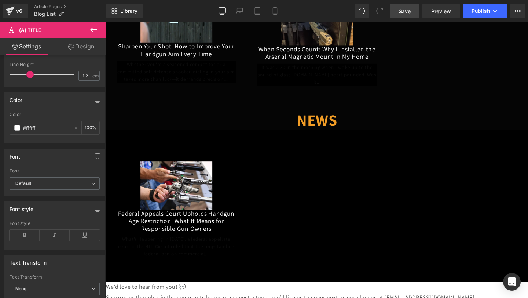
click at [93, 28] on icon at bounding box center [93, 29] width 9 height 9
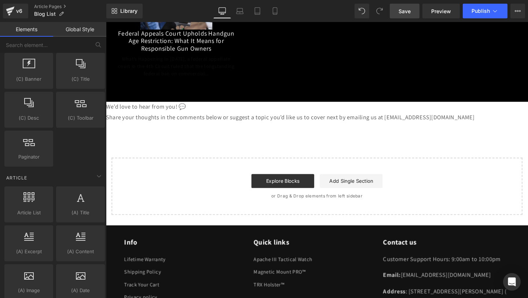
scroll to position [344, 0]
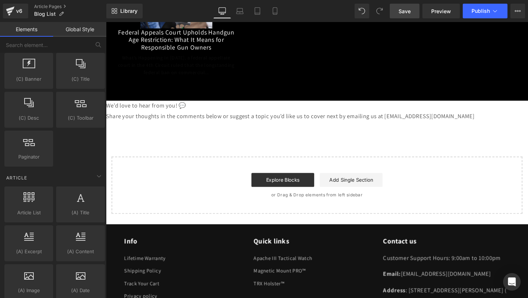
click at [218, 109] on p "We’d love to hear from you! 💬" at bounding box center [328, 110] width 444 height 11
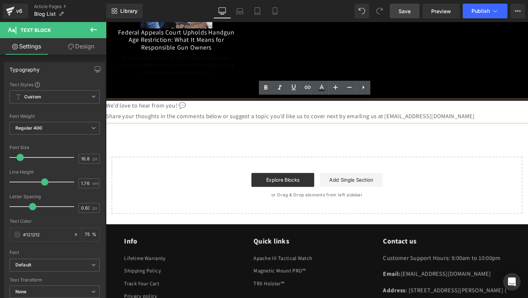
click at [312, 109] on p "We’d love to hear from you! 💬" at bounding box center [328, 110] width 444 height 11
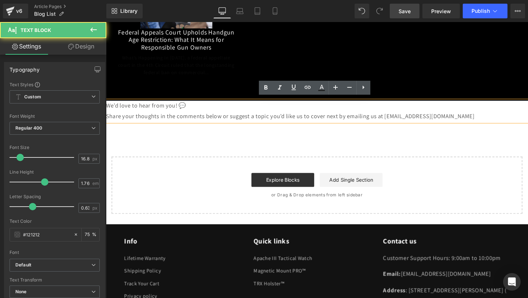
click at [312, 109] on p "We’d love to hear from you! 💬" at bounding box center [328, 110] width 444 height 11
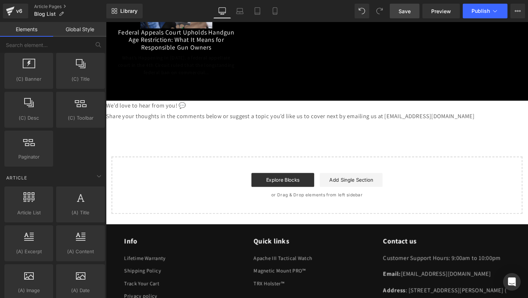
click at [434, 105] on div "We’d love to hear from you! 💬 Share your thoughts in the comments below or sugg…" at bounding box center [328, 116] width 444 height 22
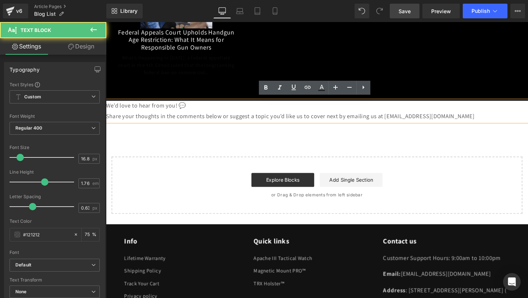
click at [434, 105] on div "We’d love to hear from you! 💬 Share your thoughts in the comments below or sugg…" at bounding box center [328, 116] width 444 height 22
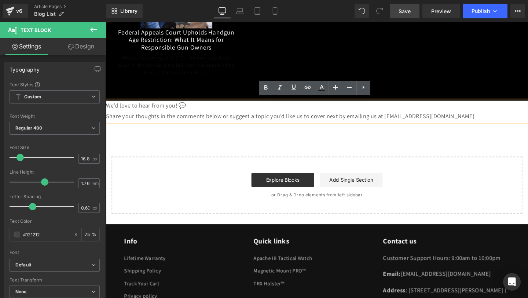
click at [434, 119] on p "Share your thoughts in the comments below or suggest a topic you’d like us to c…" at bounding box center [328, 121] width 444 height 11
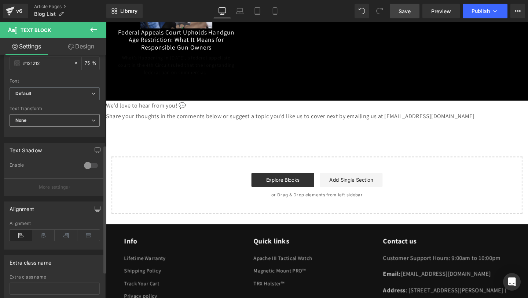
scroll to position [124, 0]
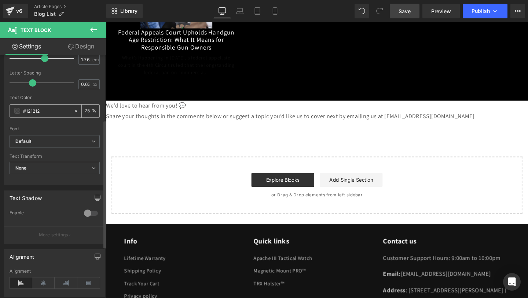
click at [17, 110] on span at bounding box center [17, 111] width 6 height 6
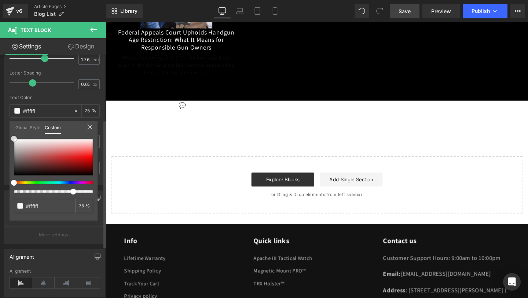
drag, startPoint x: 14, startPoint y: 172, endPoint x: 11, endPoint y: 135, distance: 37.2
click at [11, 135] on div "#ffffff 75 %" at bounding box center [54, 138] width 88 height 9
click at [91, 125] on icon at bounding box center [90, 127] width 6 height 6
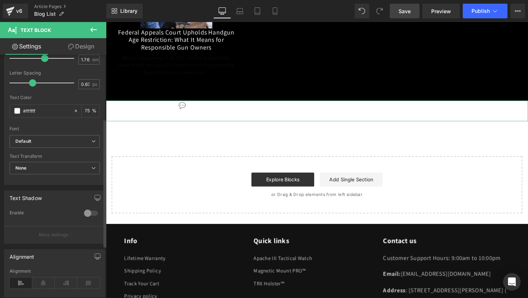
scroll to position [120, 0]
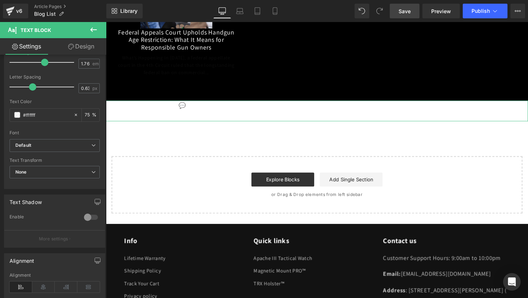
click at [90, 47] on link "Design" at bounding box center [81, 46] width 53 height 17
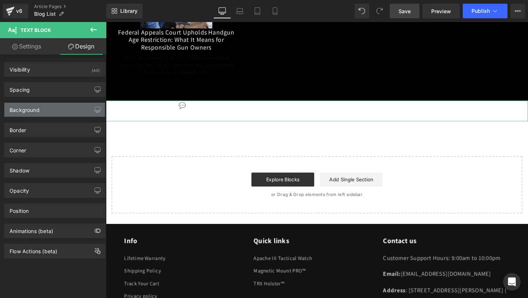
click at [69, 114] on div "Background" at bounding box center [54, 110] width 101 height 14
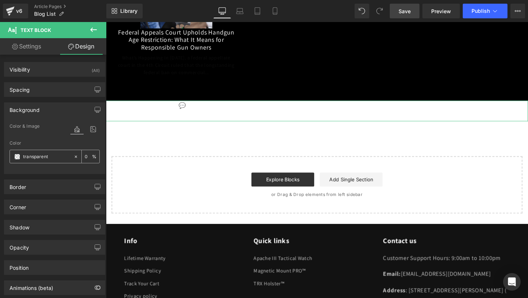
click at [15, 155] on span at bounding box center [17, 157] width 6 height 6
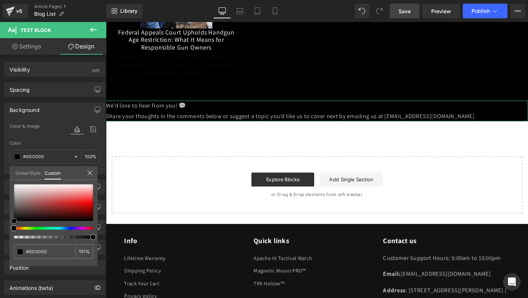
drag, startPoint x: 15, startPoint y: 220, endPoint x: 14, endPoint y: 238, distance: 18.7
click at [14, 238] on div "#000000 100 %" at bounding box center [54, 225] width 88 height 82
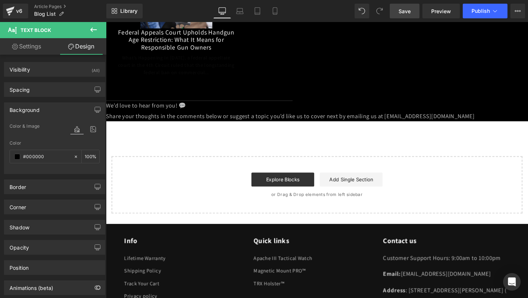
click at [224, 148] on body "Skip to content MAGNETIC MOUNTS MAGNETIC MOUNTS Magnetic Mount With Safety Trig…" at bounding box center [328, 60] width 444 height 764
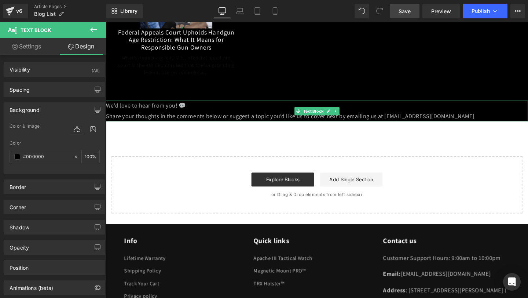
click at [434, 116] on p "Share your thoughts in the comments below or suggest a topic you’d like us to c…" at bounding box center [328, 121] width 444 height 11
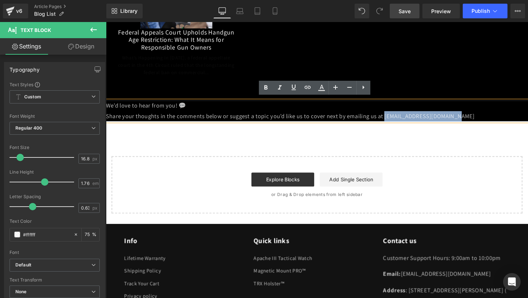
drag, startPoint x: 483, startPoint y: 117, endPoint x: 402, endPoint y: 119, distance: 80.4
click at [402, 119] on p "Share your thoughts in the comments below or suggest a topic you’d like us to c…" at bounding box center [328, 121] width 444 height 11
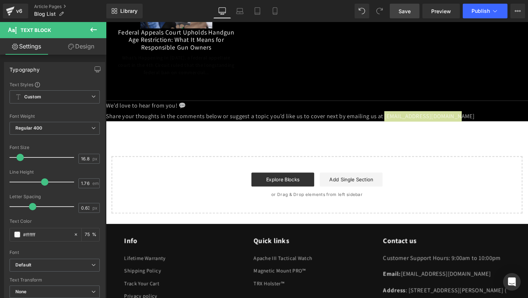
click at [83, 50] on link "Design" at bounding box center [81, 46] width 53 height 17
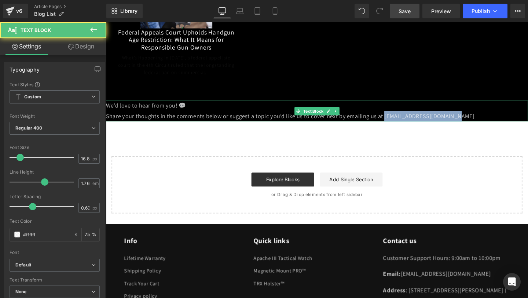
click at [433, 118] on p "Share your thoughts in the comments below or suggest a topic you’d like us to c…" at bounding box center [328, 121] width 444 height 11
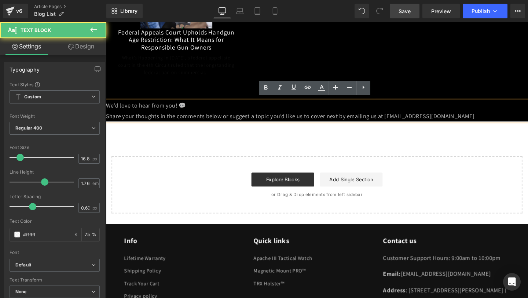
click at [403, 118] on p "Share your thoughts in the comments below or suggest a topic you’d like us to c…" at bounding box center [328, 121] width 444 height 11
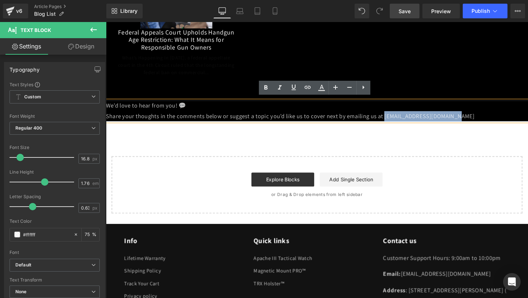
drag, startPoint x: 482, startPoint y: 115, endPoint x: 402, endPoint y: 115, distance: 79.6
click at [402, 116] on p "Share your thoughts in the comments below or suggest a topic you’d like us to c…" at bounding box center [328, 121] width 444 height 11
click at [323, 90] on icon at bounding box center [321, 90] width 7 height 1
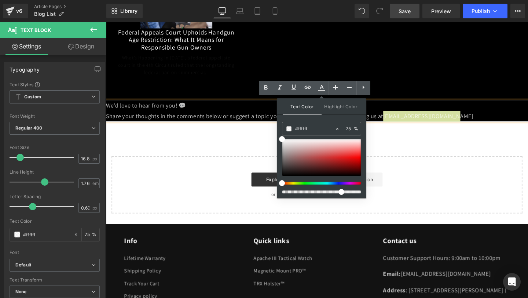
drag, startPoint x: 421, startPoint y: 151, endPoint x: 285, endPoint y: 125, distance: 138.6
paste input "f29d26"
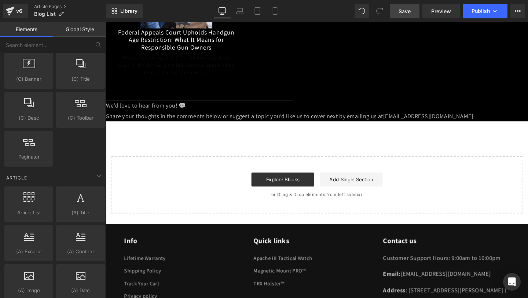
click at [406, 10] on span "Save" at bounding box center [405, 11] width 12 height 8
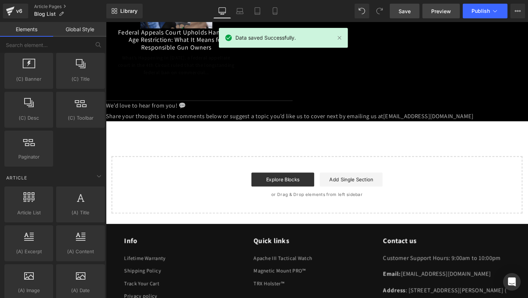
click at [434, 12] on span "Preview" at bounding box center [441, 11] width 20 height 8
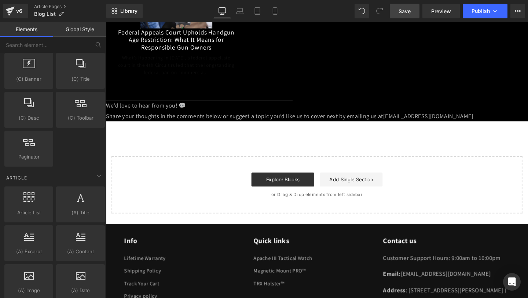
click at [401, 12] on span "Save" at bounding box center [405, 11] width 12 height 8
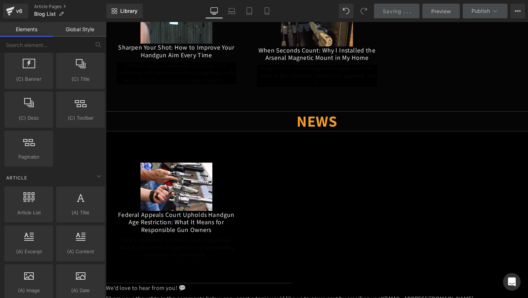
scroll to position [0, 0]
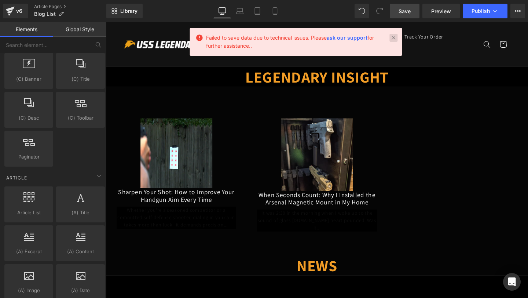
click at [395, 36] on link at bounding box center [394, 38] width 8 height 8
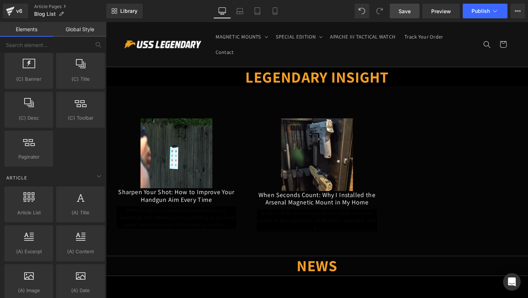
click at [409, 12] on span "Save" at bounding box center [405, 11] width 12 height 8
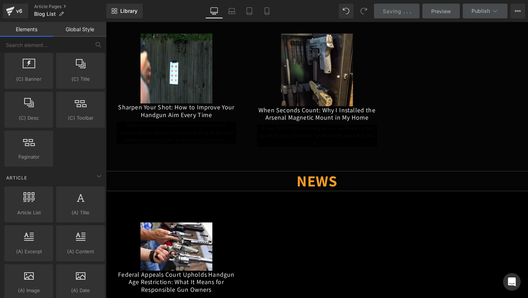
scroll to position [189, 0]
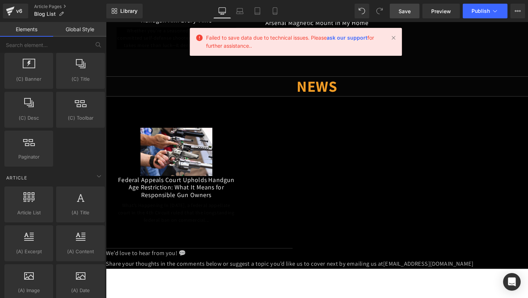
click link "Federal Appeals Court Upholds Handgun Age Restriction: What It Means for Respon…"
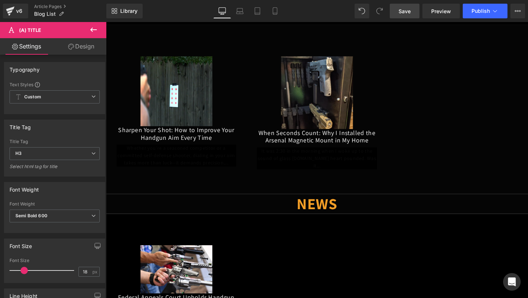
scroll to position [0, 0]
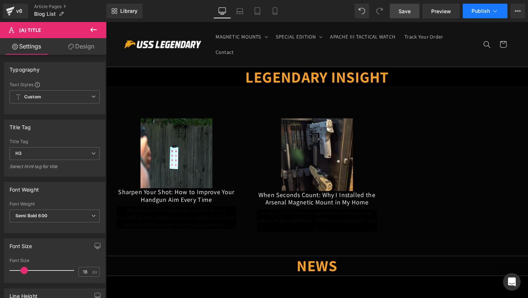
click at [434, 12] on span "Publish" at bounding box center [481, 11] width 18 height 6
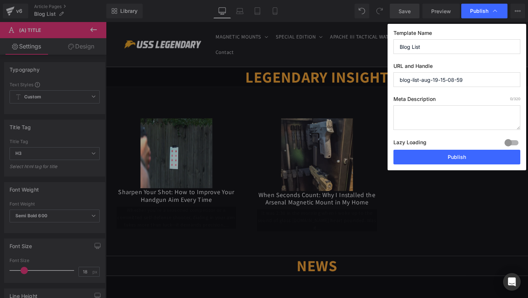
click at [434, 150] on div "Lazy Loading Build Upgrade plan to unlock" at bounding box center [457, 144] width 127 height 12
drag, startPoint x: 452, startPoint y: 158, endPoint x: 364, endPoint y: 143, distance: 89.3
click at [434, 158] on button "Publish" at bounding box center [457, 157] width 127 height 15
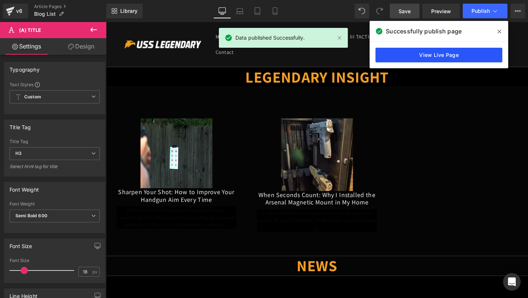
click at [434, 61] on link "View Live Page" at bounding box center [439, 55] width 127 height 15
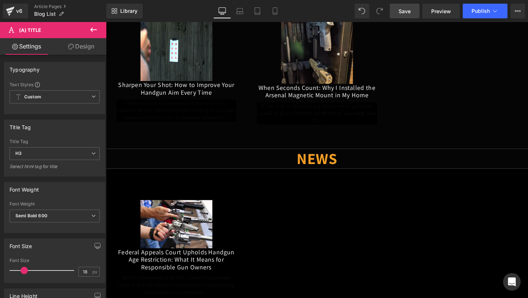
scroll to position [117, 0]
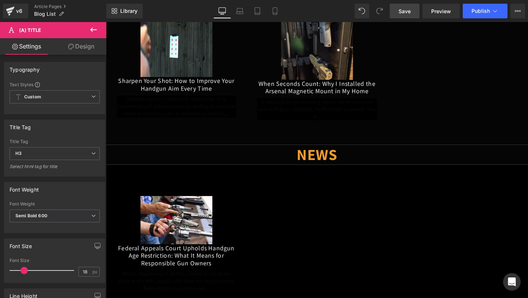
click div
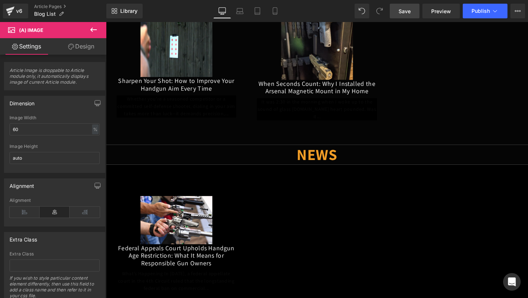
scroll to position [26, 0]
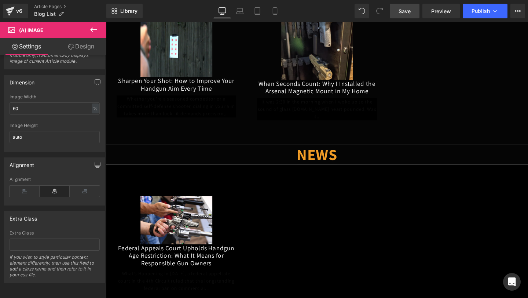
click at [254, 164] on h1 "NEWS" at bounding box center [328, 161] width 444 height 21
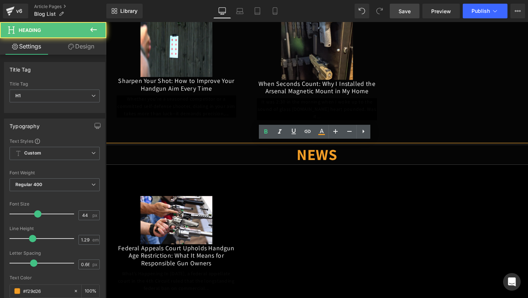
click div "(A) Image Federal Appeals Court Upholds Handgun Age Restriction: What It Means …"
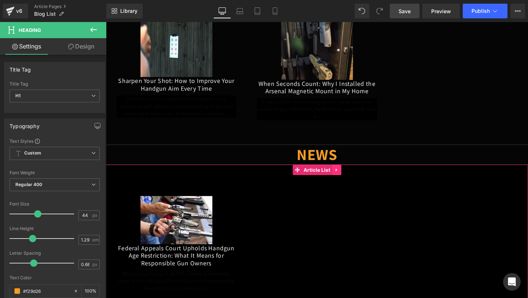
click at [353, 172] on link at bounding box center [349, 177] width 10 height 11
click at [352, 175] on icon at bounding box center [353, 177] width 5 height 5
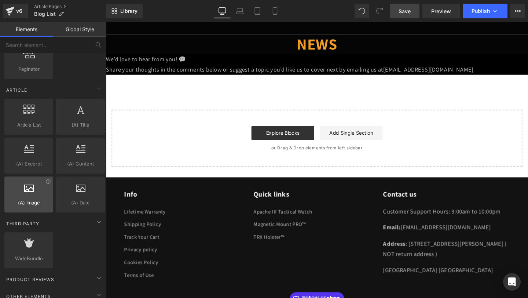
scroll to position [1364, 0]
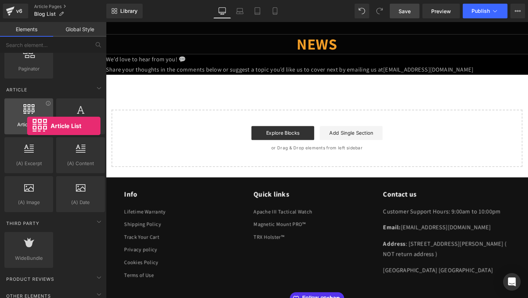
click at [27, 114] on div at bounding box center [29, 112] width 44 height 17
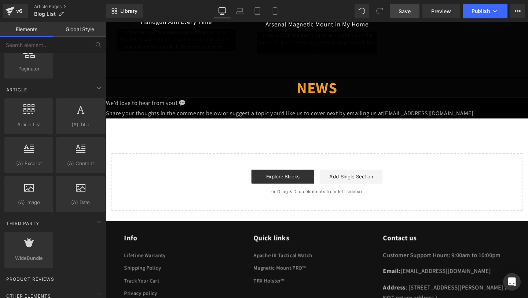
scroll to position [107, 0]
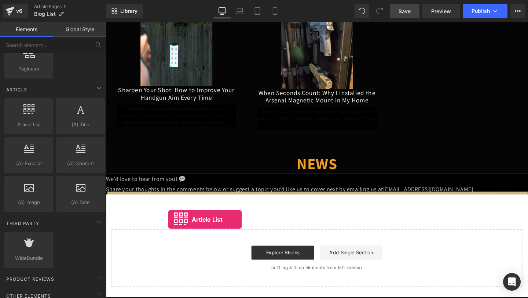
drag, startPoint x: 138, startPoint y: 143, endPoint x: 171, endPoint y: 228, distance: 91.0
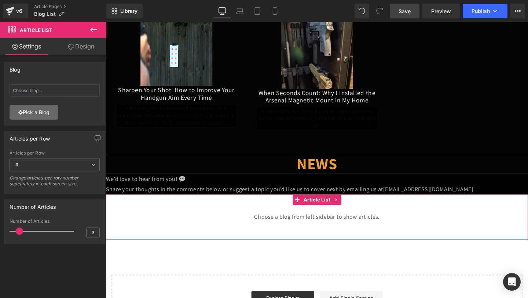
click at [40, 106] on link "Pick a Blog" at bounding box center [34, 112] width 49 height 15
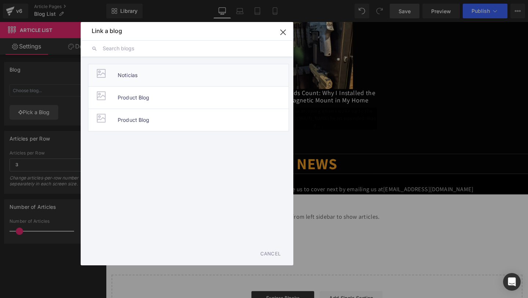
click at [121, 77] on span "Noticias" at bounding box center [128, 75] width 20 height 22
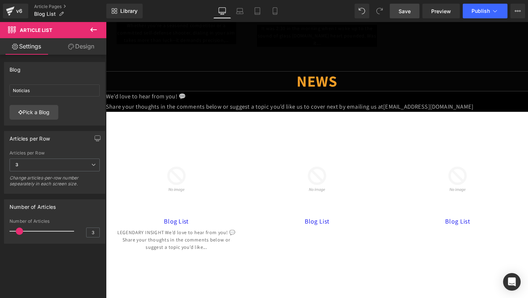
scroll to position [196, 0]
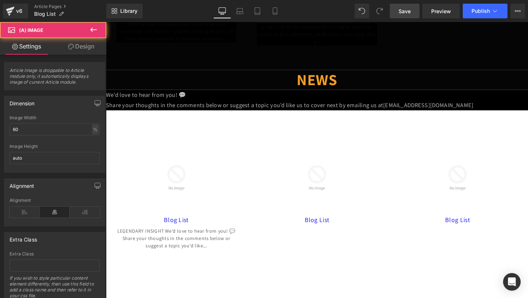
click img
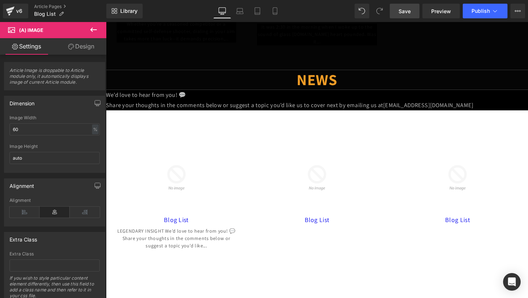
click at [94, 30] on icon at bounding box center [93, 30] width 7 height 4
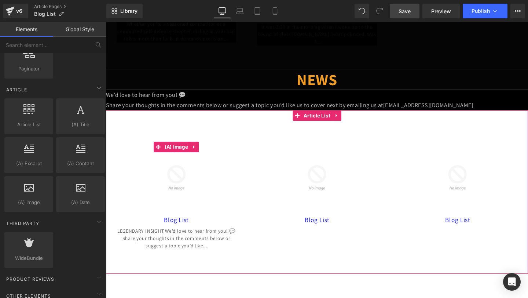
click img
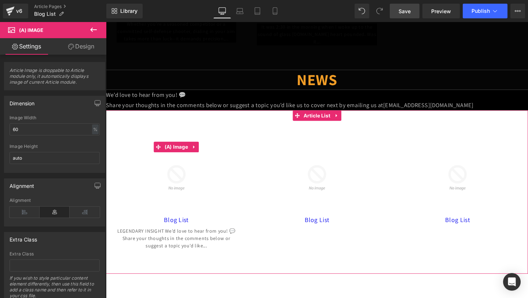
click img
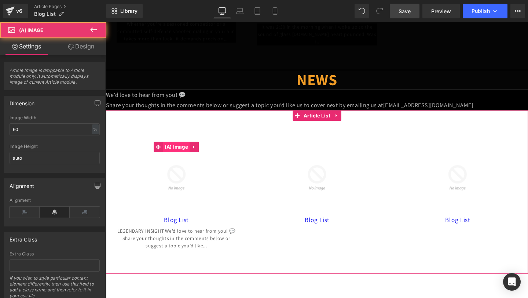
click span "(A) Image"
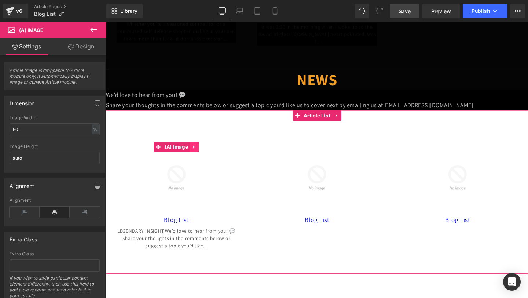
click icon
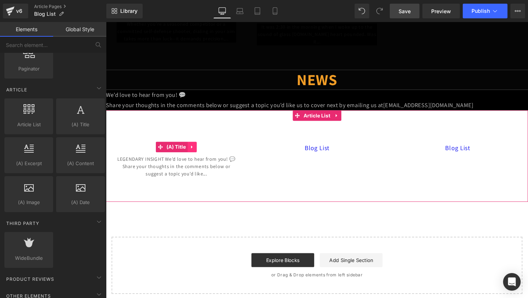
click icon
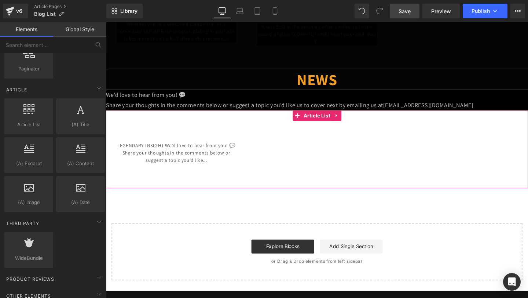
click div "LEGENDARY INSIGHT We’d love to hear from you! 💬 Share your thoughts in the comm…"
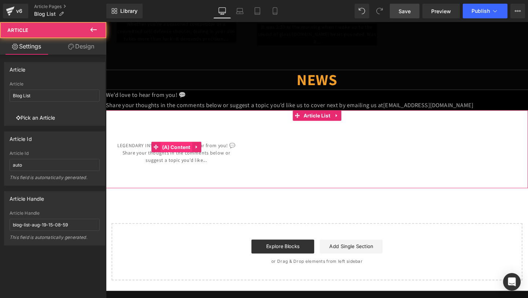
click span "(A) Content"
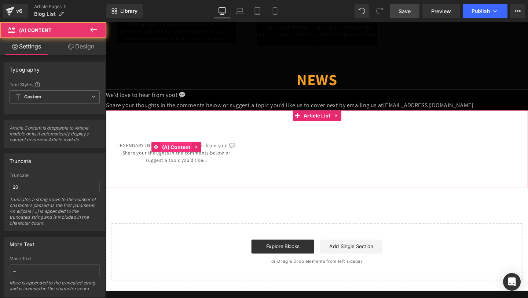
click span "(A) Content"
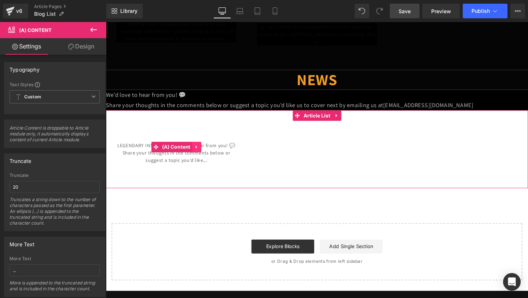
click icon
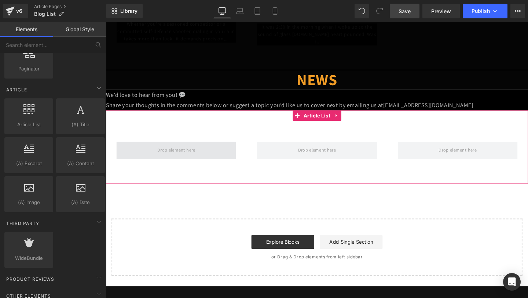
click span
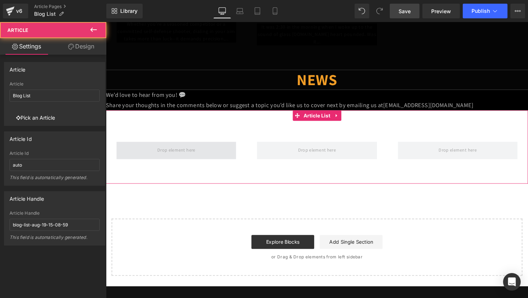
click span
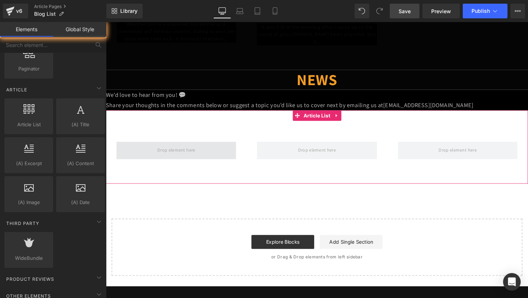
click span
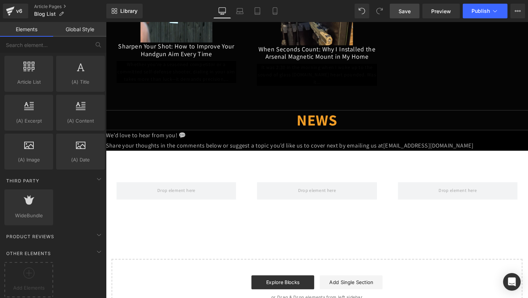
scroll to position [118, 0]
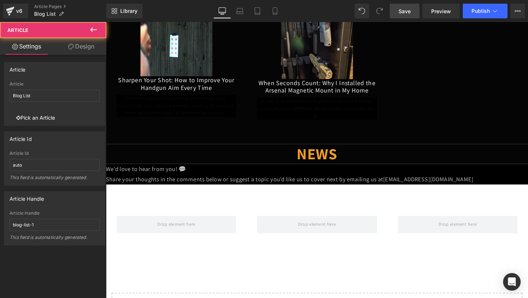
click div "Article"
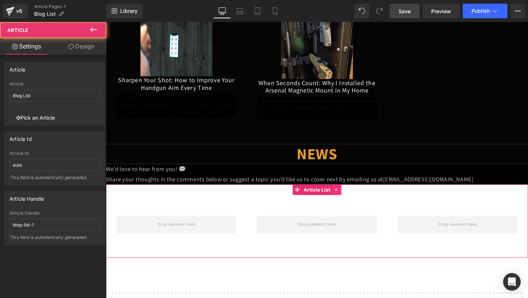
click at [349, 197] on icon at bounding box center [348, 199] width 5 height 6
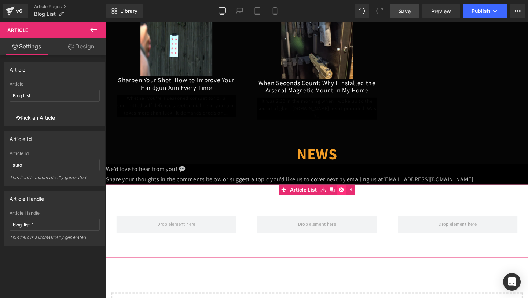
click at [355, 197] on icon at bounding box center [353, 198] width 5 height 5
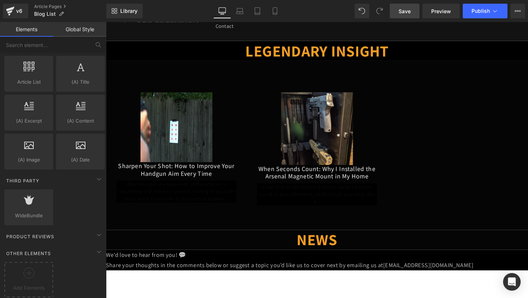
scroll to position [4, 0]
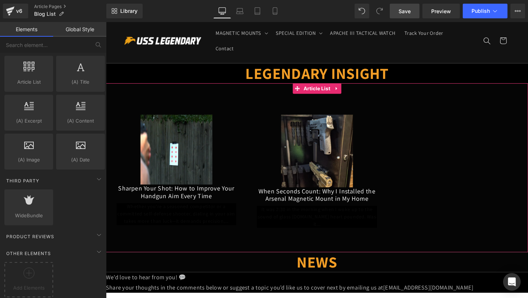
click div "(A) Image Sharpen Your Shot: How to Improve Your Handgun Aim Every Time (A) Tit…"
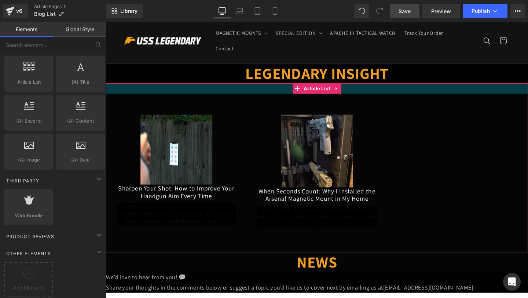
click at [164, 89] on div at bounding box center [328, 92] width 444 height 11
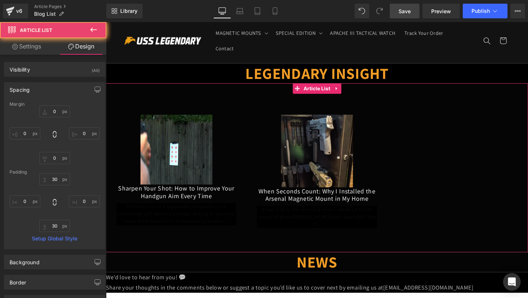
click div "(A) Image Sharpen Your Shot: How to Improve Your Handgun Aim Every Time (A) Tit…"
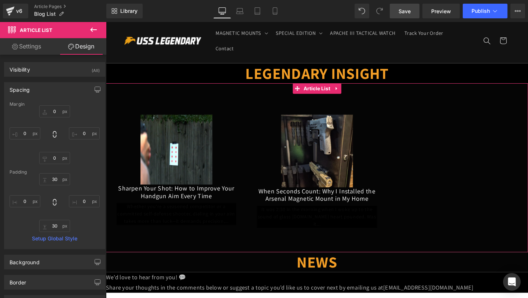
click at [29, 47] on link "Settings" at bounding box center [26, 46] width 53 height 17
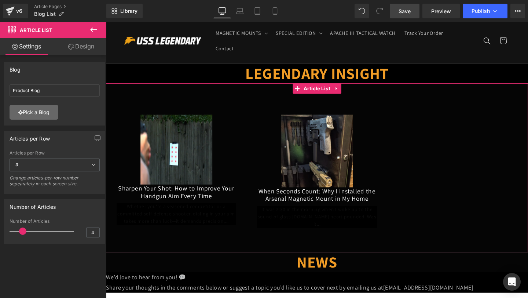
click at [40, 112] on link "Pick a Blog" at bounding box center [34, 112] width 49 height 15
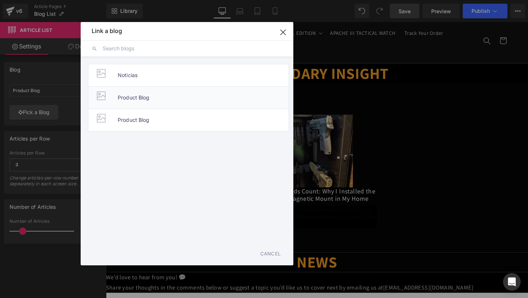
drag, startPoint x: 135, startPoint y: 98, endPoint x: 31, endPoint y: 80, distance: 105.7
click at [135, 98] on span "Product Blog" at bounding box center [134, 98] width 32 height 22
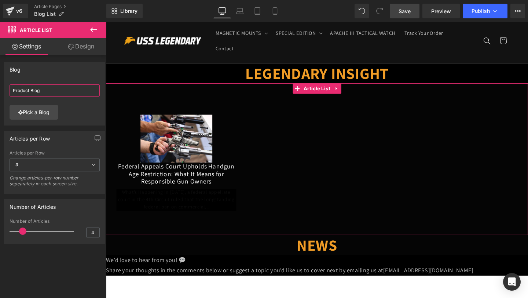
click at [54, 86] on input "Product Blog" at bounding box center [55, 90] width 90 height 12
click at [41, 107] on link "Pick a Blog" at bounding box center [34, 112] width 49 height 15
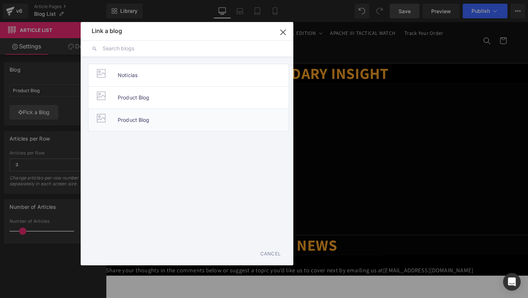
click at [133, 117] on span "Product Blog" at bounding box center [134, 120] width 32 height 22
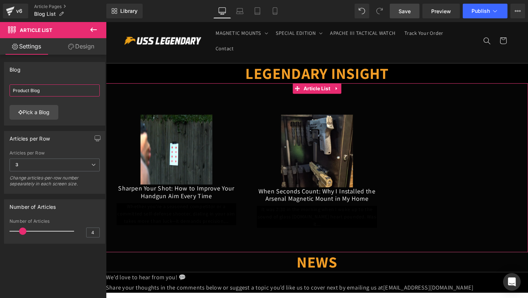
click at [48, 91] on input "Product Blog" at bounding box center [55, 90] width 90 height 12
click at [43, 110] on link "Pick a Blog" at bounding box center [34, 112] width 49 height 15
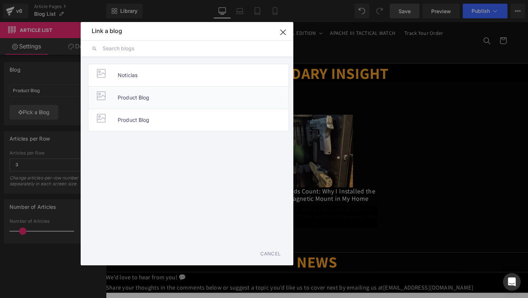
click at [147, 102] on span "Product Blog" at bounding box center [134, 98] width 32 height 22
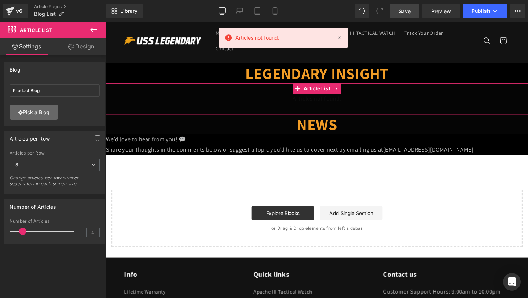
click at [41, 111] on link "Pick a Blog" at bounding box center [34, 112] width 49 height 15
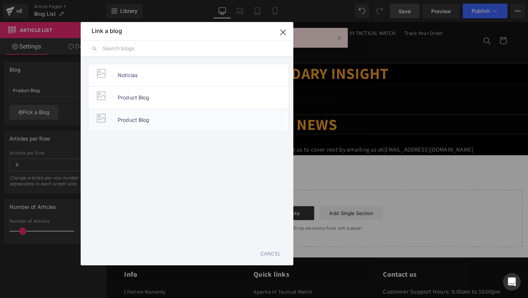
drag, startPoint x: 118, startPoint y: 117, endPoint x: 13, endPoint y: 100, distance: 106.7
click at [118, 117] on span "Product Blog" at bounding box center [134, 120] width 32 height 22
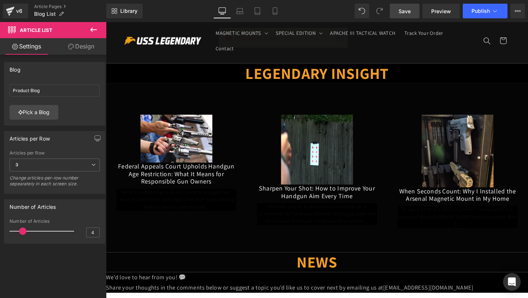
click at [339, 39] on div "Articles not found." at bounding box center [283, 39] width 129 height 23
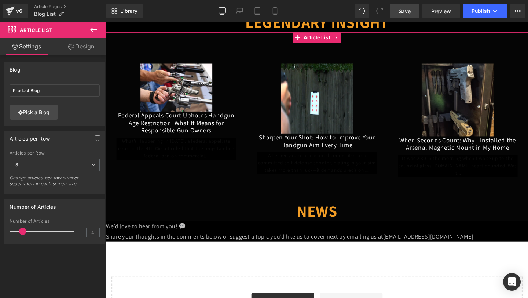
scroll to position [77, 0]
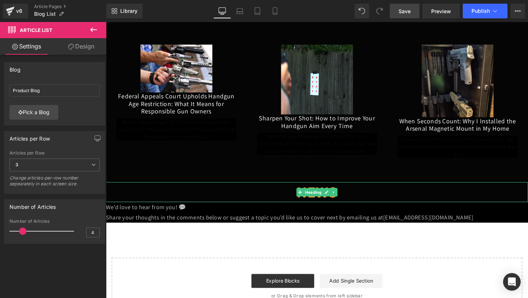
click at [244, 203] on h1 "NEWS" at bounding box center [328, 200] width 444 height 21
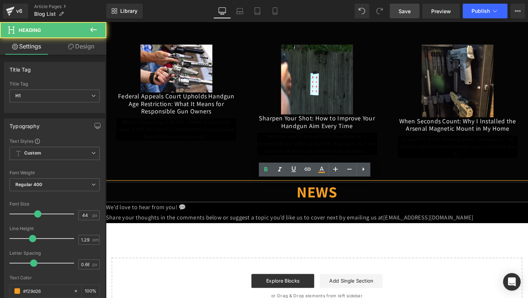
click at [353, 198] on h1 "NEWS" at bounding box center [328, 200] width 444 height 21
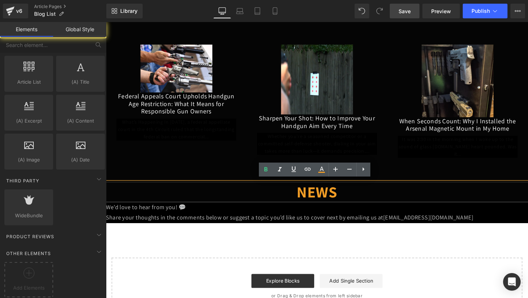
click at [364, 236] on div "LEGENDARY INSIGHT Heading (A) Image Federal Appeals Court Upholds Handgun Age R…" at bounding box center [328, 161] width 444 height 338
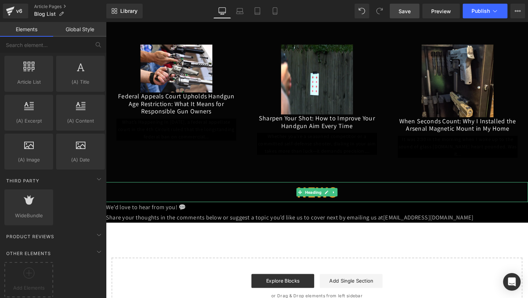
click at [347, 203] on strong "NEWS" at bounding box center [328, 200] width 43 height 21
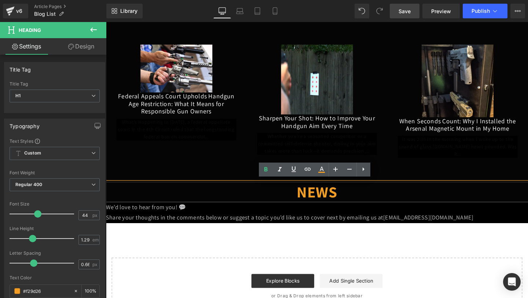
click at [356, 224] on p "Share your thoughts in the comments below or suggest a topic you’d like us to c…" at bounding box center [328, 227] width 444 height 11
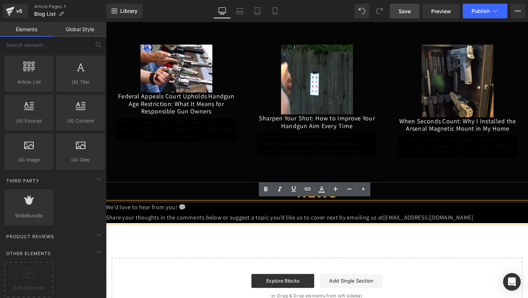
click at [386, 251] on div "LEGENDARY INSIGHT Heading (A) Image Federal Appeals Court Upholds Handgun Age R…" at bounding box center [328, 161] width 444 height 338
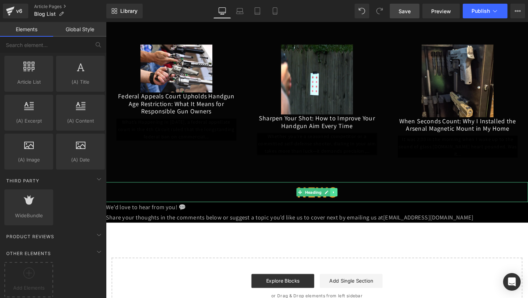
click at [348, 198] on link at bounding box center [346, 201] width 8 height 9
click at [351, 199] on icon at bounding box center [349, 201] width 4 height 4
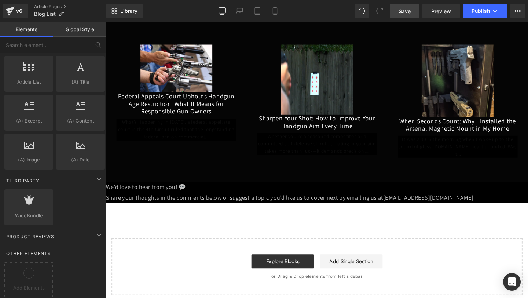
click at [413, 9] on link "Save" at bounding box center [405, 11] width 30 height 15
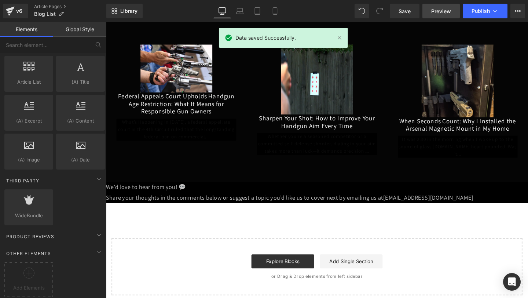
click at [434, 9] on span "Preview" at bounding box center [441, 11] width 20 height 8
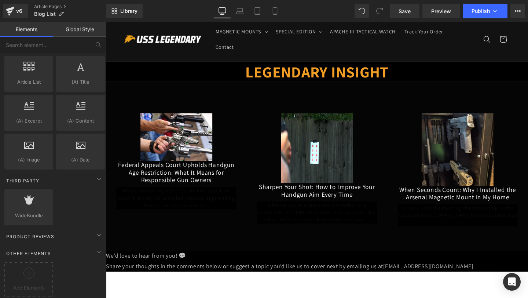
scroll to position [0, 0]
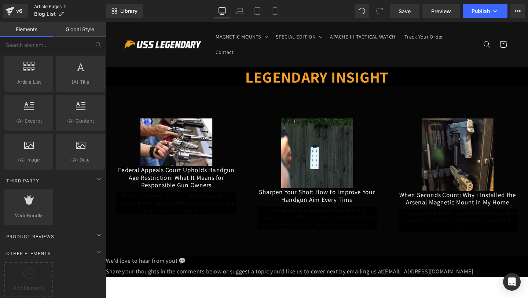
click at [53, 7] on link "Article Pages" at bounding box center [70, 7] width 72 height 6
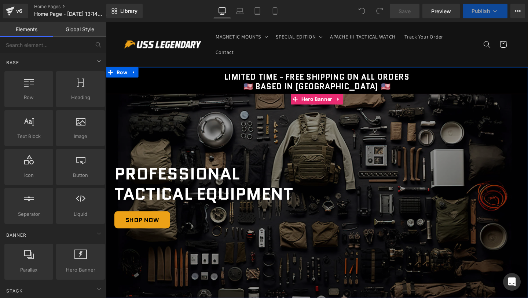
scroll to position [0, 28]
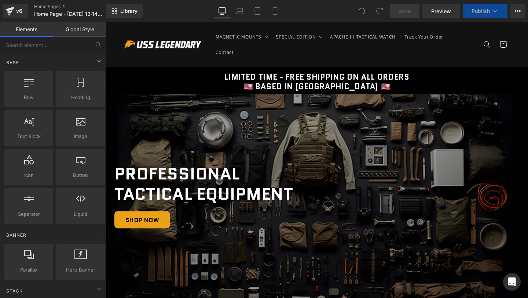
click ul "MAGNETIC MOUNTS Magnetic Mount With Safety Trigger Magnetic Mount Magnetic Moun…"
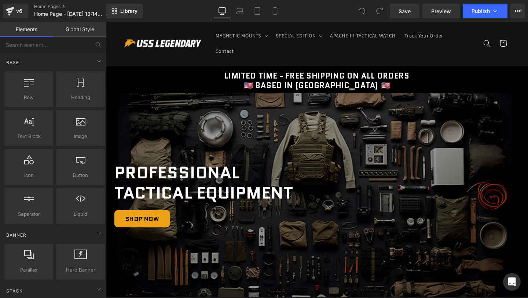
scroll to position [0, 0]
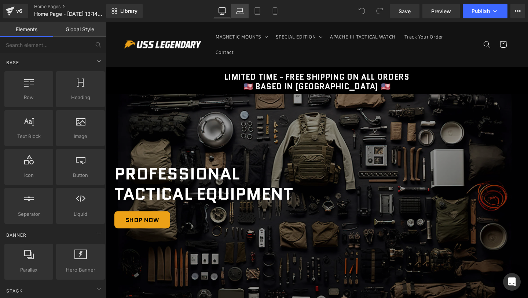
click icon
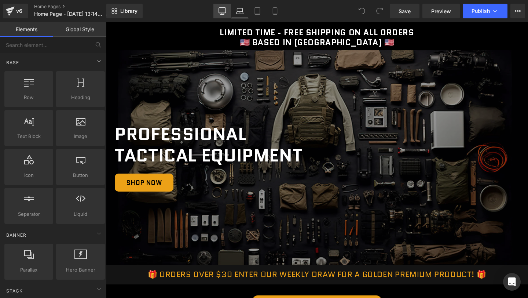
click icon
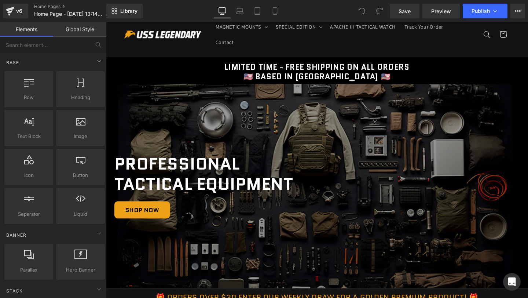
scroll to position [0, 0]
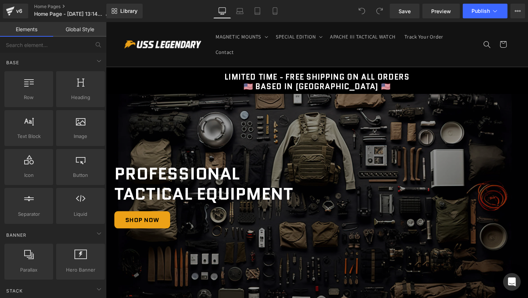
click header "MAGNETIC MOUNTS MAGNETIC MOUNTS Magnetic Mount With Safety Trigger Magnetic Mou…"
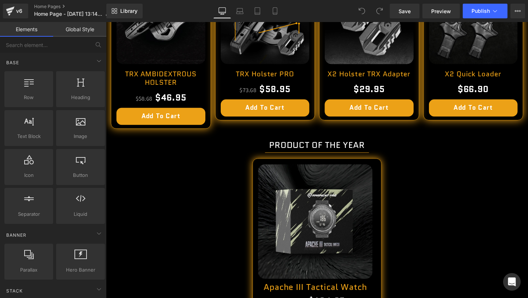
scroll to position [1774, 0]
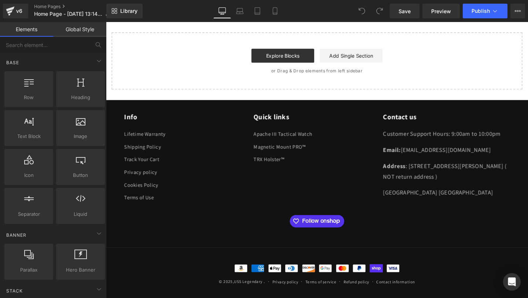
click at [300, 215] on div "Info Lifetime Warranty Shipping Policy Track Your Cart Privacy policy Cookies P…" at bounding box center [328, 188] width 444 height 142
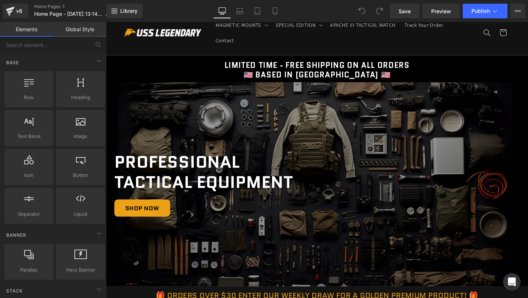
scroll to position [0, 0]
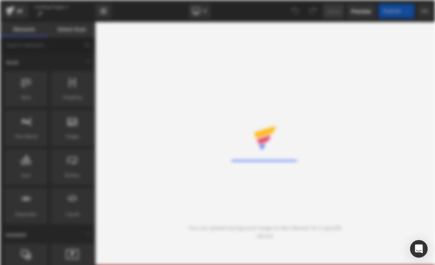
click at [103, 15] on div "Rendering Content" at bounding box center [217, 132] width 435 height 265
